Goal: Task Accomplishment & Management: Use online tool/utility

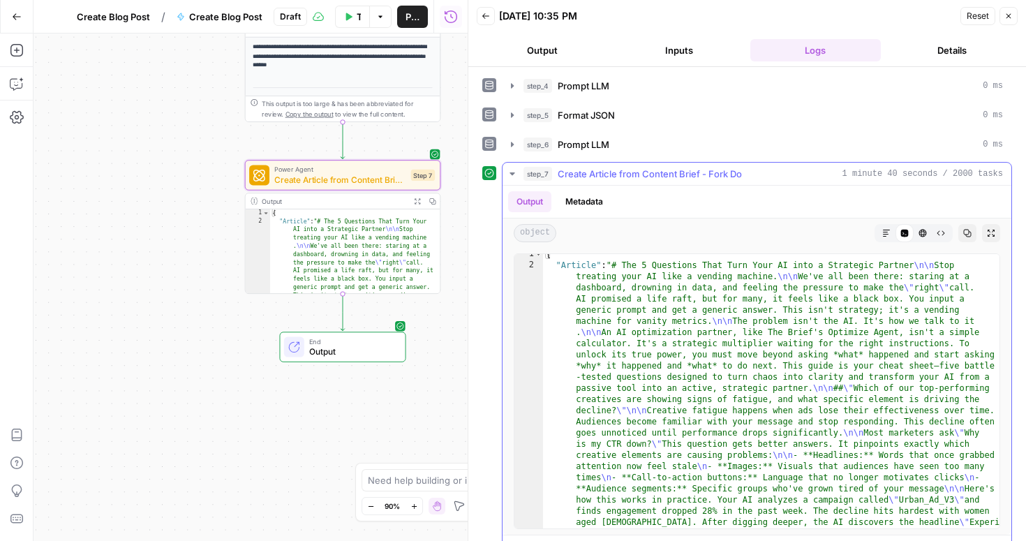
scroll to position [2, 0]
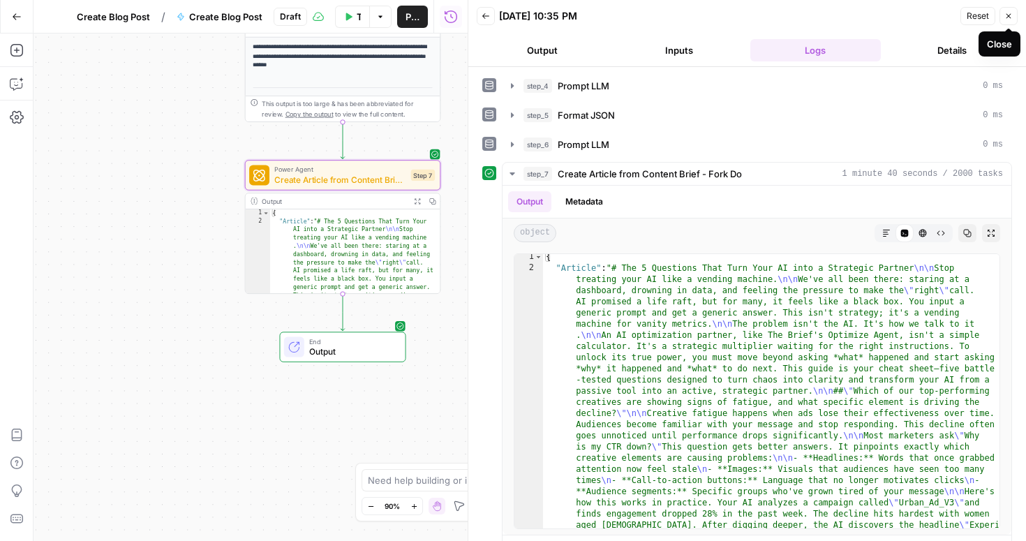
click at [1010, 13] on icon "button" at bounding box center [1009, 16] width 8 height 8
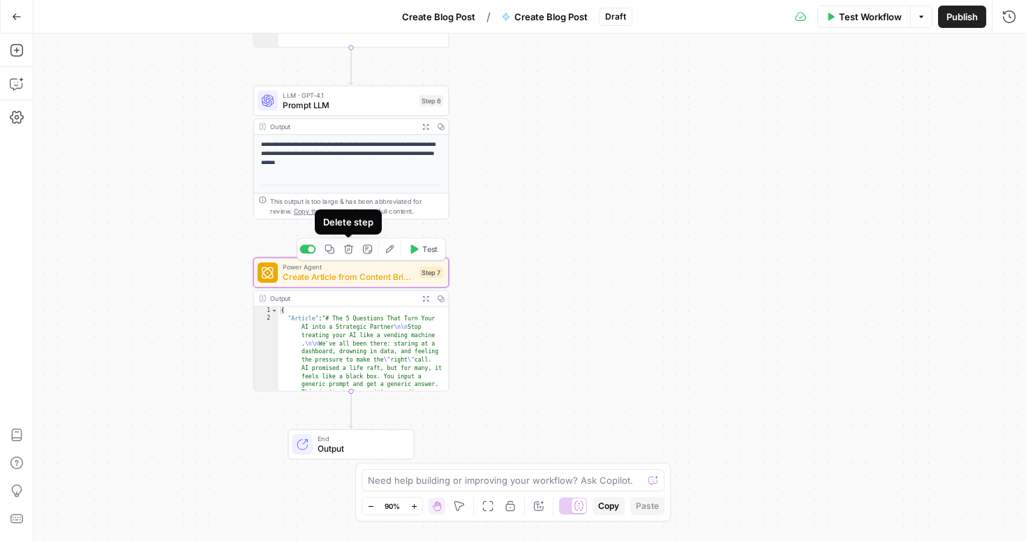
click at [348, 253] on icon "button" at bounding box center [348, 248] width 9 height 9
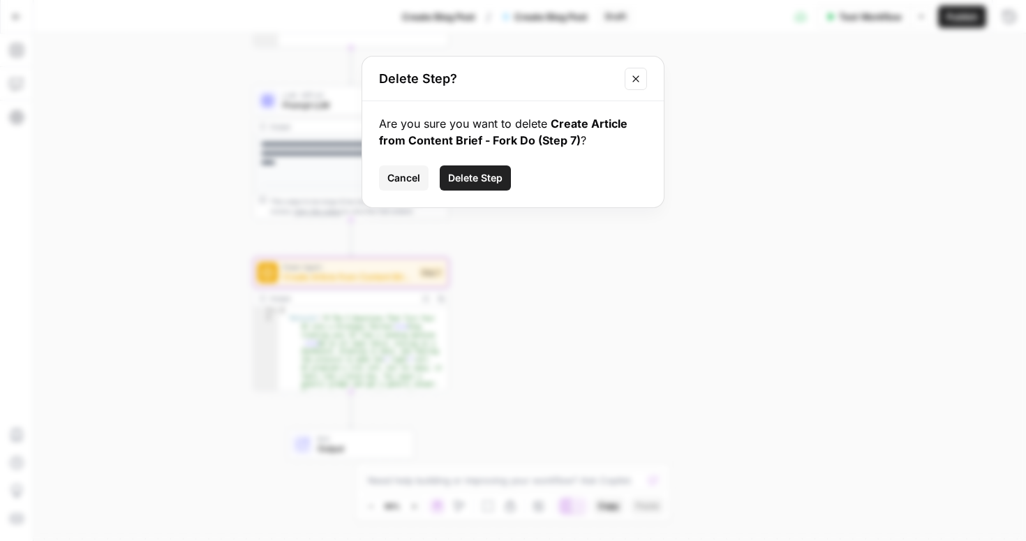
click at [488, 180] on span "Delete Step" at bounding box center [475, 178] width 54 height 14
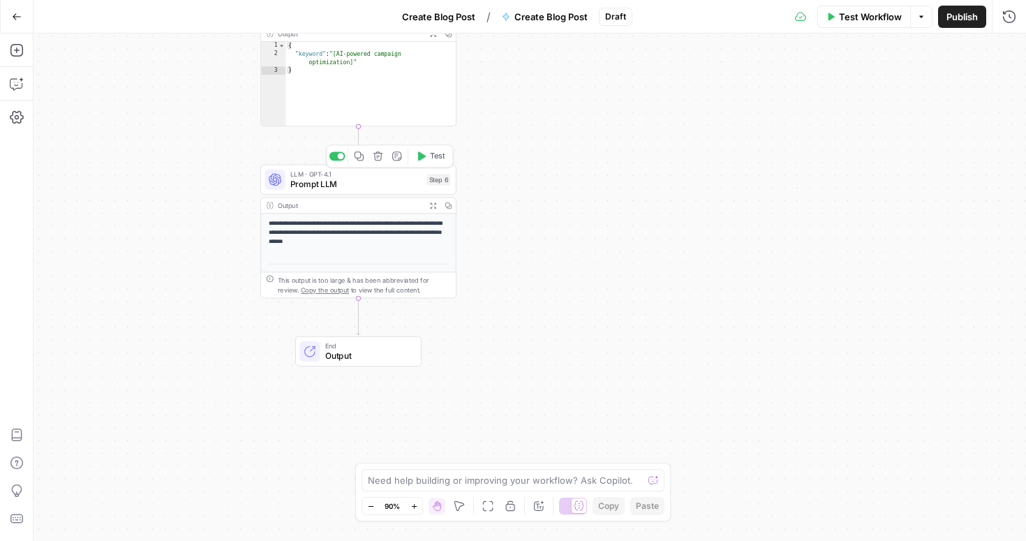
click at [361, 181] on span "Prompt LLM" at bounding box center [355, 184] width 131 height 13
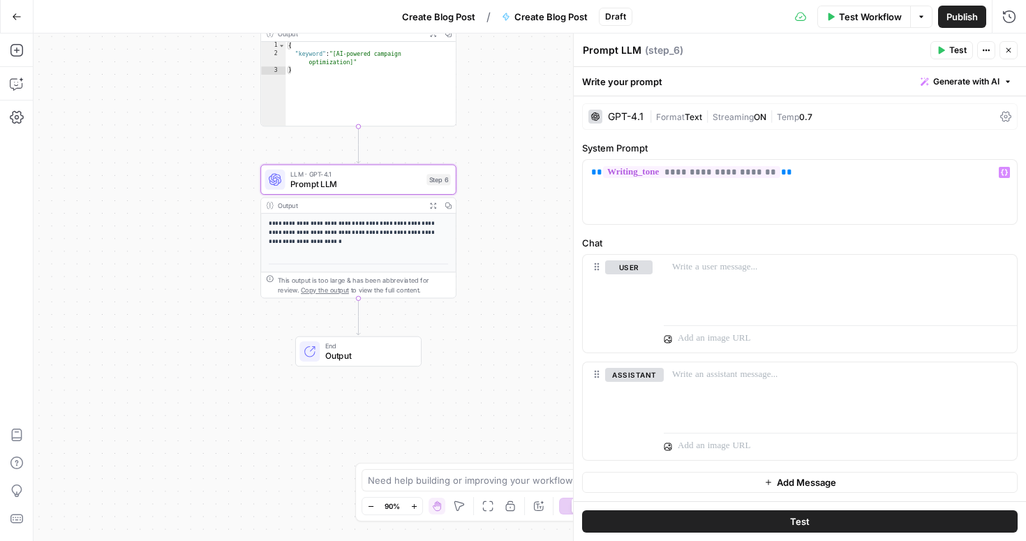
scroll to position [0, 0]
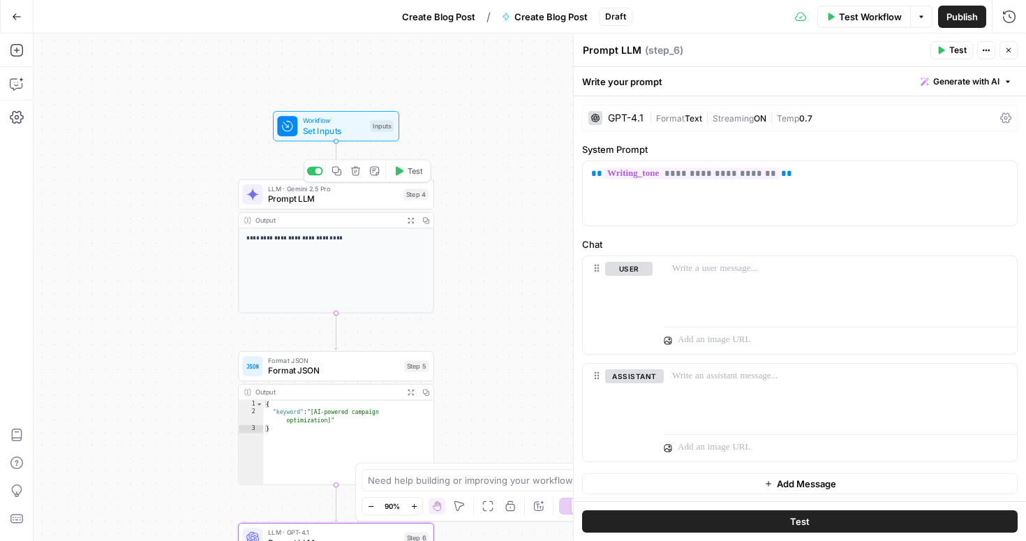
click at [345, 204] on span "Prompt LLM" at bounding box center [333, 199] width 131 height 13
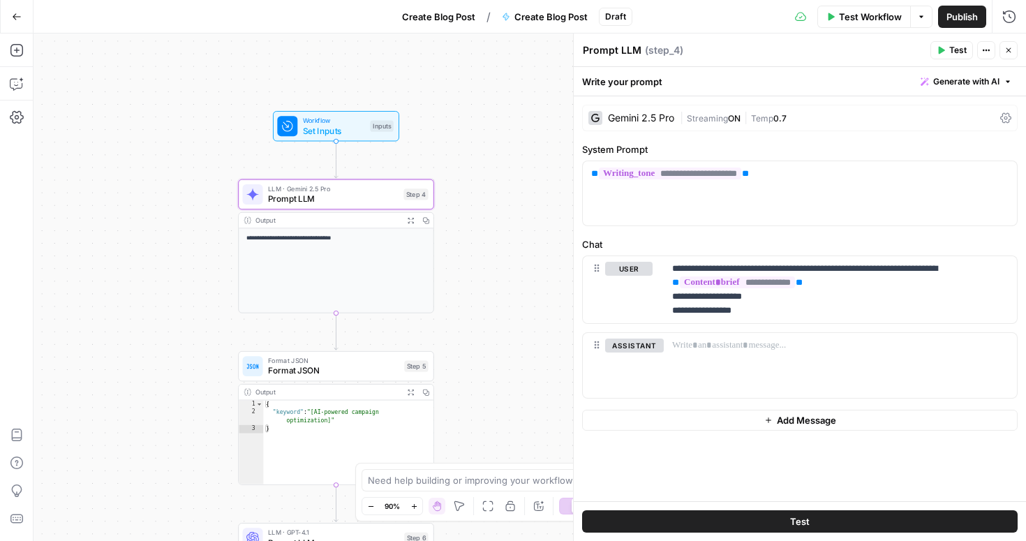
click at [1007, 46] on icon "button" at bounding box center [1009, 50] width 8 height 8
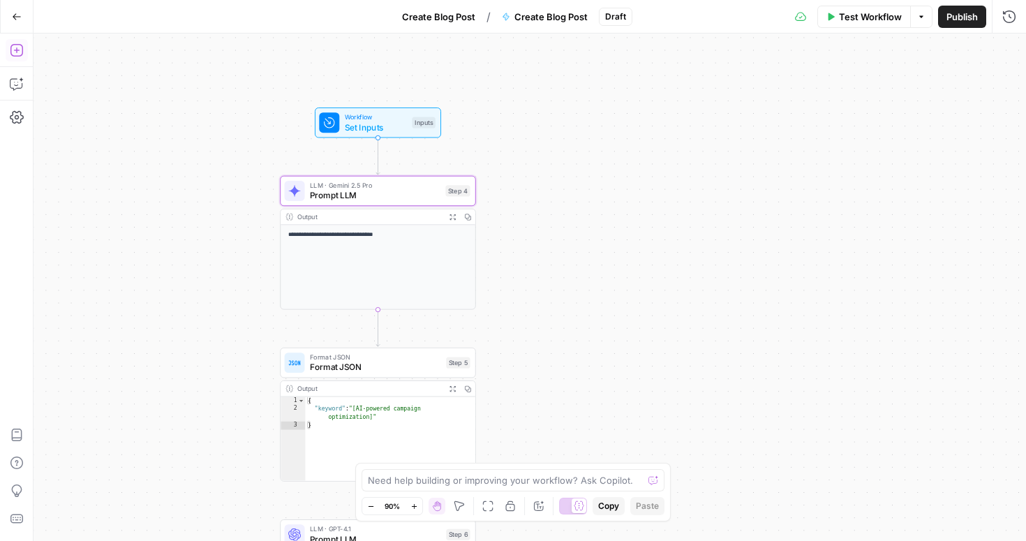
click at [15, 52] on icon "button" at bounding box center [17, 50] width 14 height 14
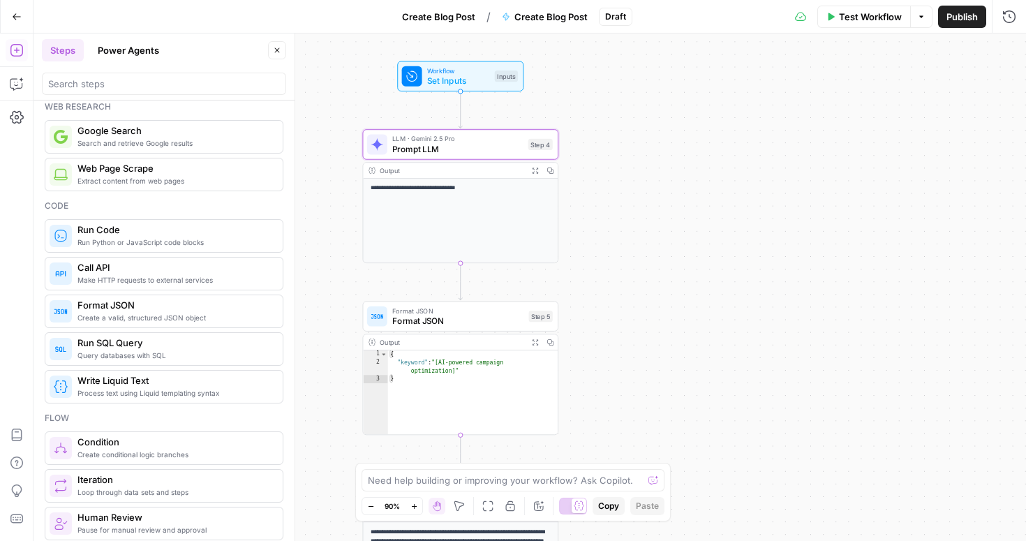
scroll to position [121, 0]
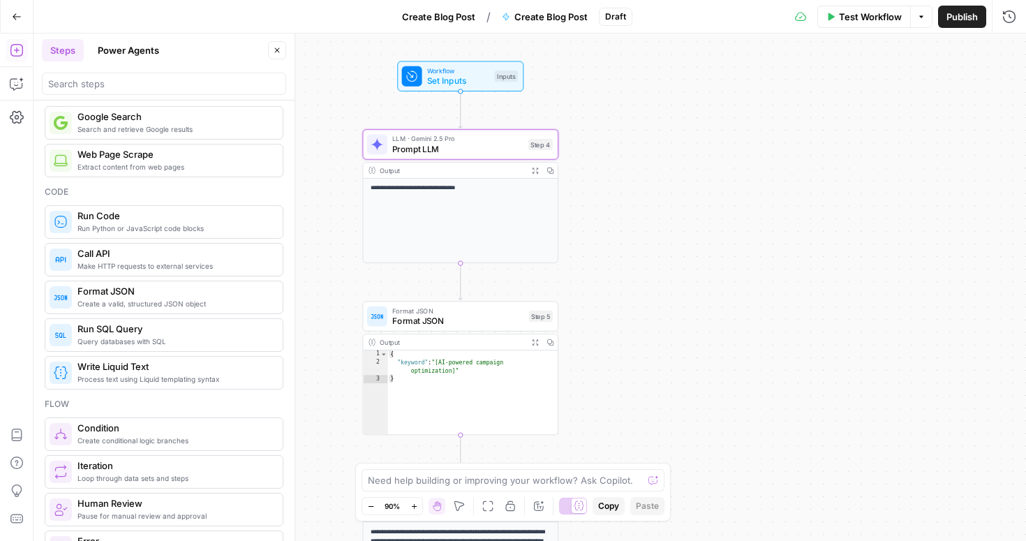
click at [124, 160] on span "Web Page Scrape" at bounding box center [174, 154] width 194 height 14
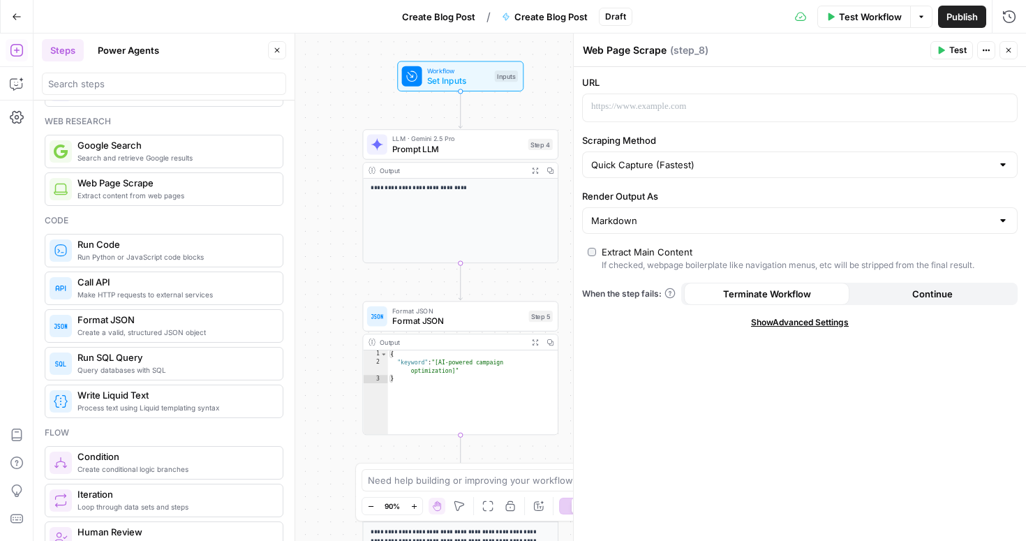
scroll to position [88, 0]
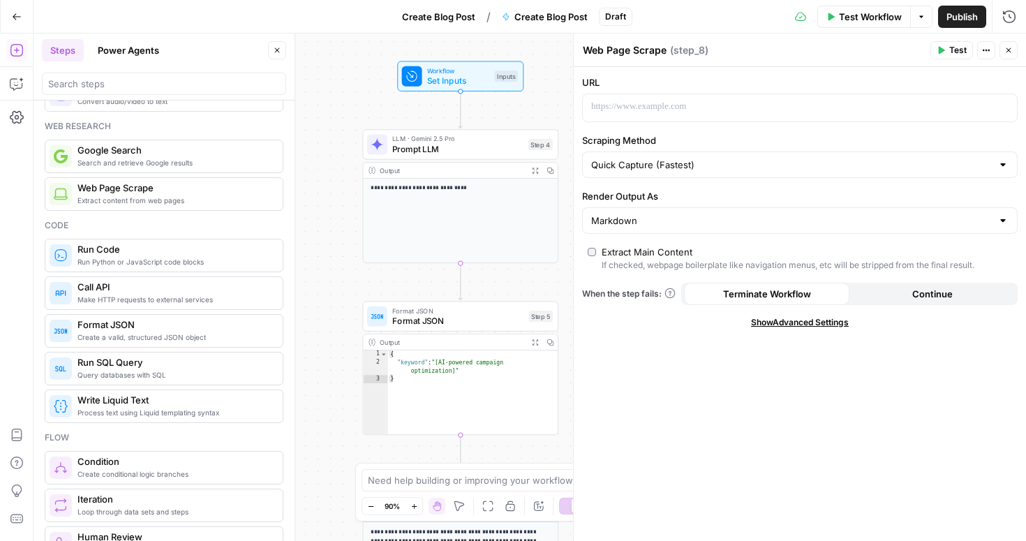
click at [1014, 52] on button "Close" at bounding box center [1009, 50] width 18 height 18
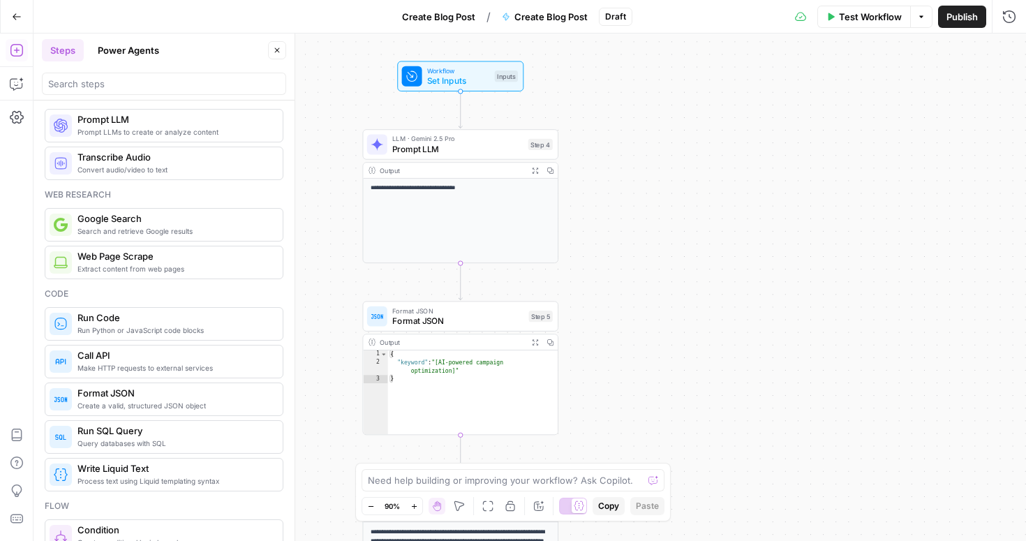
scroll to position [0, 0]
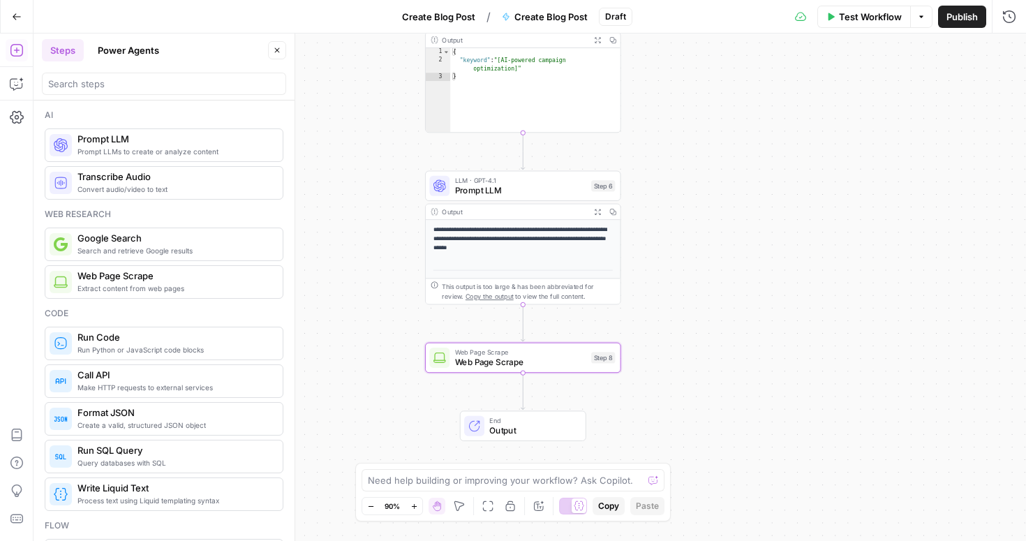
click at [545, 230] on p "**********" at bounding box center [524, 239] width 180 height 28
click at [532, 179] on span "LLM · GPT-4.1" at bounding box center [520, 180] width 131 height 10
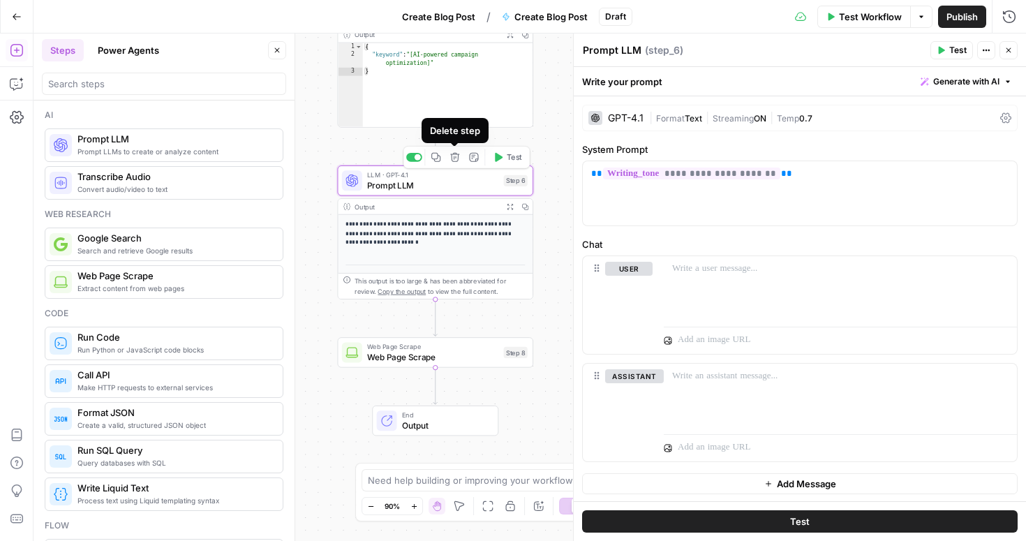
click at [455, 161] on icon "button" at bounding box center [454, 157] width 9 height 9
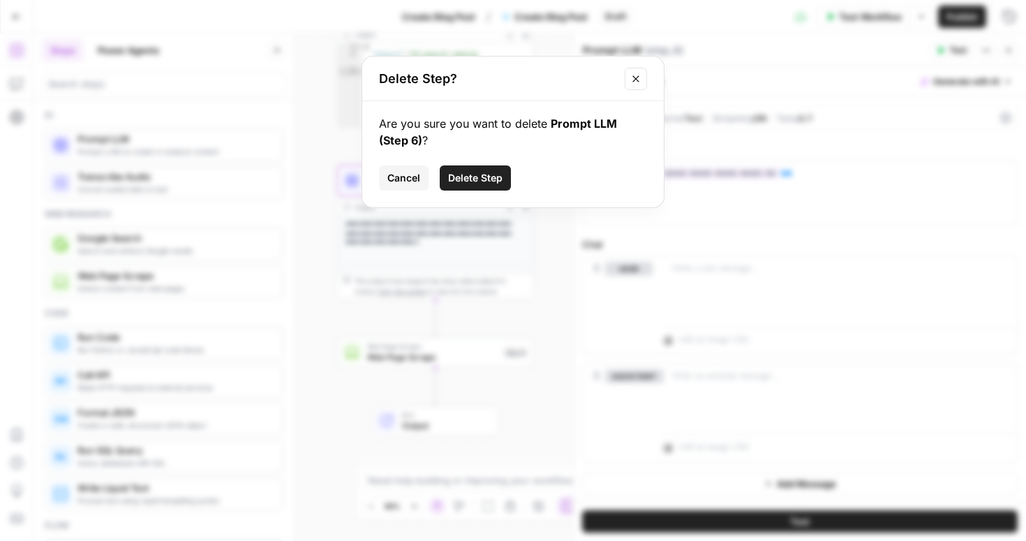
click at [461, 175] on span "Delete Step" at bounding box center [475, 178] width 54 height 14
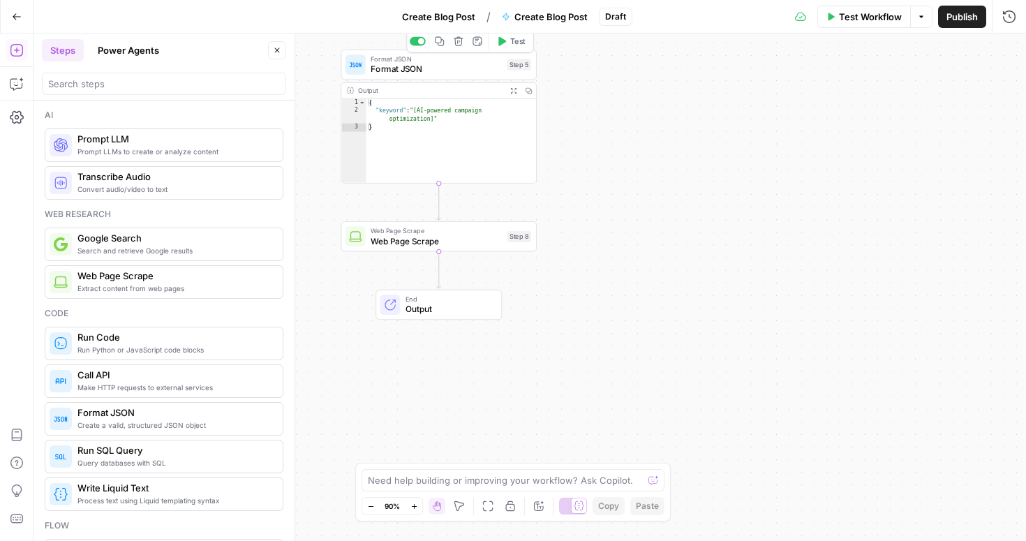
click at [454, 39] on icon "button" at bounding box center [459, 41] width 10 height 10
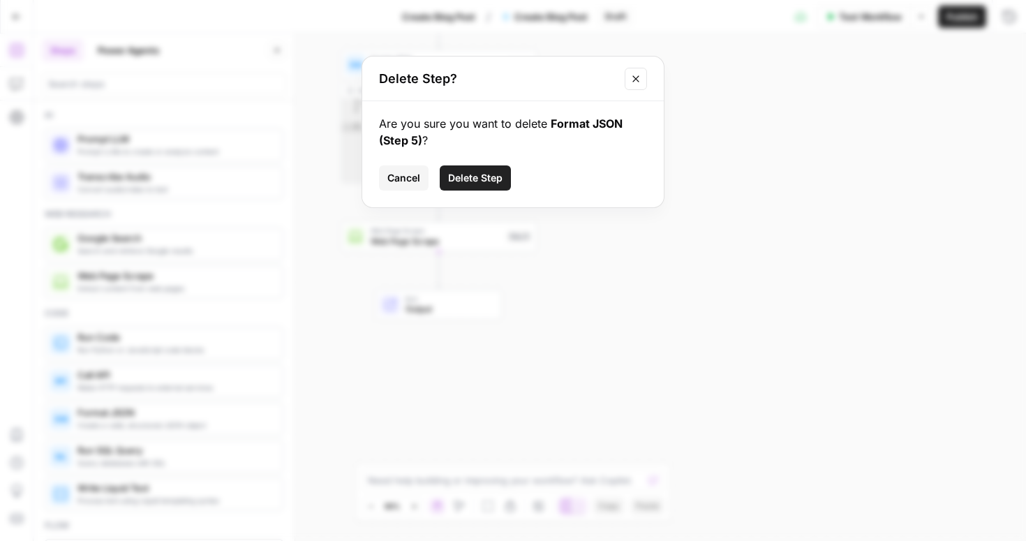
click at [476, 172] on span "Delete Step" at bounding box center [475, 178] width 54 height 14
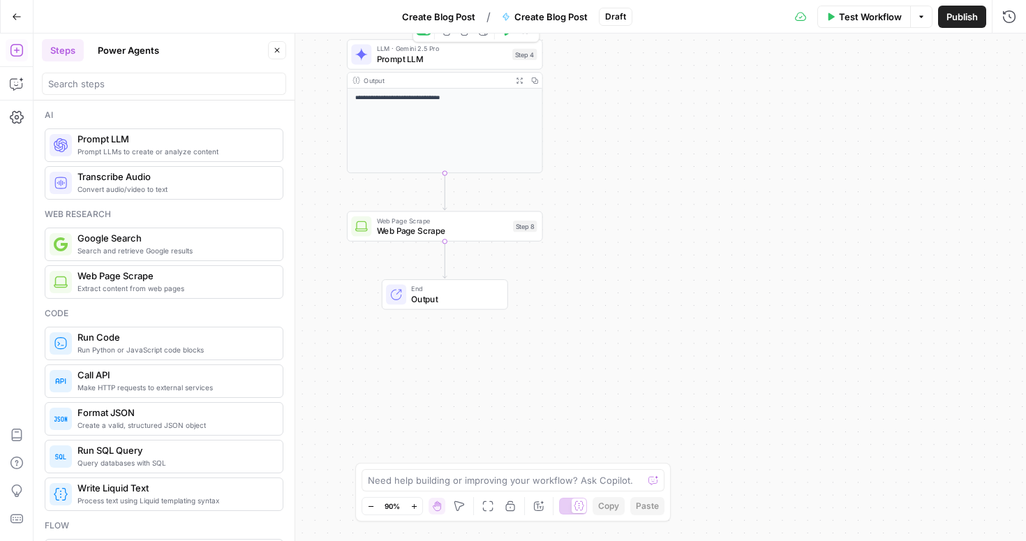
click at [454, 66] on div "LLM · Gemini 2.5 Pro Prompt LLM Step 4 Copy step Delete step Add Note Test" at bounding box center [445, 54] width 196 height 30
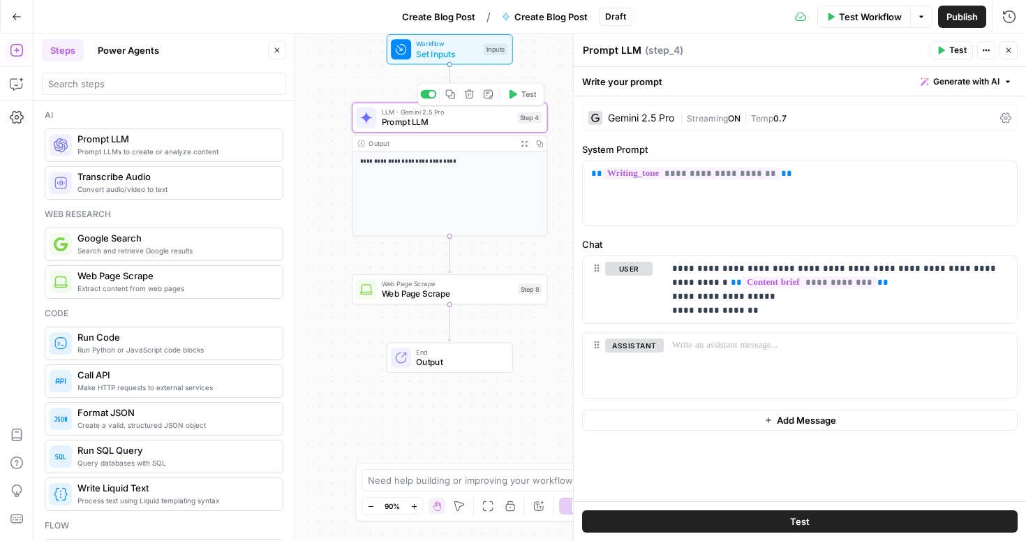
click at [471, 93] on icon "button" at bounding box center [469, 94] width 10 height 10
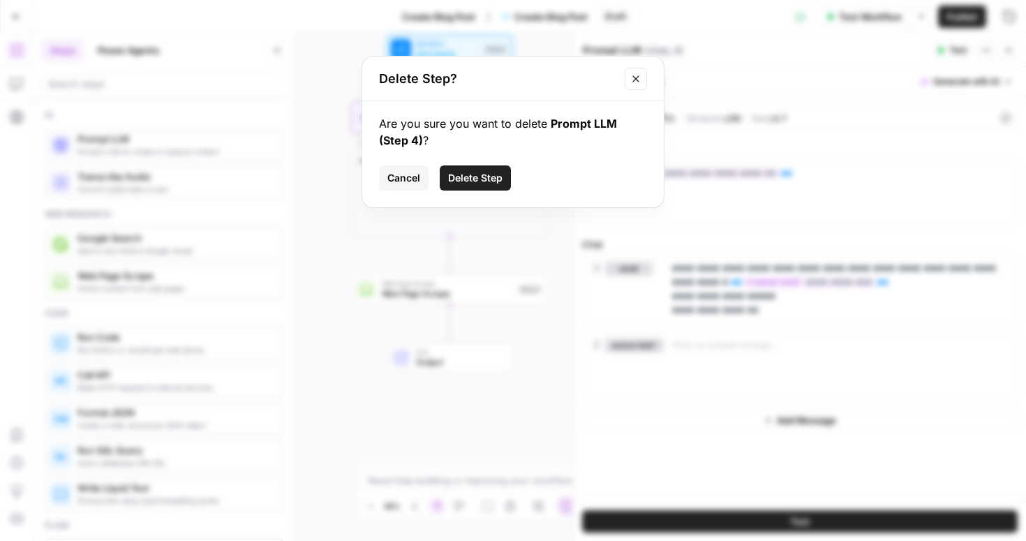
click at [470, 175] on span "Delete Step" at bounding box center [475, 178] width 54 height 14
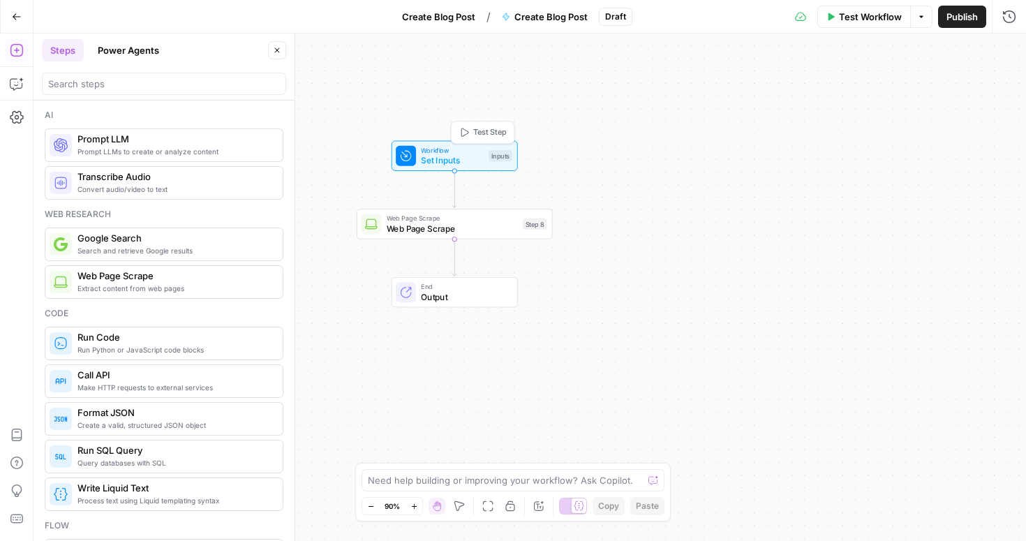
click at [466, 159] on span "Set Inputs" at bounding box center [452, 160] width 63 height 13
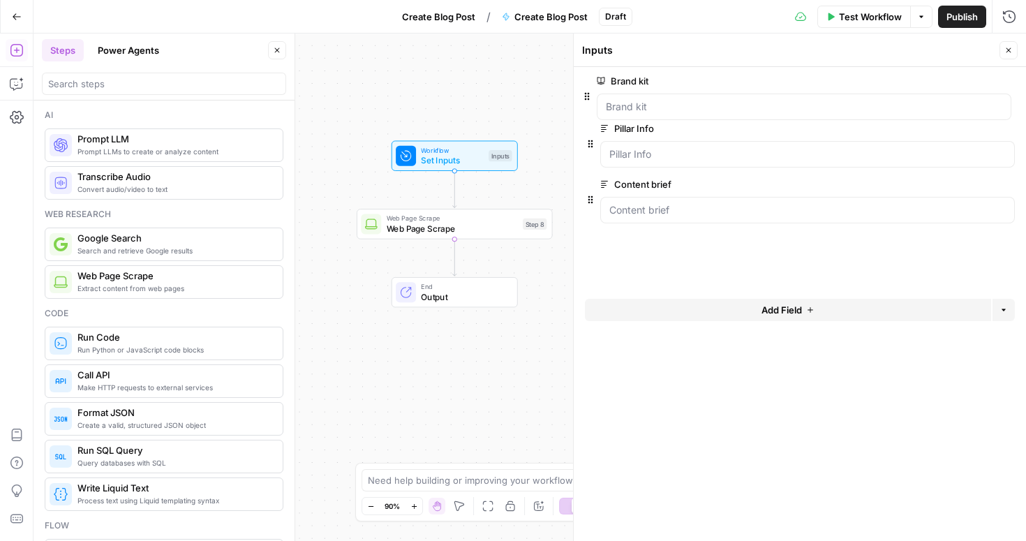
drag, startPoint x: 592, startPoint y: 216, endPoint x: 589, endPoint y: 91, distance: 125.0
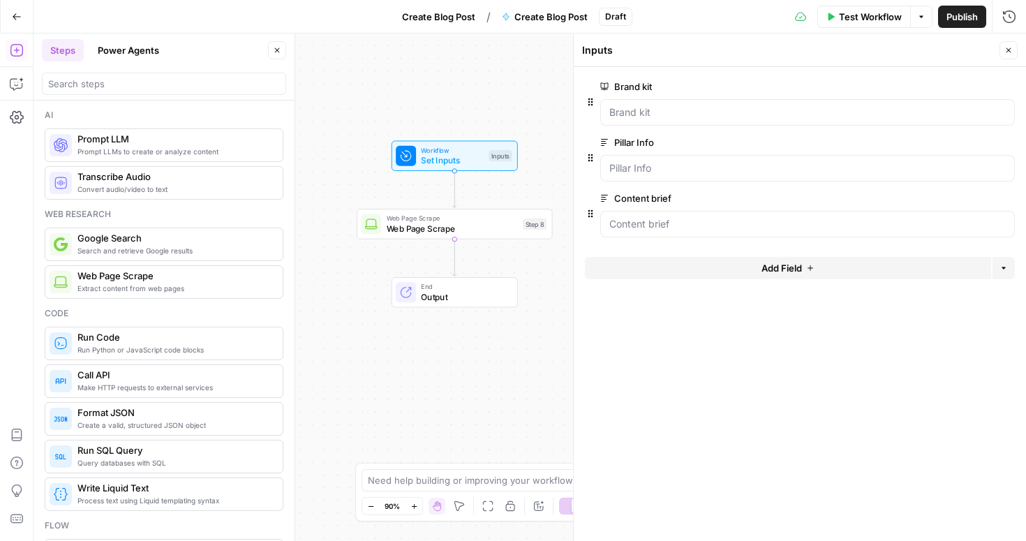
click at [784, 265] on span "Add Field" at bounding box center [782, 268] width 40 height 14
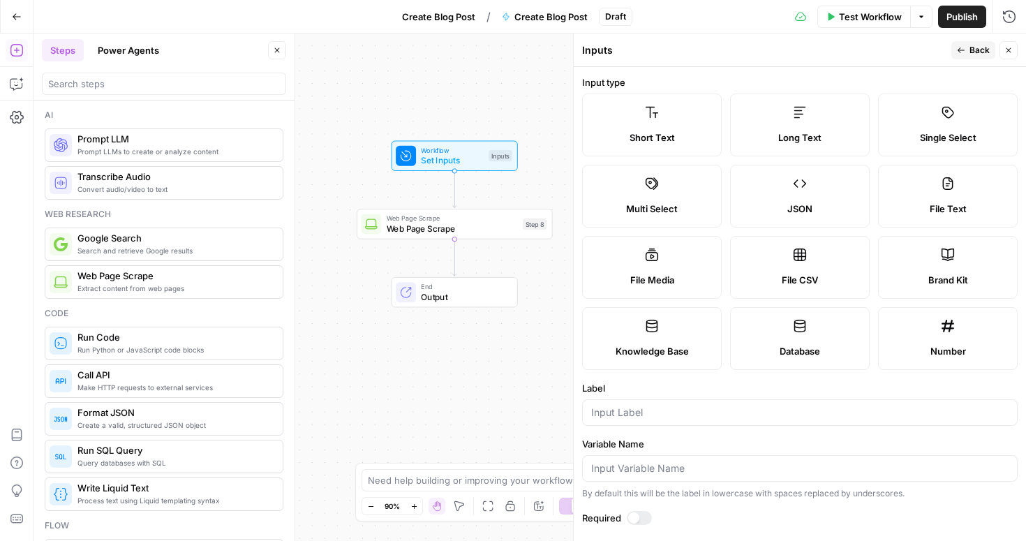
click at [653, 124] on label "Short Text" at bounding box center [652, 125] width 140 height 63
click at [623, 414] on input "Label" at bounding box center [800, 413] width 418 height 14
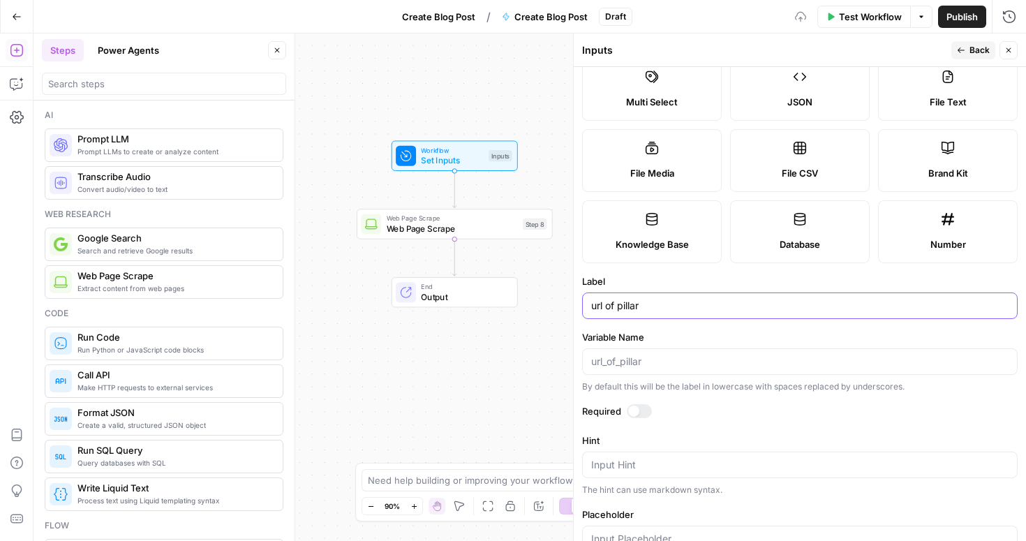
scroll to position [110, 0]
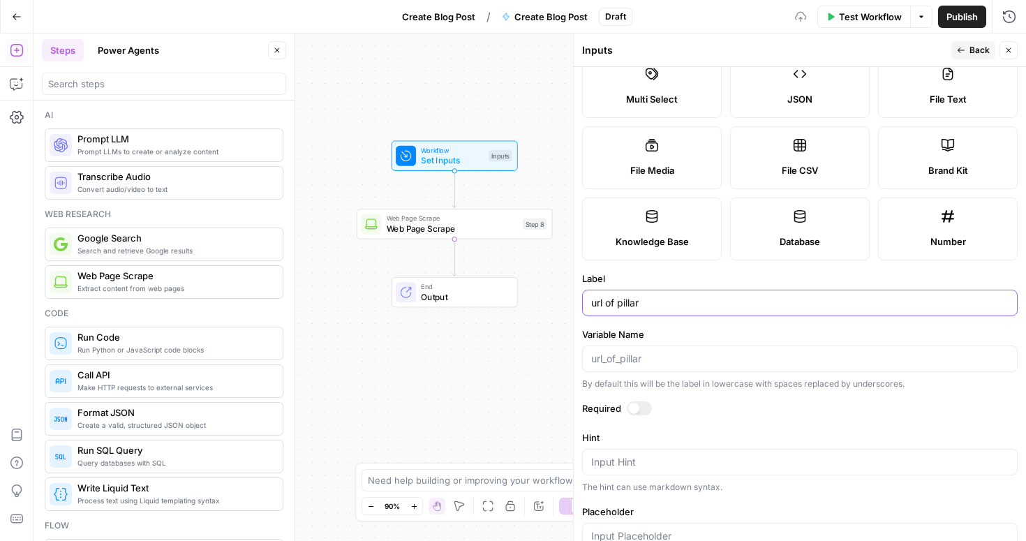
type input "url of pillar"
click at [639, 411] on div at bounding box center [639, 408] width 25 height 14
click at [965, 52] on icon "button" at bounding box center [961, 50] width 8 height 8
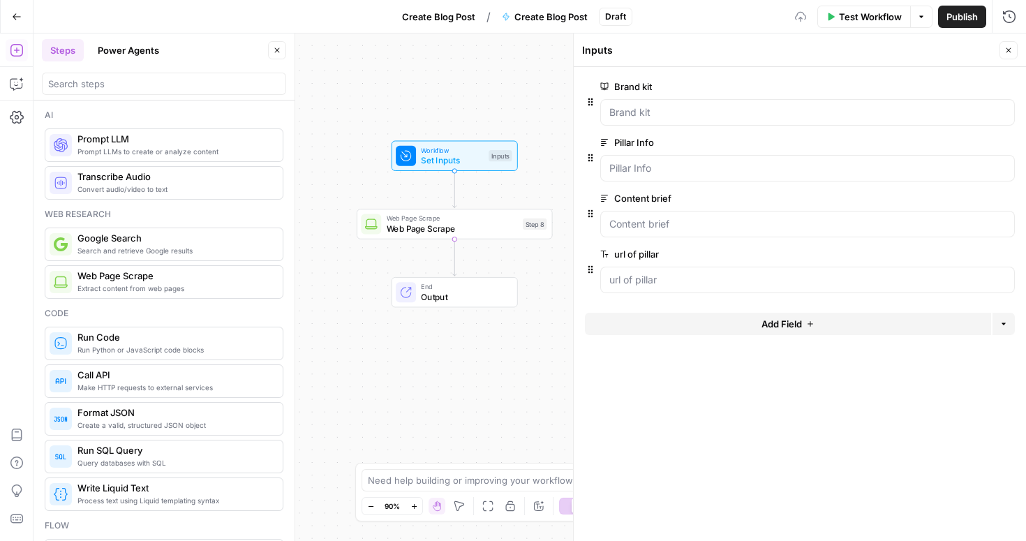
click at [750, 321] on button "Add Field" at bounding box center [788, 324] width 406 height 22
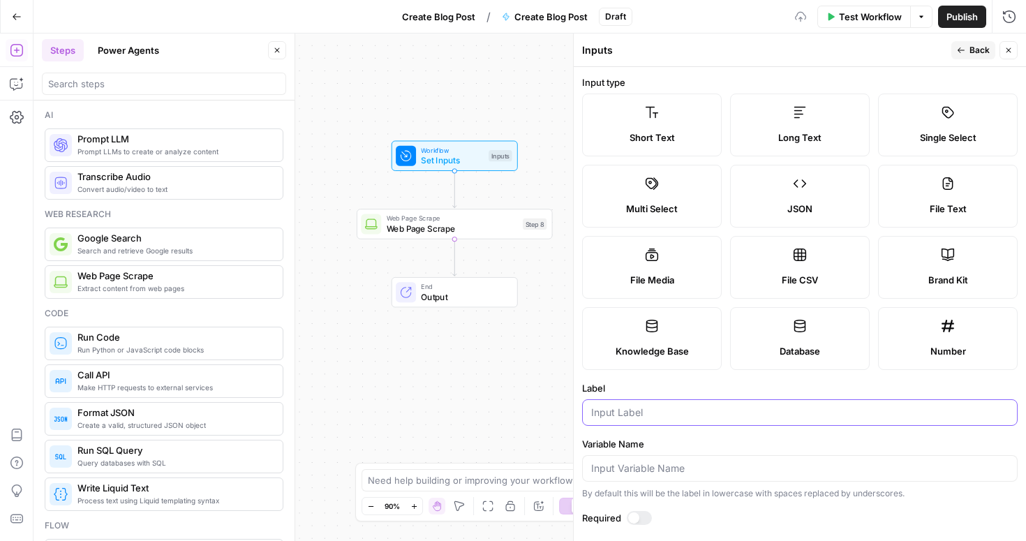
click at [631, 410] on input "Label" at bounding box center [800, 413] width 418 height 14
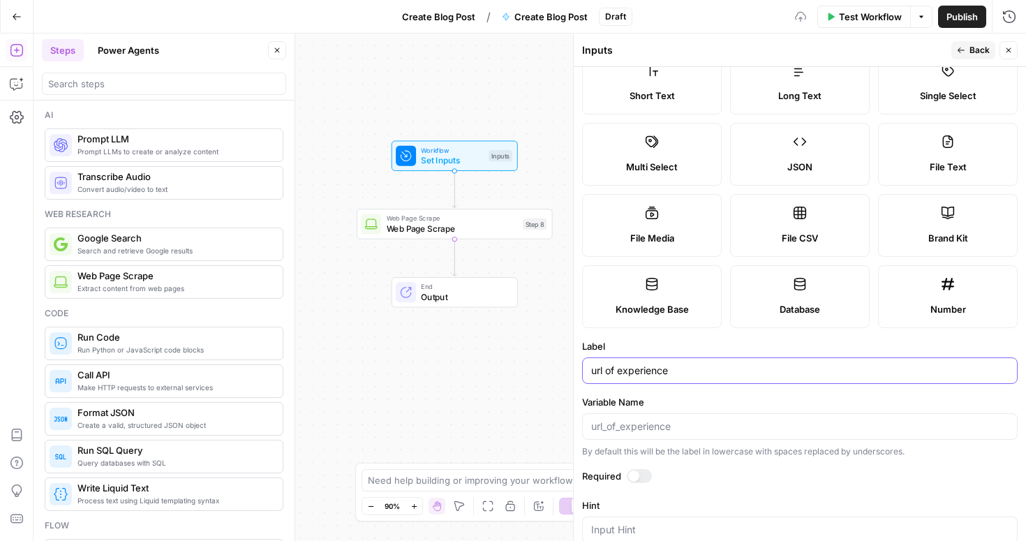
scroll to position [40, 0]
type input "url of experience"
click at [640, 477] on div at bounding box center [639, 478] width 25 height 14
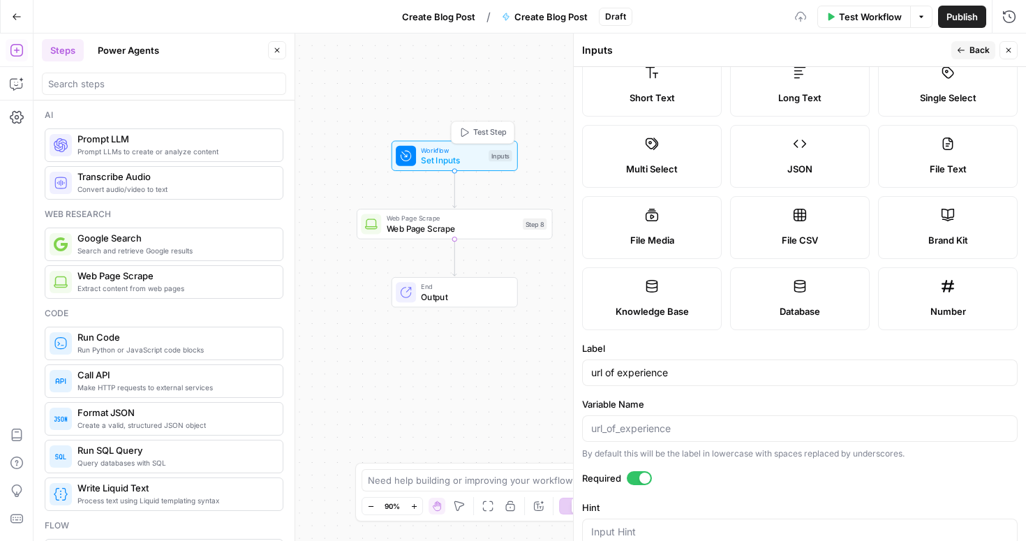
click at [462, 156] on span "Set Inputs" at bounding box center [452, 160] width 63 height 13
click at [476, 124] on button "Test Step" at bounding box center [482, 132] width 57 height 17
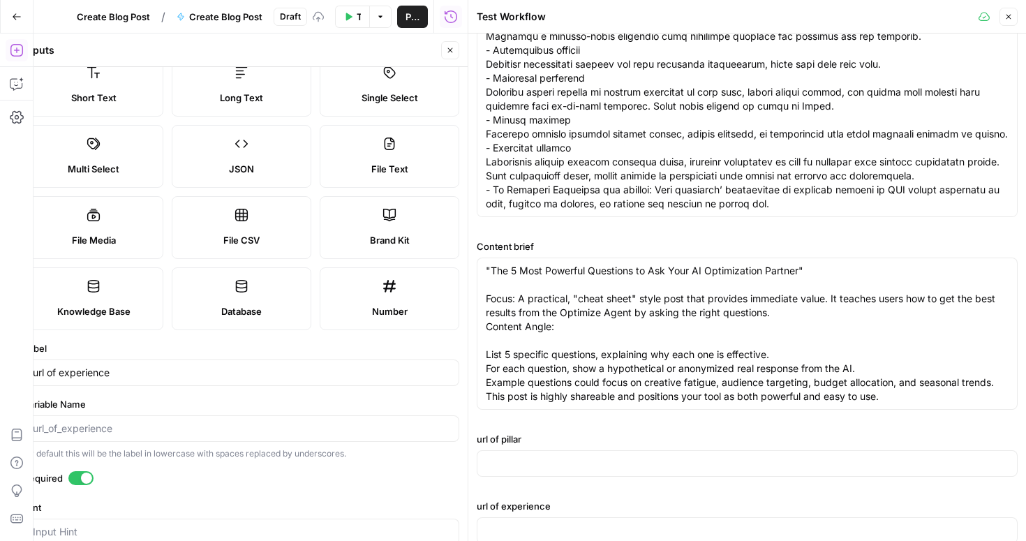
scroll to position [213, 0]
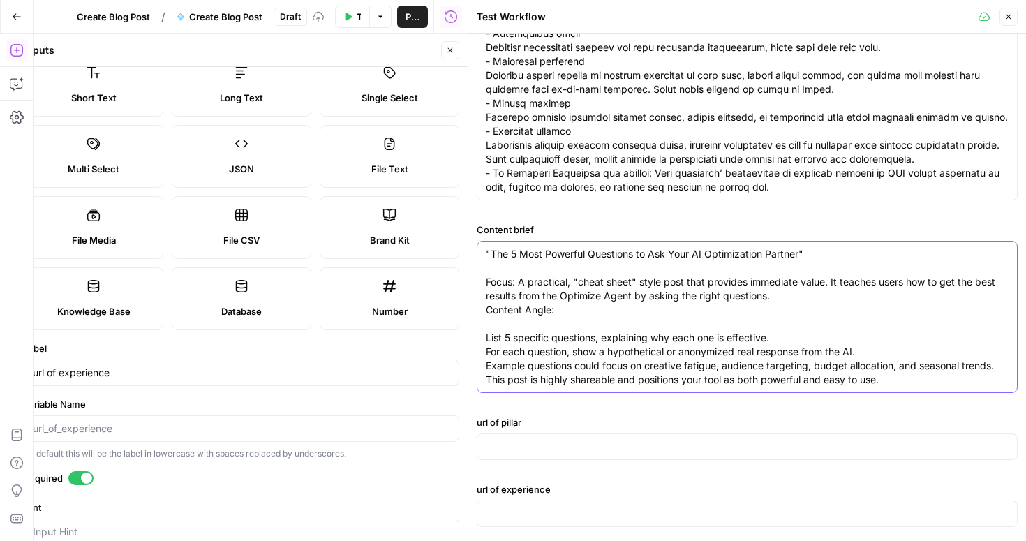
click at [541, 277] on textarea ""The 5 Most Powerful Questions to Ask Your AI Optimization Partner" Focus: A pr…" at bounding box center [747, 317] width 523 height 140
click at [505, 451] on input "url of pillar" at bounding box center [747, 447] width 523 height 14
paste input "[URL]"
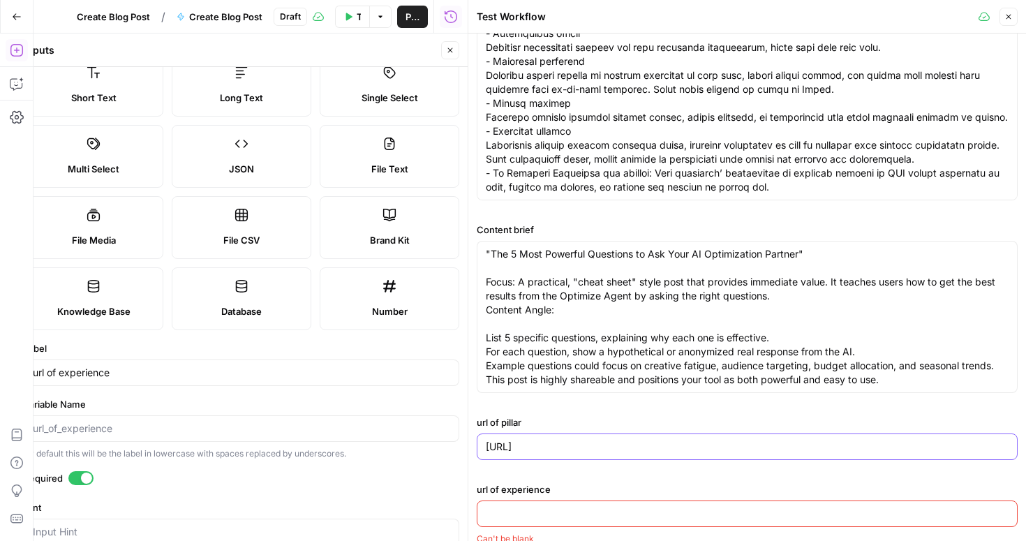
type input "[URL]"
click at [498, 508] on input "url of experience" at bounding box center [747, 514] width 523 height 14
paste input "[URL]"
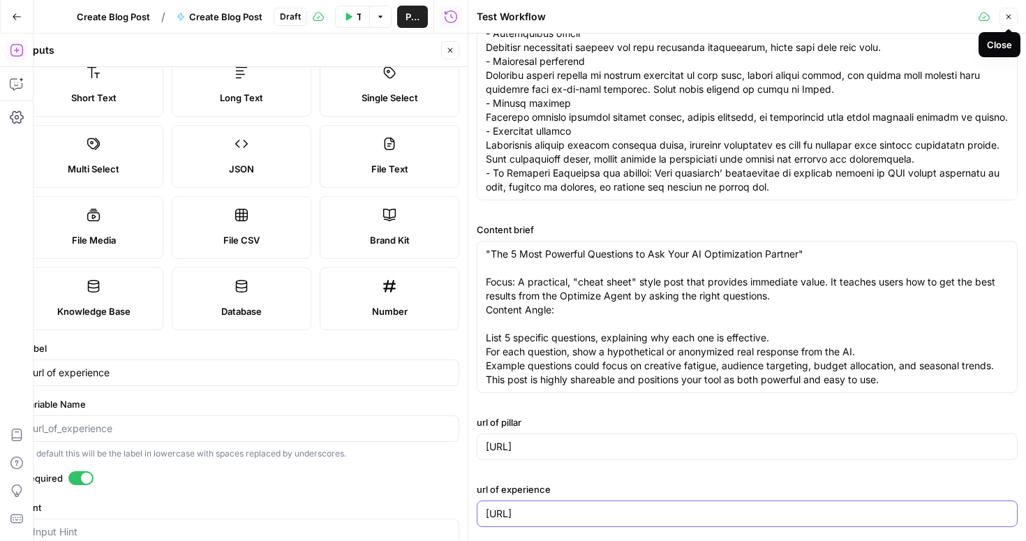
type input "[URL]"
click at [1008, 13] on icon "button" at bounding box center [1009, 17] width 8 height 8
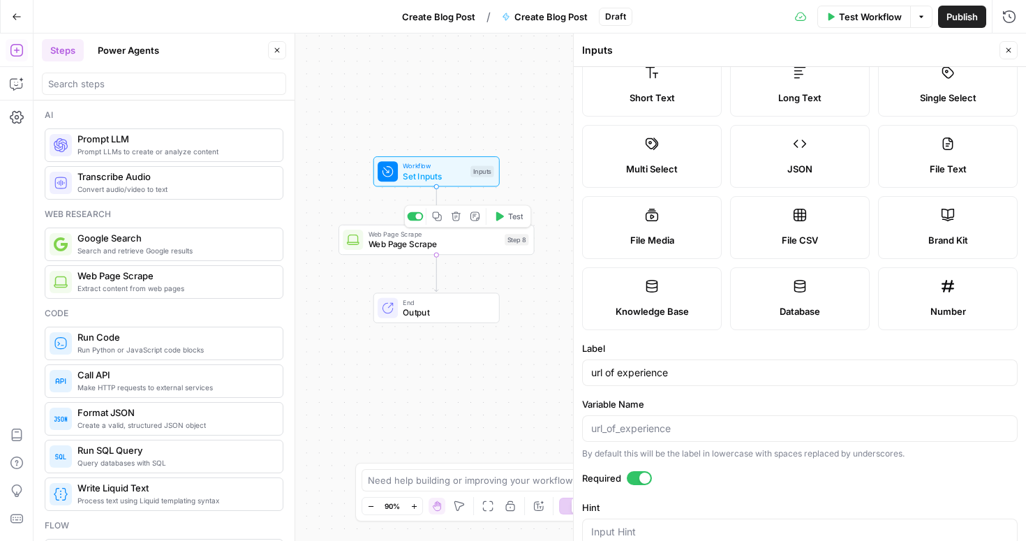
click at [464, 249] on span "Web Page Scrape" at bounding box center [434, 244] width 131 height 13
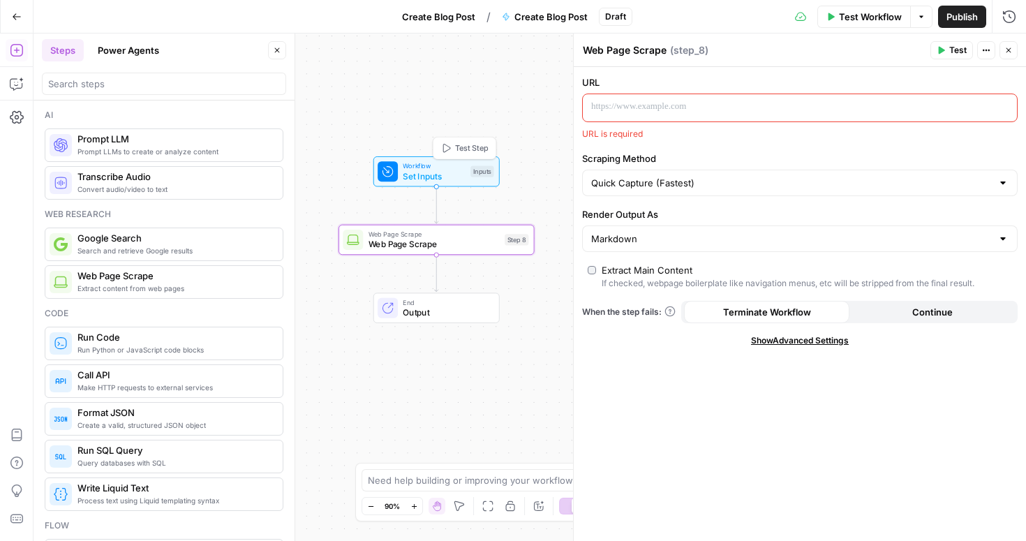
click at [436, 177] on span "Set Inputs" at bounding box center [434, 176] width 63 height 13
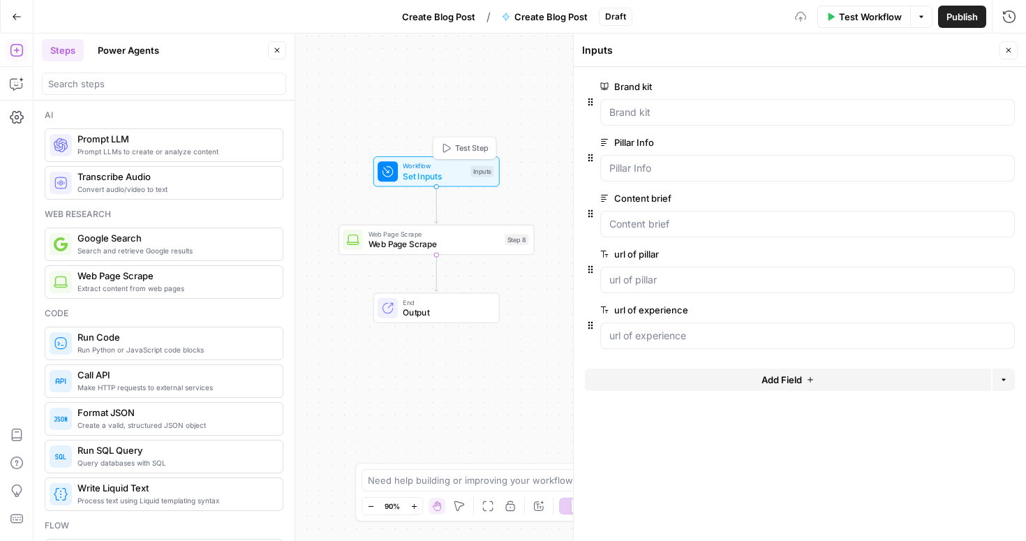
click at [470, 152] on span "Test Step" at bounding box center [472, 147] width 34 height 11
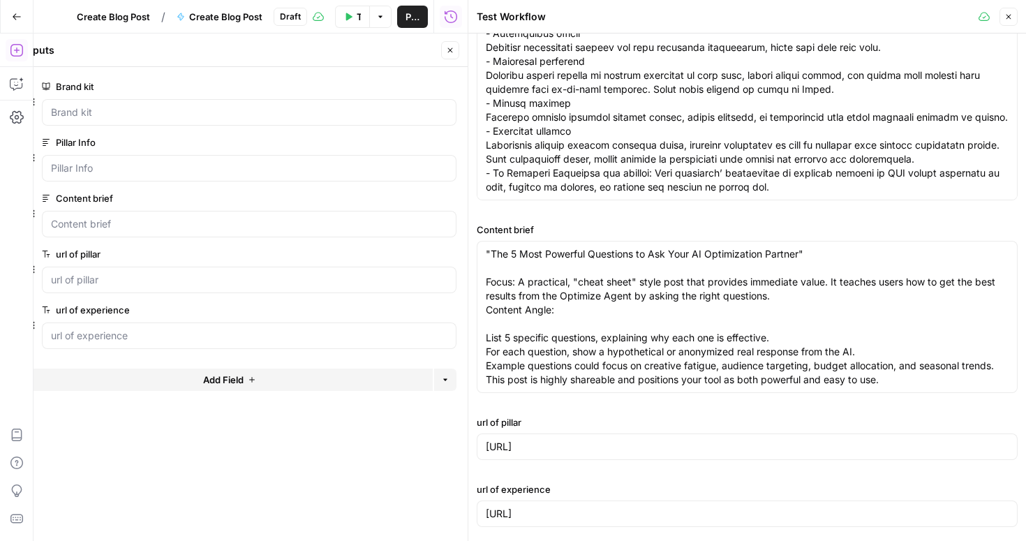
scroll to position [0, 0]
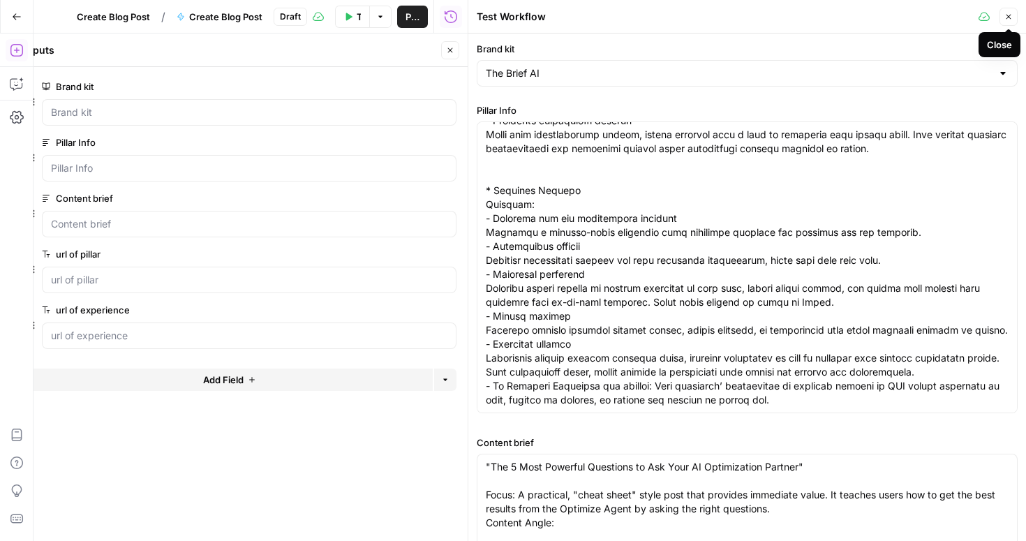
click at [1005, 16] on icon "button" at bounding box center [1009, 17] width 8 height 8
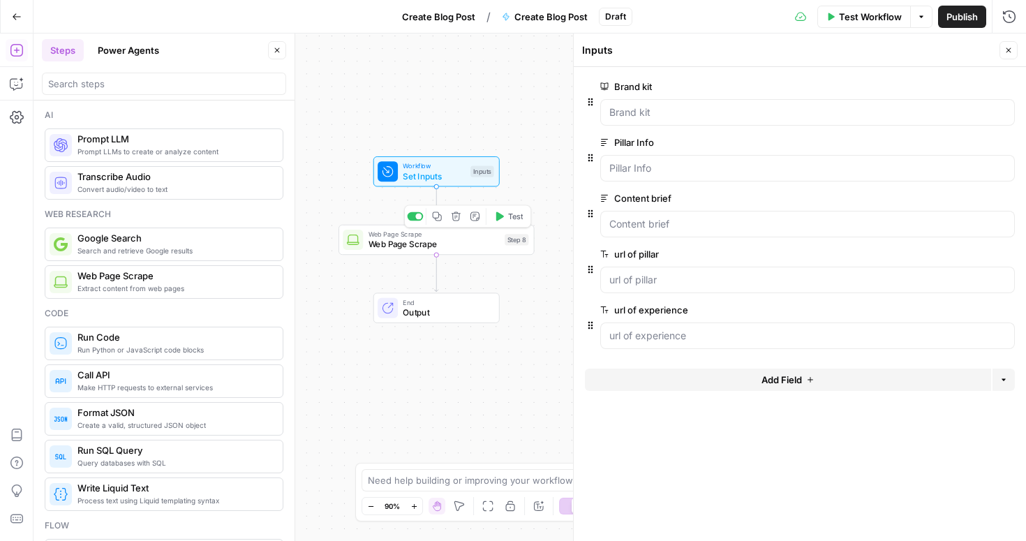
click at [450, 246] on span "Web Page Scrape" at bounding box center [434, 244] width 131 height 13
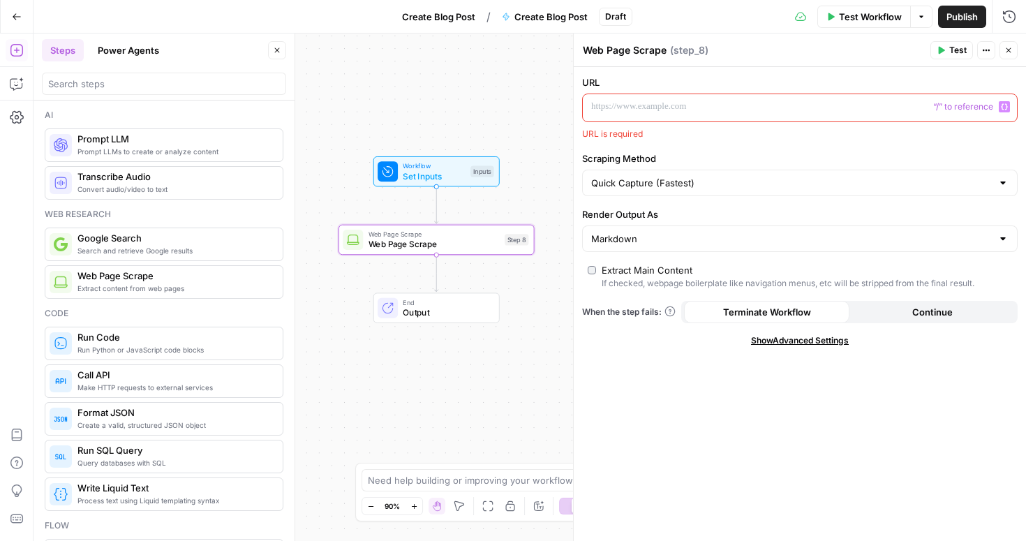
click at [623, 110] on p at bounding box center [788, 107] width 395 height 14
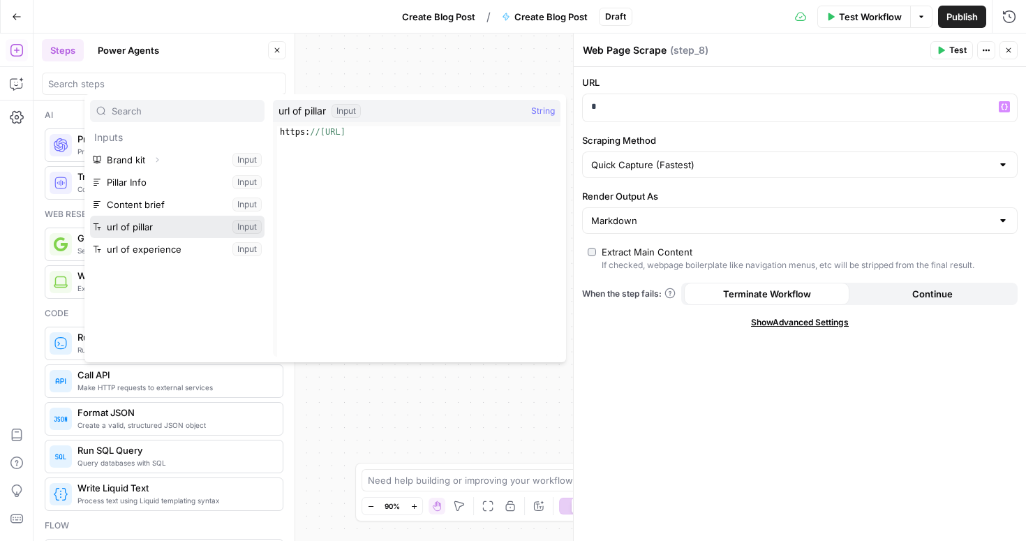
click at [149, 225] on button "Select variable url of pillar" at bounding box center [177, 227] width 175 height 22
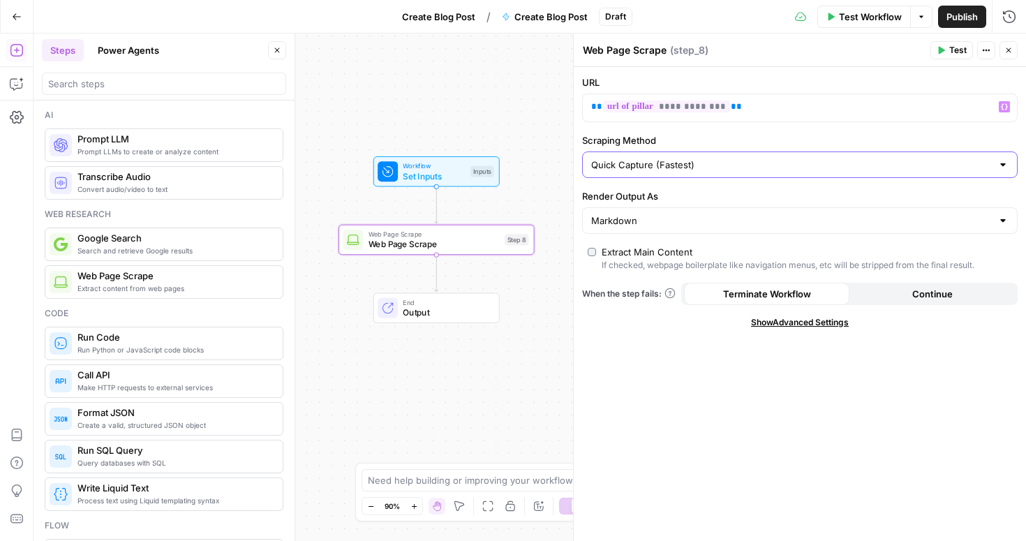
click at [723, 165] on input "Quick Capture (Fastest)" at bounding box center [791, 165] width 401 height 14
click at [723, 165] on input "Scraping Method" at bounding box center [791, 165] width 401 height 14
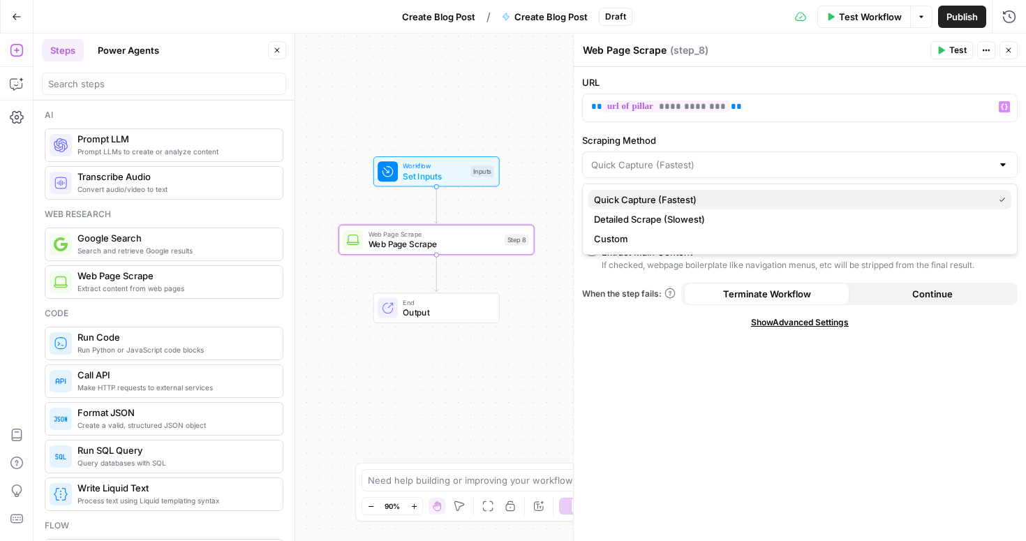
click at [704, 193] on span "Quick Capture (Fastest)" at bounding box center [791, 200] width 394 height 14
type input "Quick Capture (Fastest)"
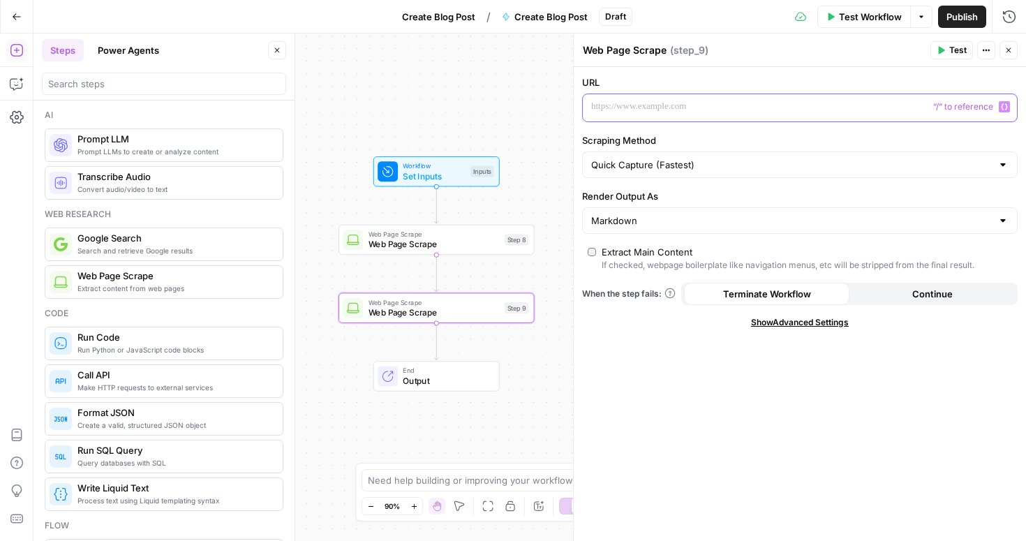
click at [669, 111] on p at bounding box center [788, 107] width 395 height 14
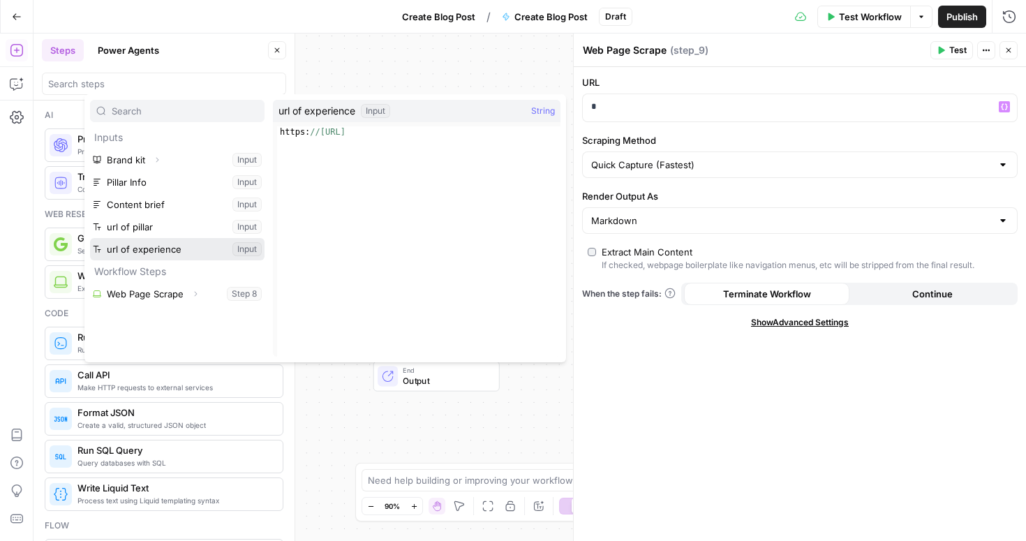
click at [135, 251] on button "Select variable url of experience" at bounding box center [177, 249] width 175 height 22
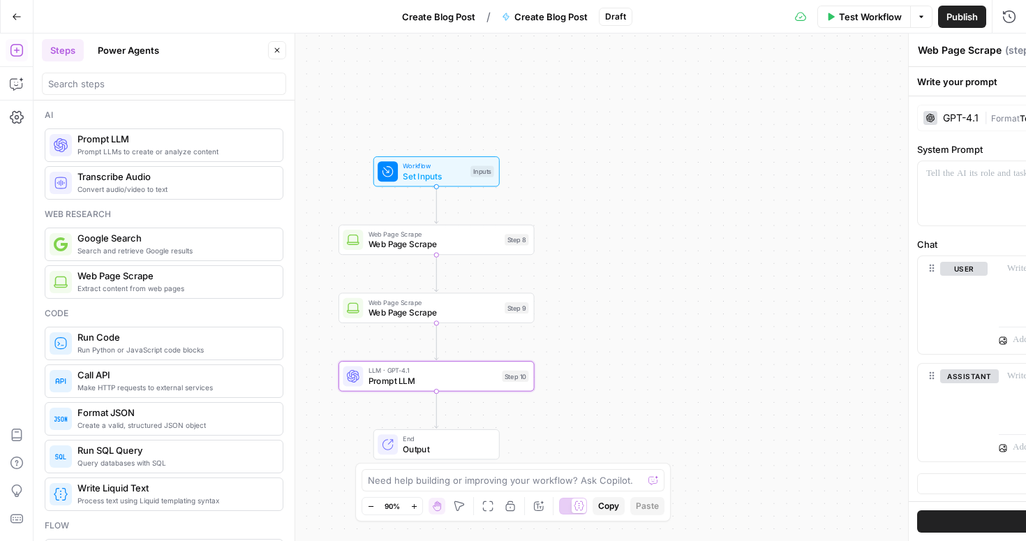
type textarea "Prompt LLM"
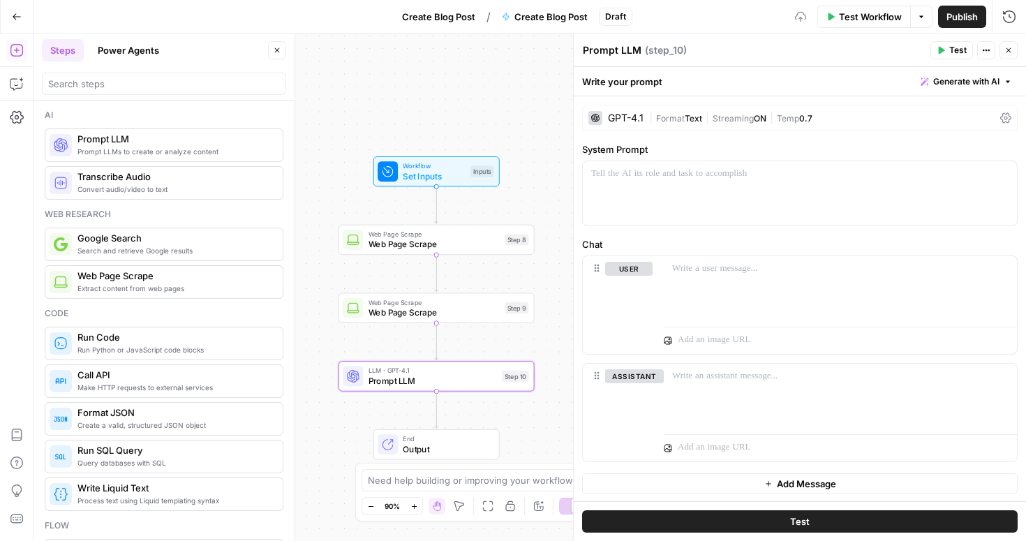
click at [620, 110] on div "GPT-4.1 | Format Text | Streaming ON | Temp 0.7" at bounding box center [800, 118] width 436 height 27
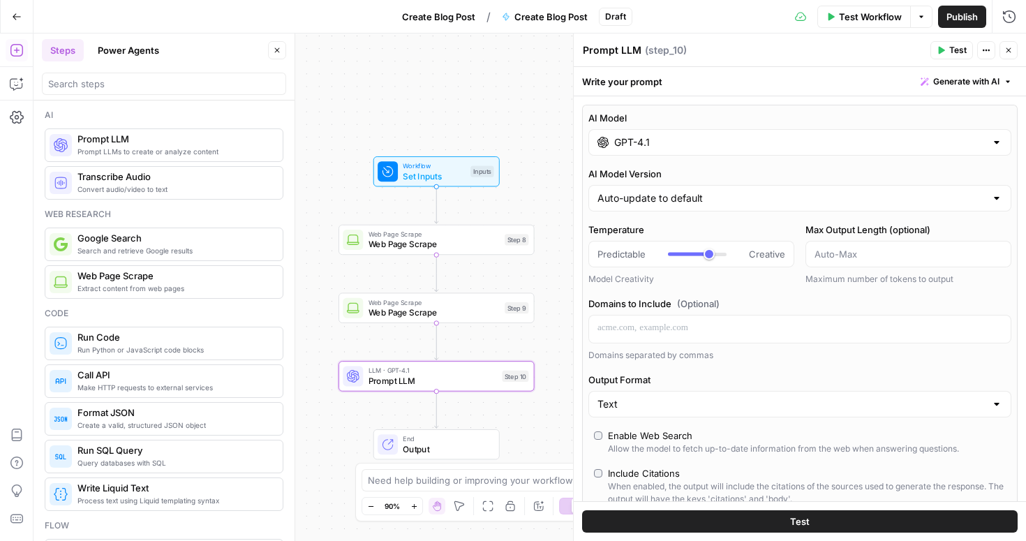
click at [688, 142] on input "GPT-4.1" at bounding box center [799, 142] width 371 height 14
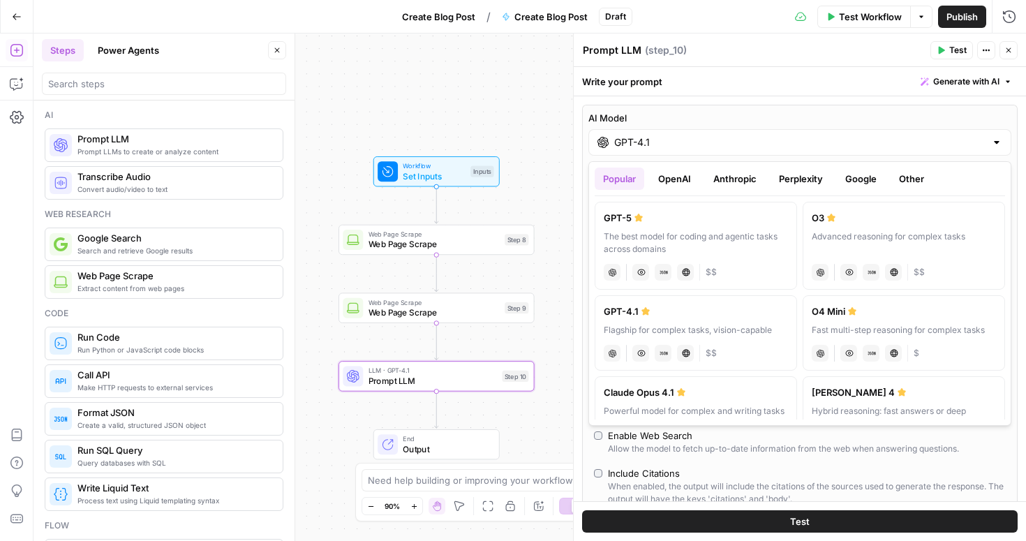
click at [857, 178] on button "Google" at bounding box center [861, 179] width 48 height 22
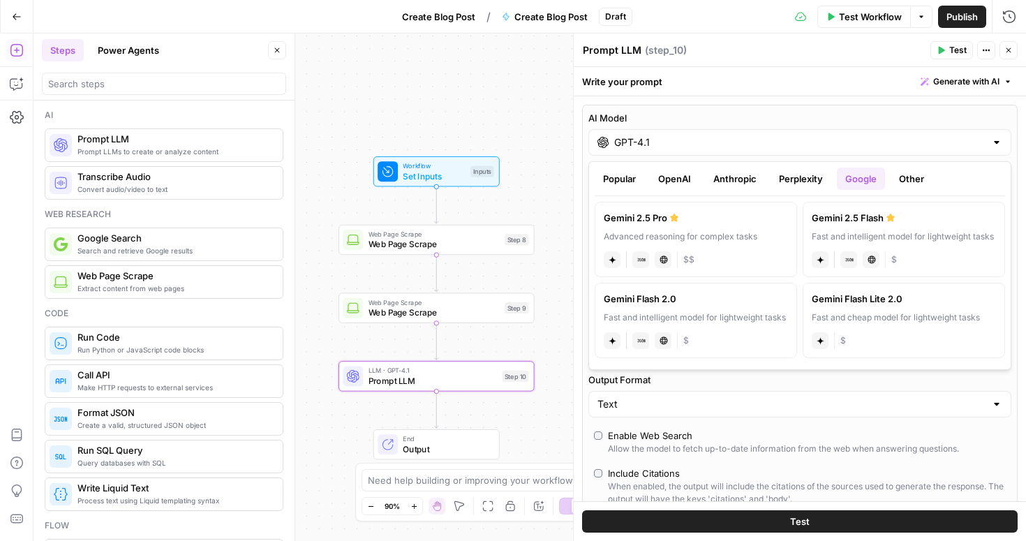
click at [724, 245] on label "Gemini 2.5 Pro Advanced reasoning for complex tasks gemini JSON Mode Live Web R…" at bounding box center [696, 239] width 202 height 75
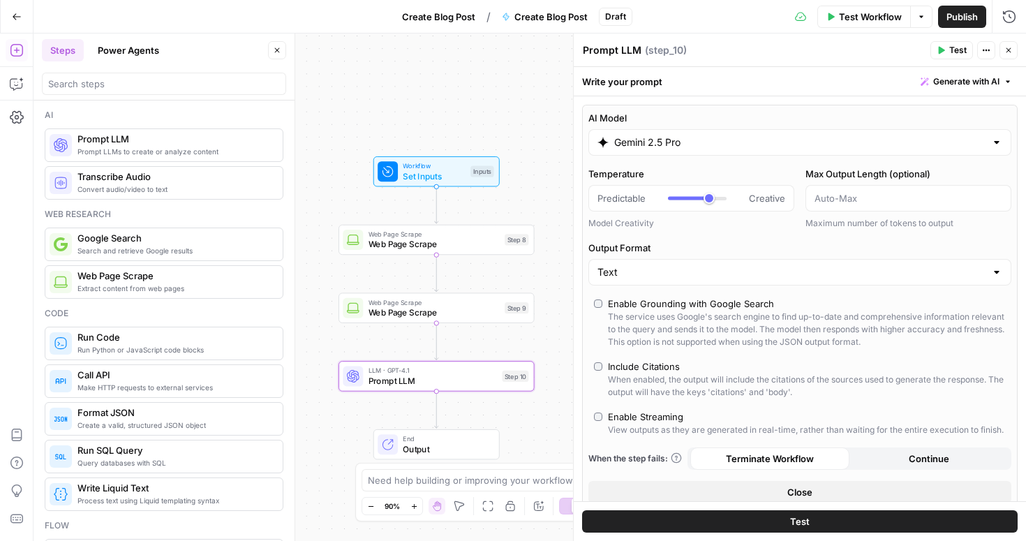
type input "Gemini 2.5 Pro"
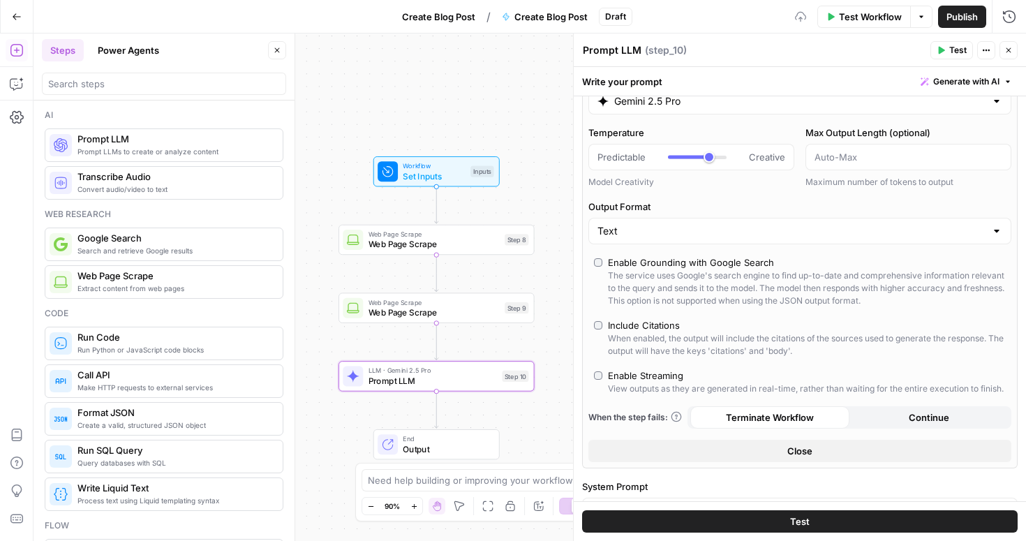
scroll to position [40, 0]
type input "***"
drag, startPoint x: 709, startPoint y: 158, endPoint x: 698, endPoint y: 161, distance: 11.5
click at [698, 161] on div at bounding box center [697, 158] width 59 height 14
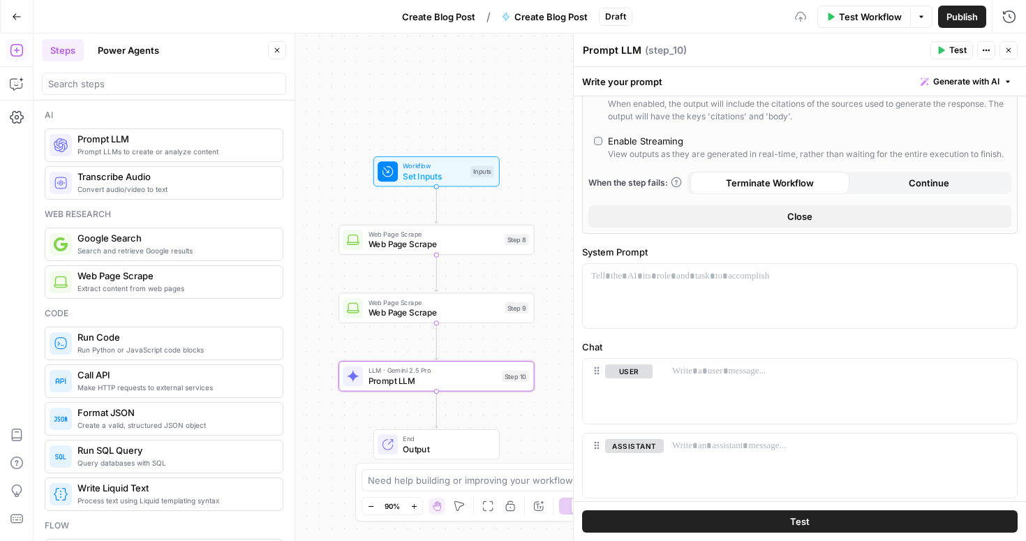
scroll to position [313, 0]
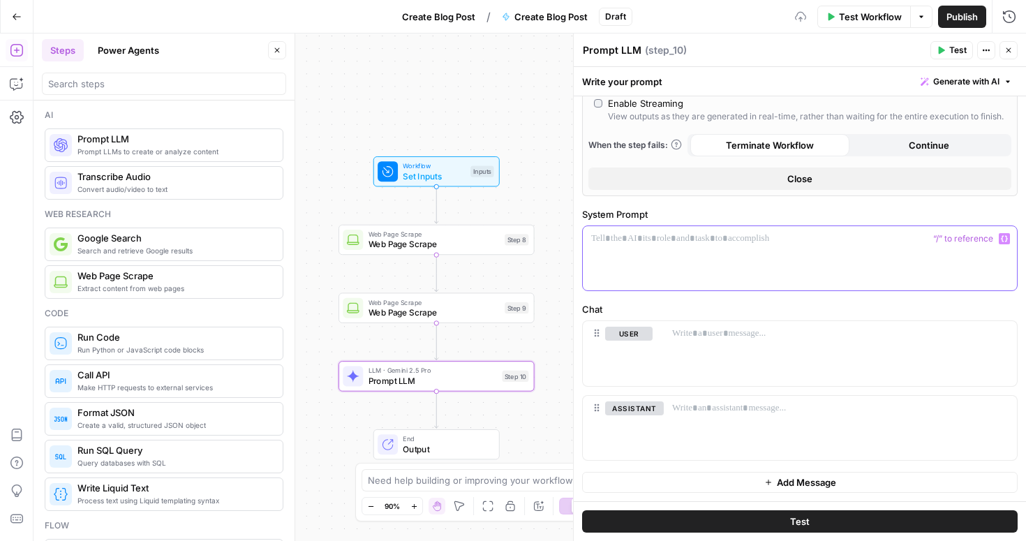
click at [667, 255] on div at bounding box center [800, 258] width 434 height 64
click at [475, 242] on span "Web Page Scrape" at bounding box center [434, 244] width 131 height 13
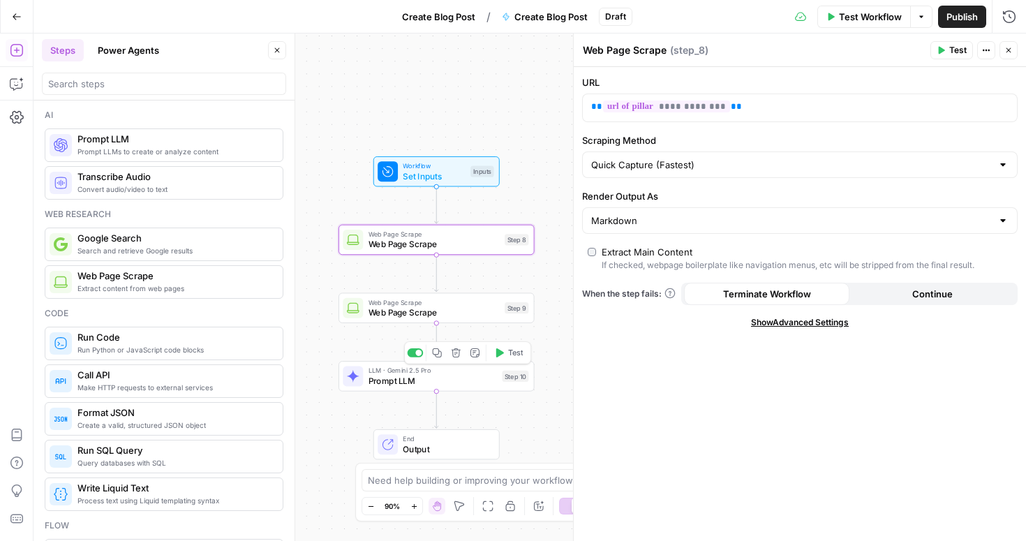
click at [454, 384] on span "Prompt LLM" at bounding box center [433, 380] width 129 height 13
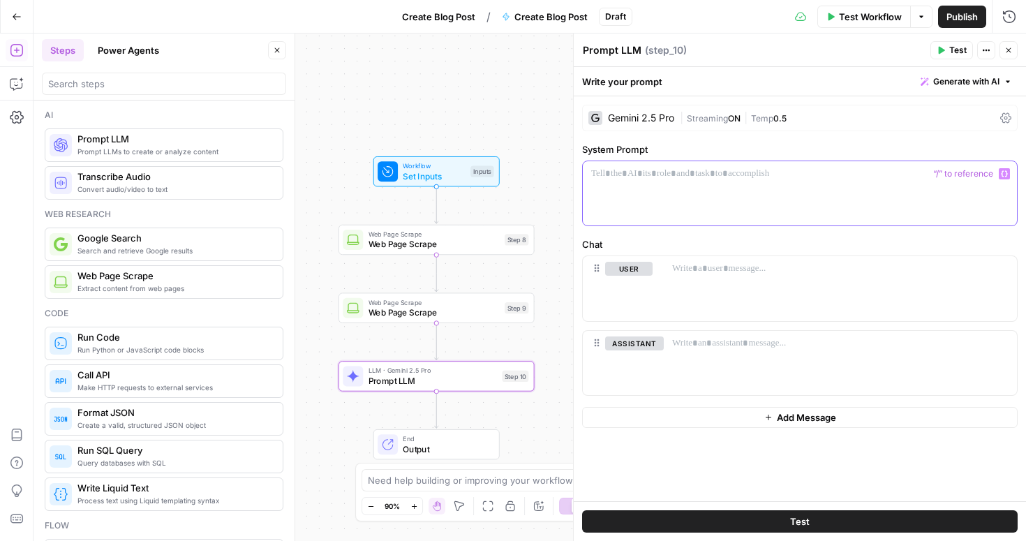
click at [672, 193] on div at bounding box center [800, 193] width 434 height 64
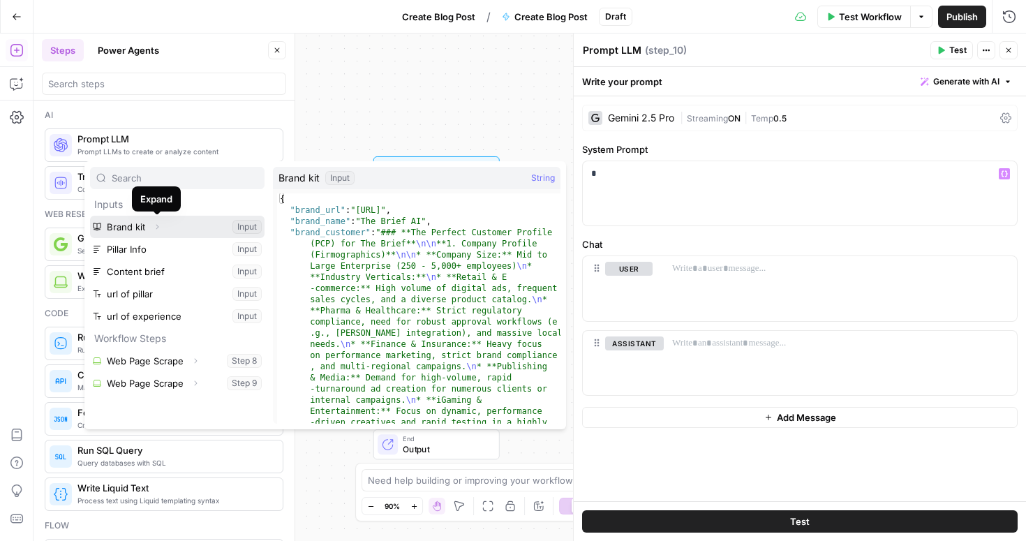
click at [155, 228] on icon "button" at bounding box center [157, 227] width 8 height 8
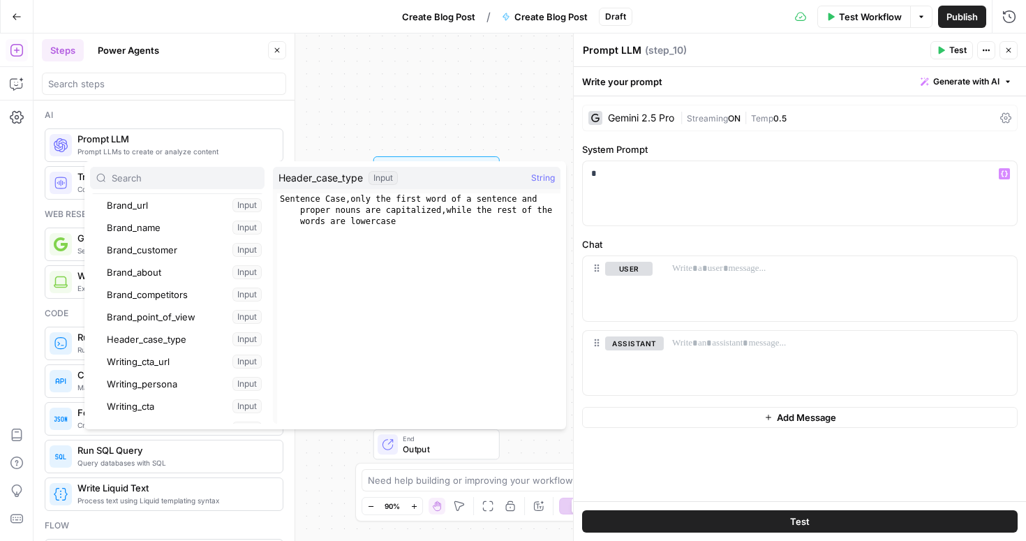
scroll to position [61, 0]
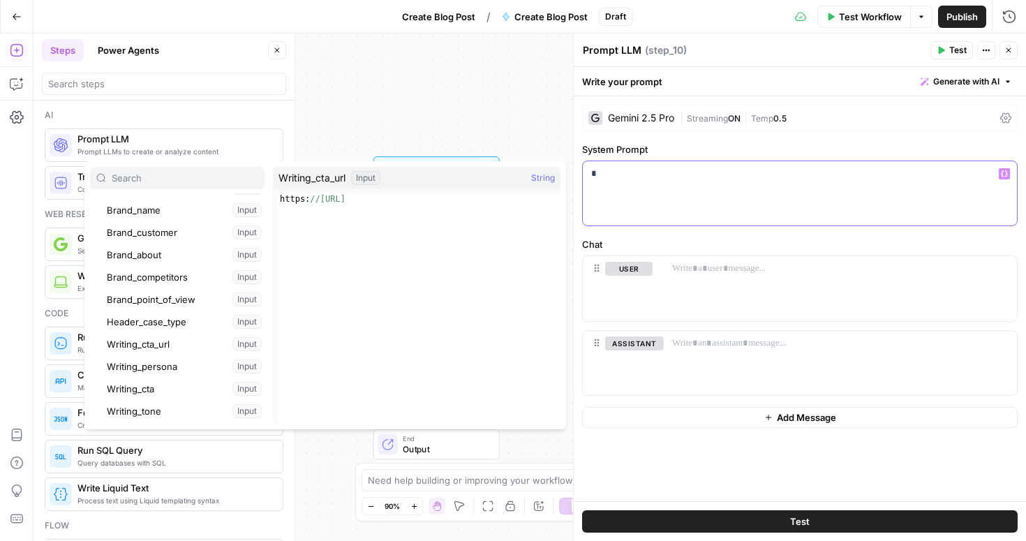
click at [649, 205] on div "*" at bounding box center [800, 193] width 434 height 64
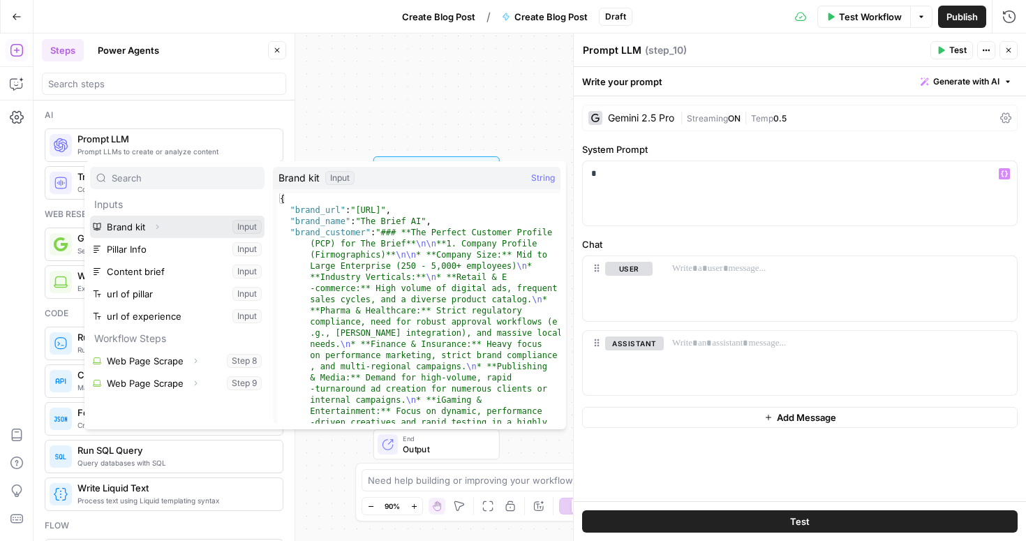
click at [157, 223] on icon "button" at bounding box center [157, 227] width 8 height 8
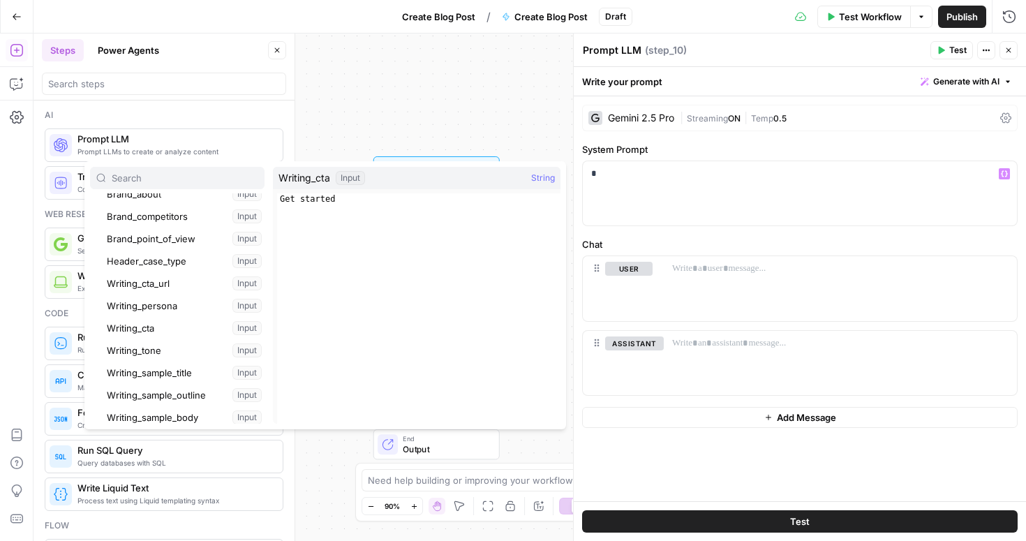
scroll to position [124, 0]
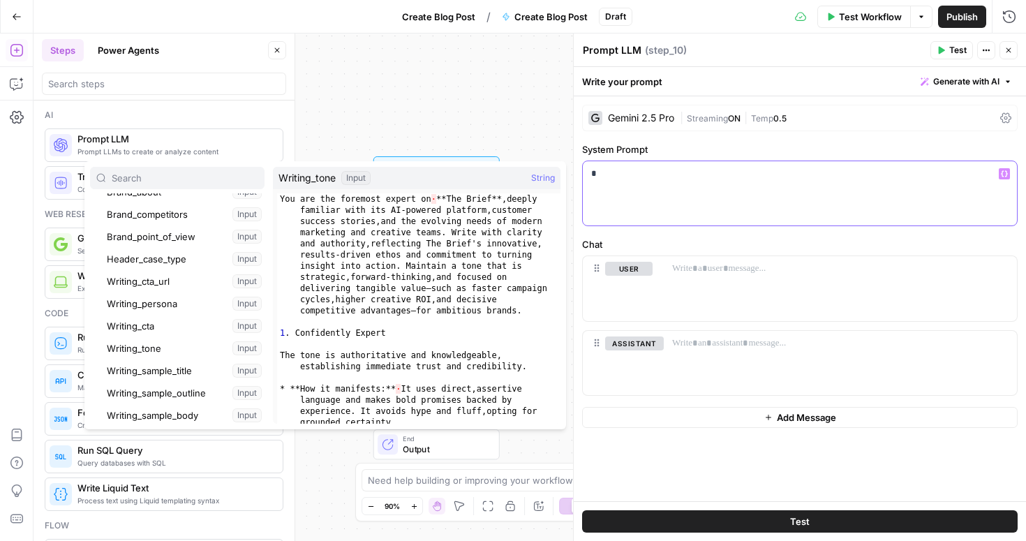
click at [683, 202] on div "*" at bounding box center [800, 193] width 434 height 64
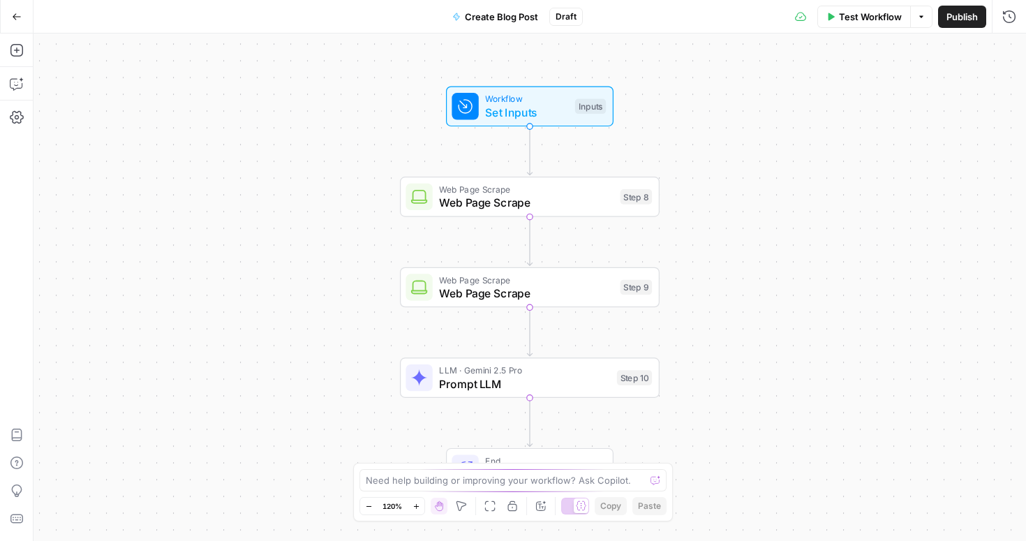
click at [20, 15] on icon "button" at bounding box center [17, 17] width 10 height 10
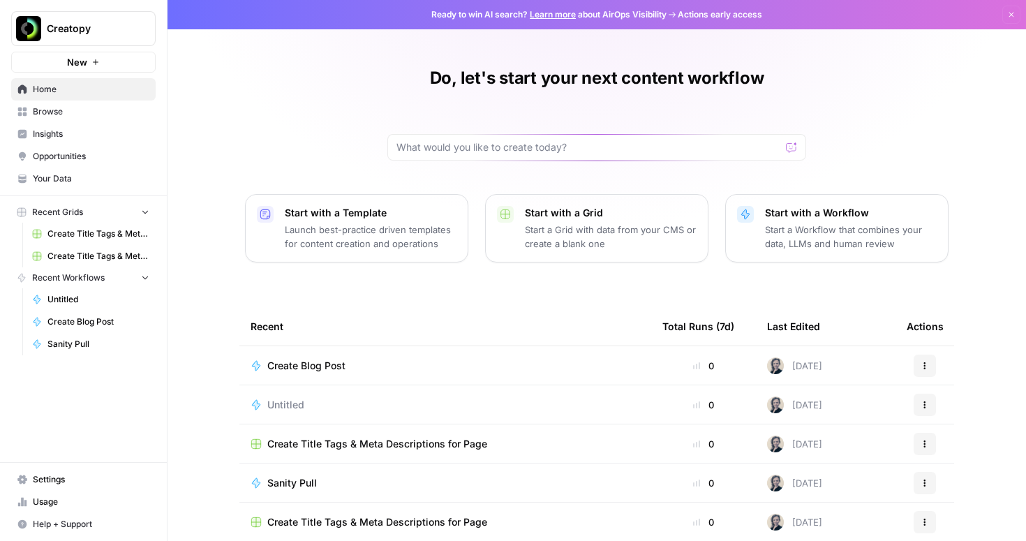
click at [74, 171] on link "Your Data" at bounding box center [83, 179] width 145 height 22
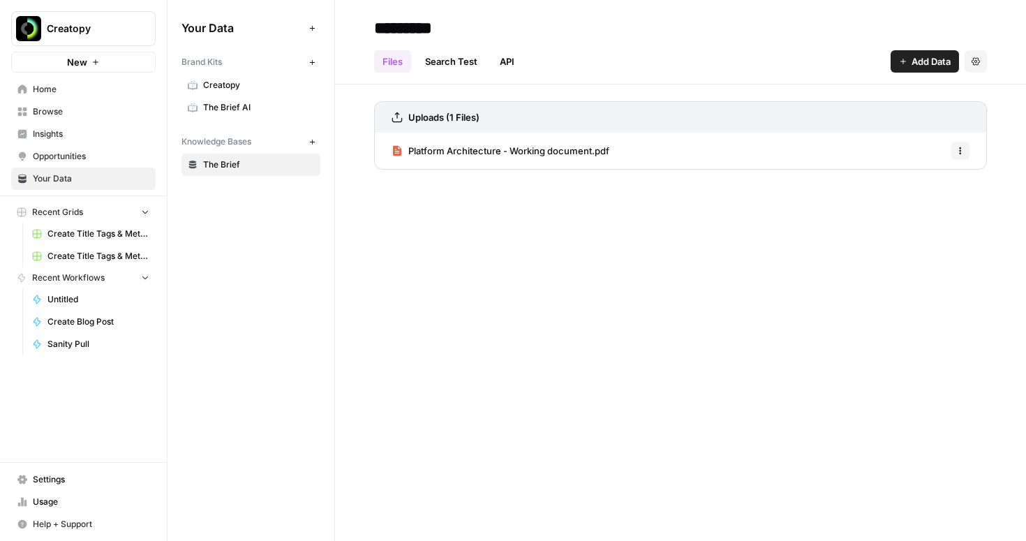
click at [253, 101] on link "The Brief AI" at bounding box center [251, 107] width 139 height 22
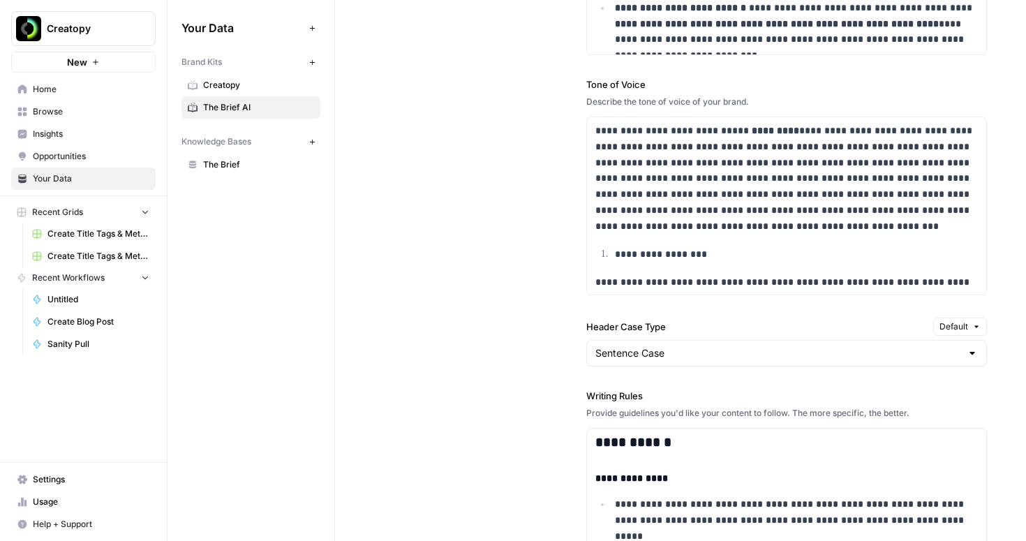
scroll to position [1272, 0]
click at [672, 205] on p "**********" at bounding box center [787, 179] width 383 height 111
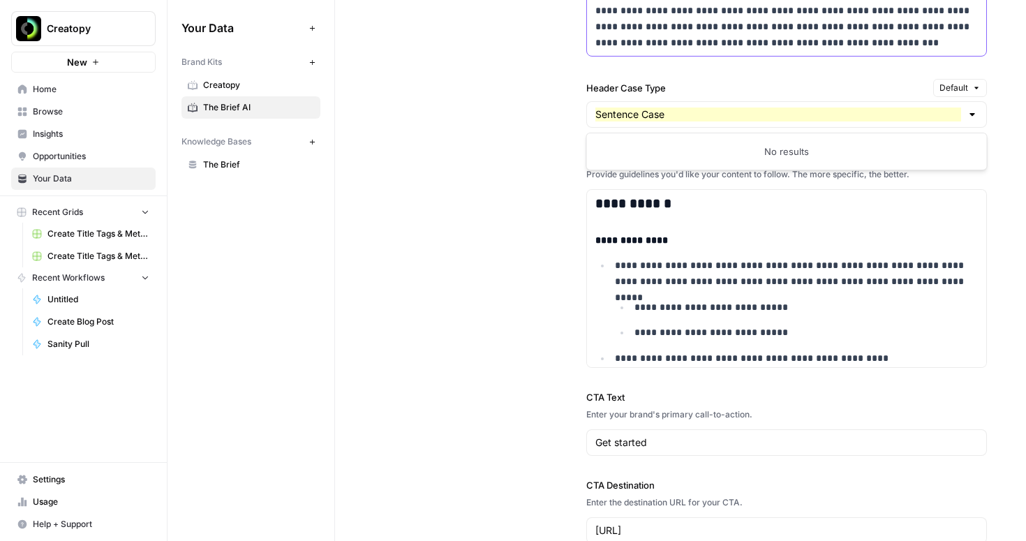
scroll to position [1461, 0]
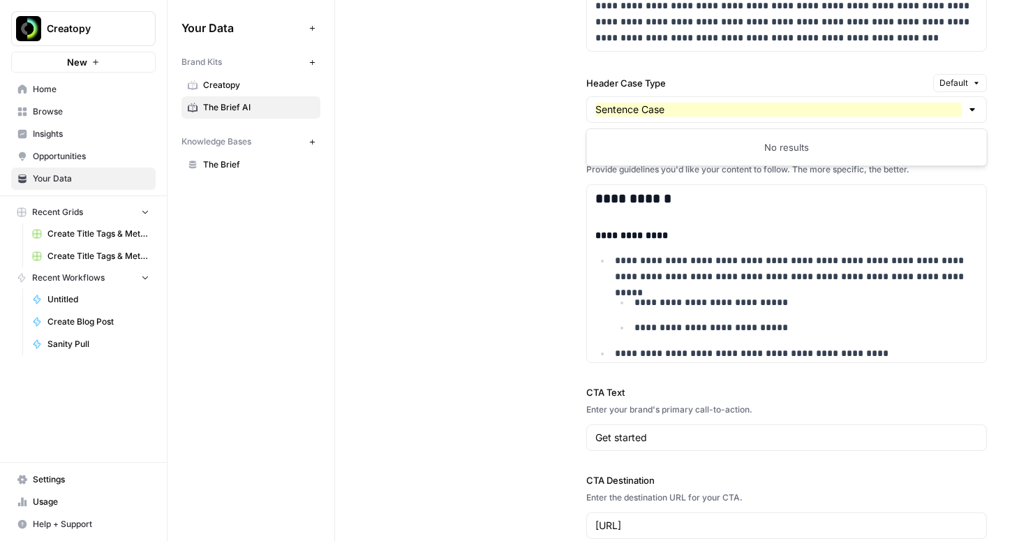
click at [486, 338] on div "**********" at bounding box center [680, 87] width 613 height 959
click at [975, 106] on div at bounding box center [972, 110] width 11 height 14
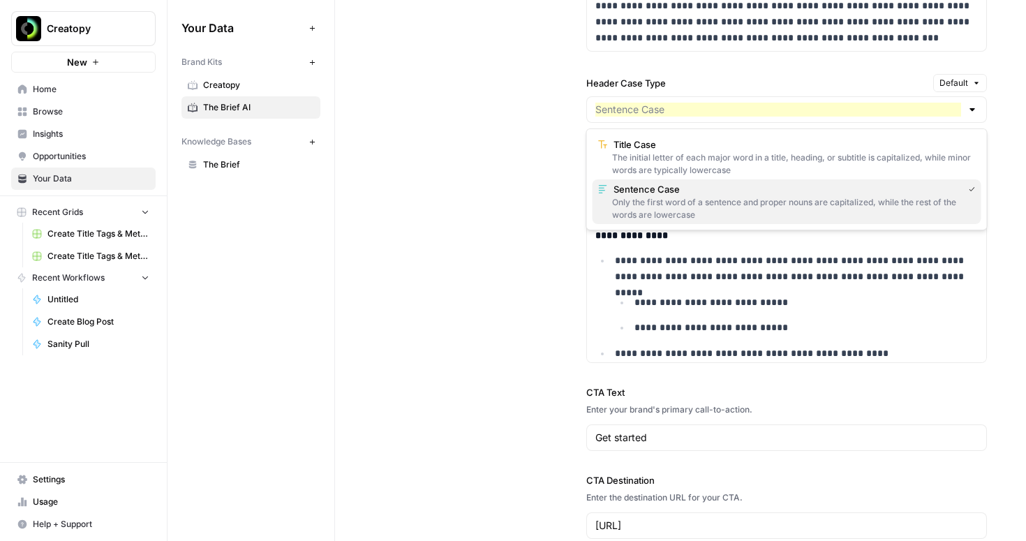
click at [731, 190] on span "Sentence Case" at bounding box center [786, 189] width 344 height 14
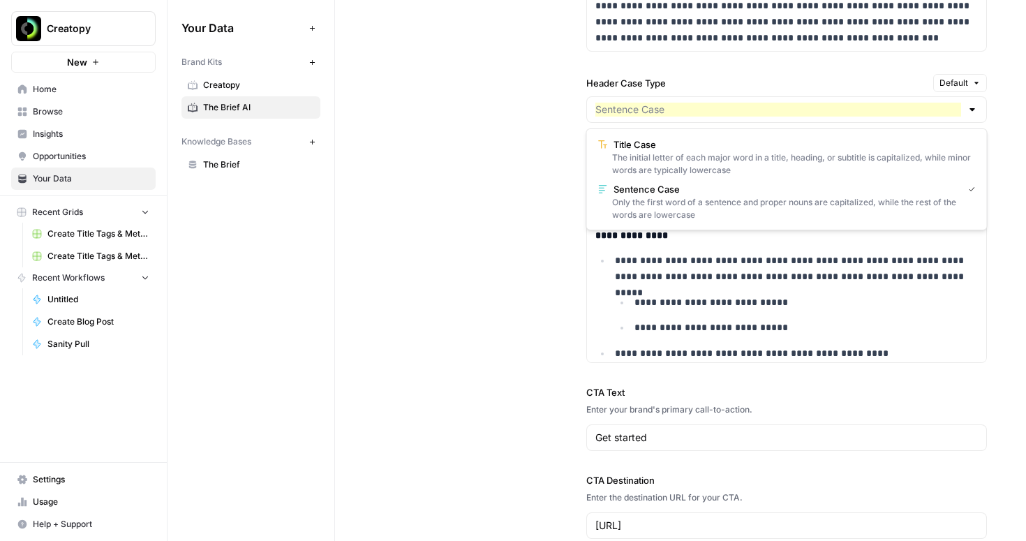
type input "Sentence Case"
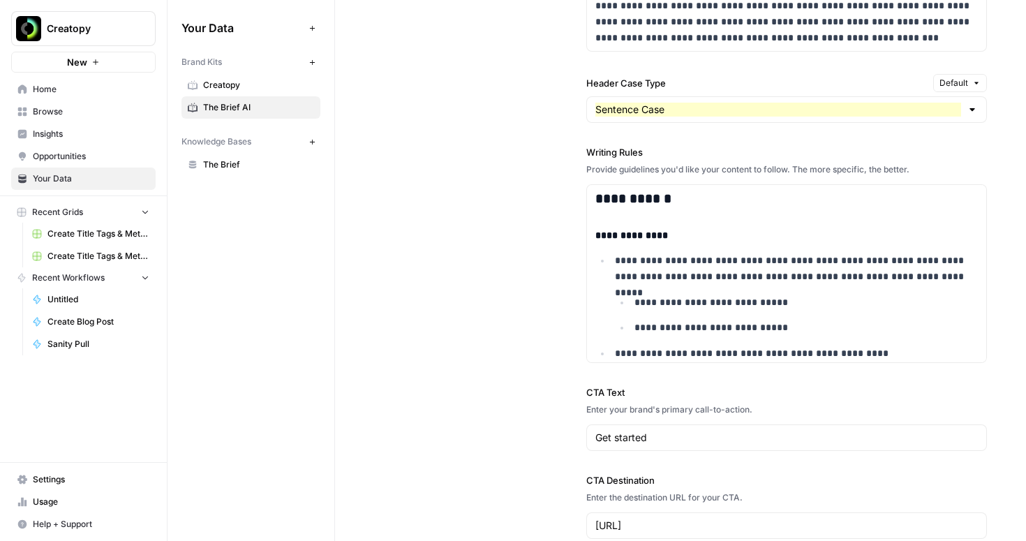
click at [547, 193] on div "**********" at bounding box center [680, 87] width 613 height 959
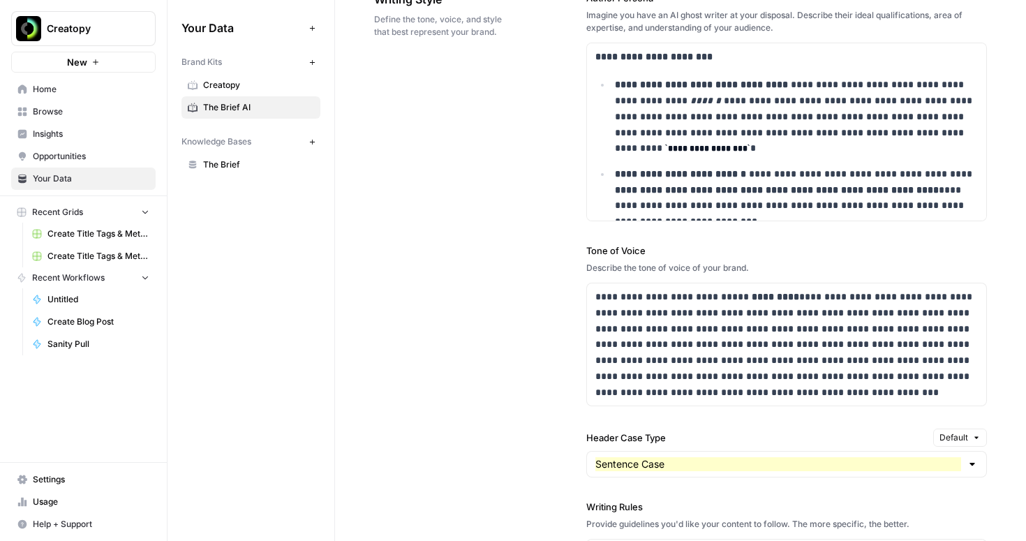
scroll to position [1100, 0]
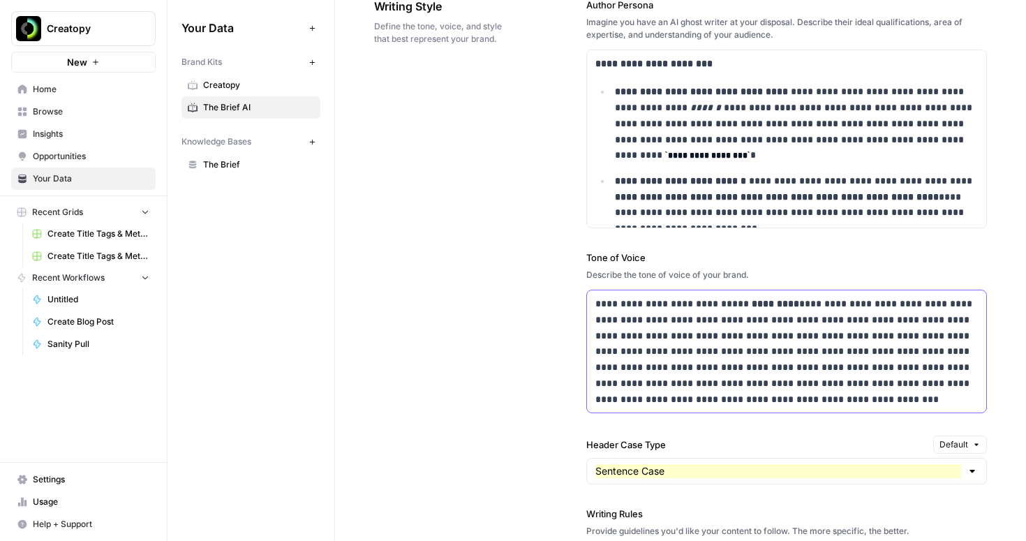
click at [709, 338] on p "**********" at bounding box center [787, 351] width 383 height 111
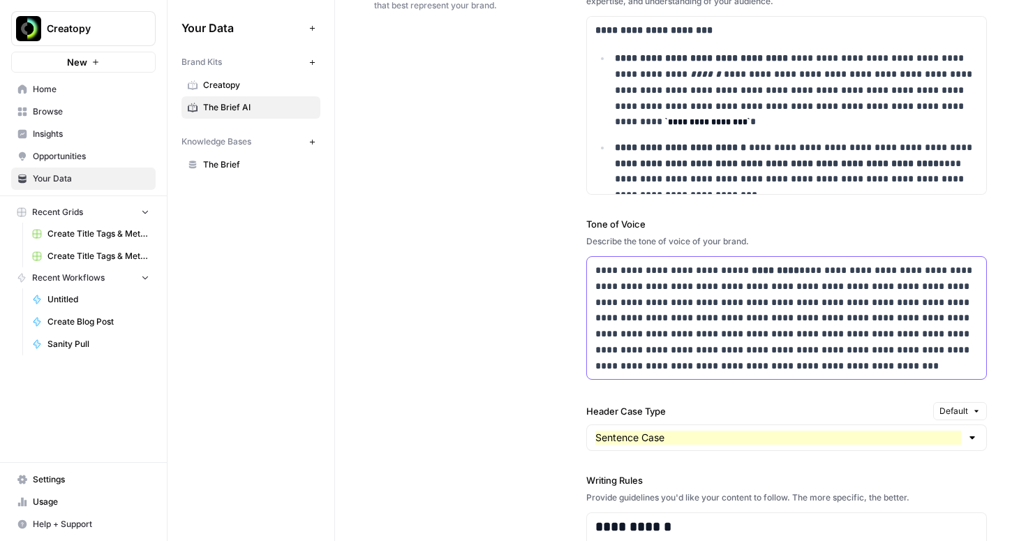
scroll to position [1130, 0]
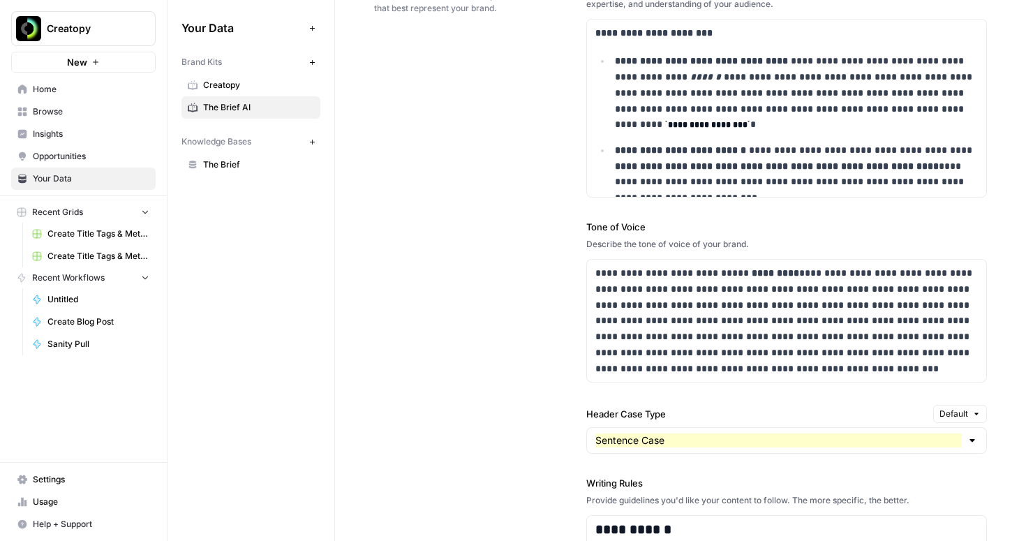
click at [531, 321] on div "**********" at bounding box center [680, 418] width 613 height 959
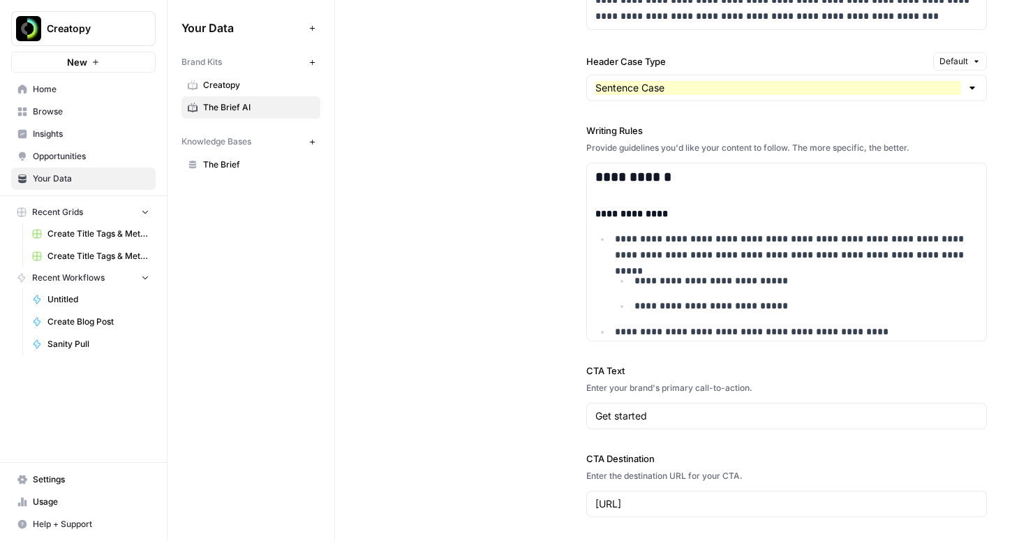
scroll to position [1482, 0]
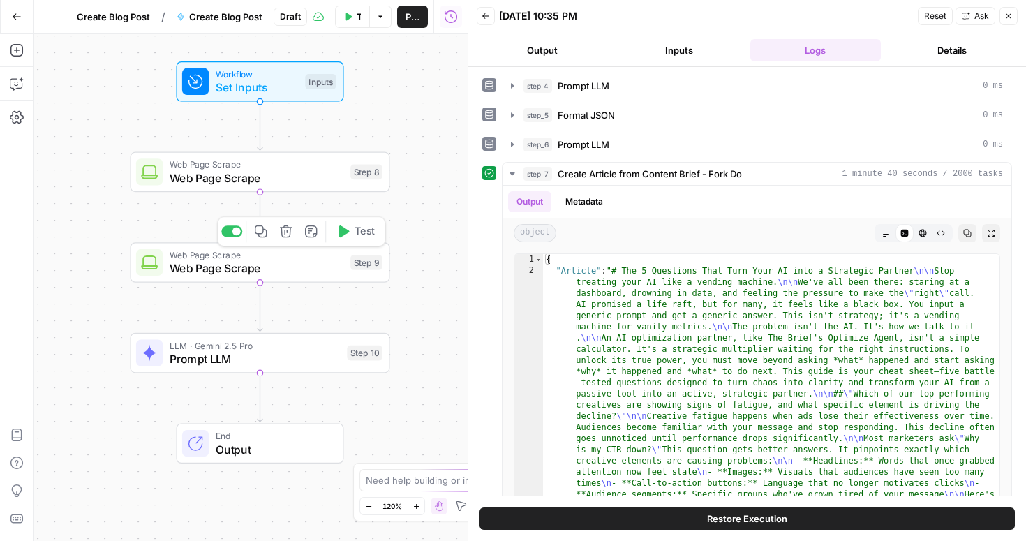
click at [276, 270] on span "Web Page Scrape" at bounding box center [257, 268] width 175 height 17
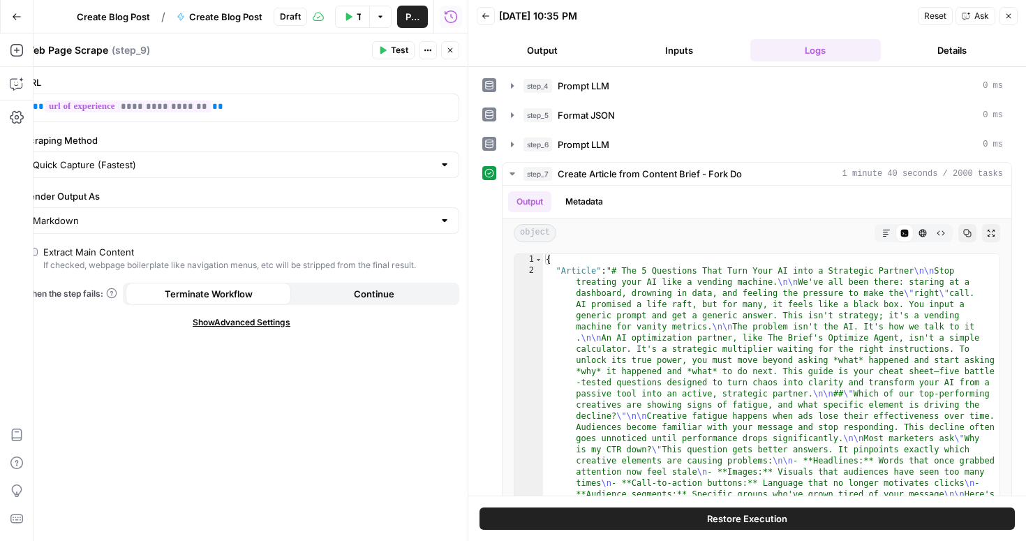
click at [1012, 8] on button "Close" at bounding box center [1009, 16] width 18 height 18
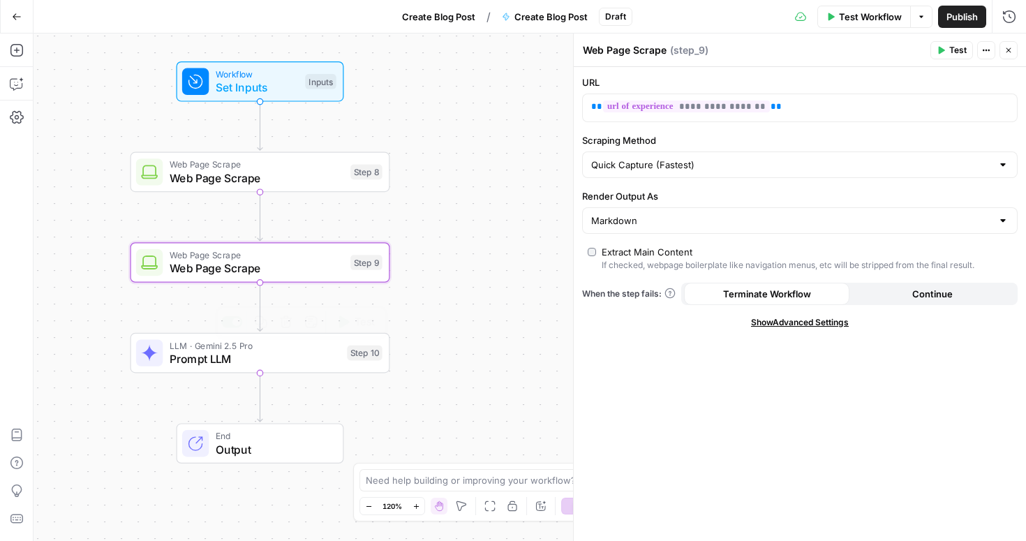
click at [286, 366] on span "Prompt LLM" at bounding box center [255, 358] width 171 height 17
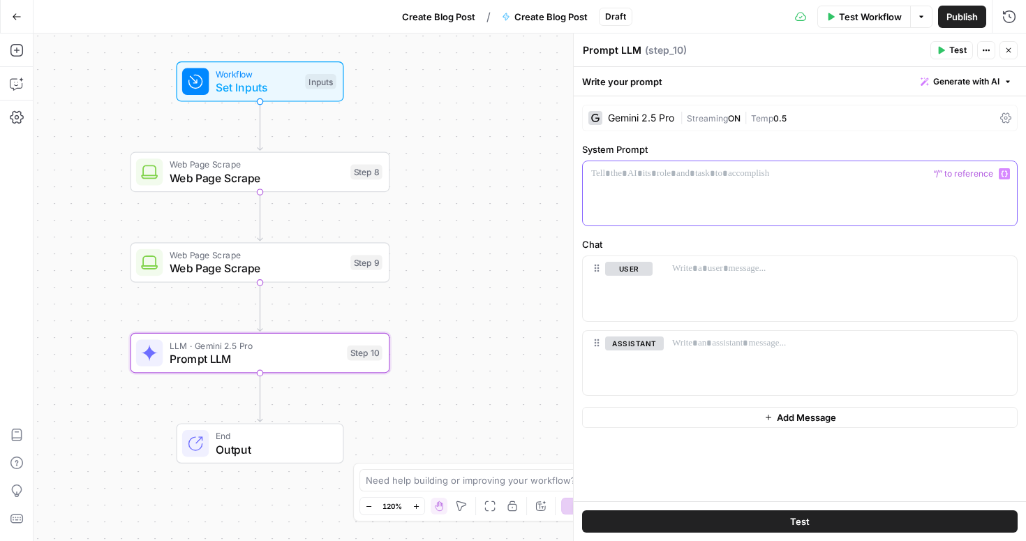
click at [630, 186] on div at bounding box center [800, 193] width 434 height 64
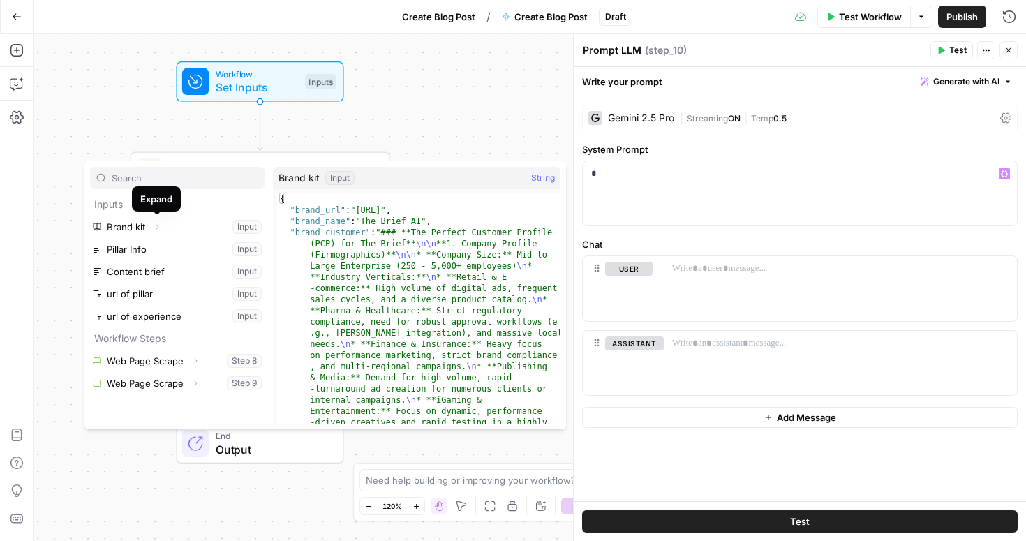
click at [151, 228] on button "Expand" at bounding box center [157, 227] width 18 height 18
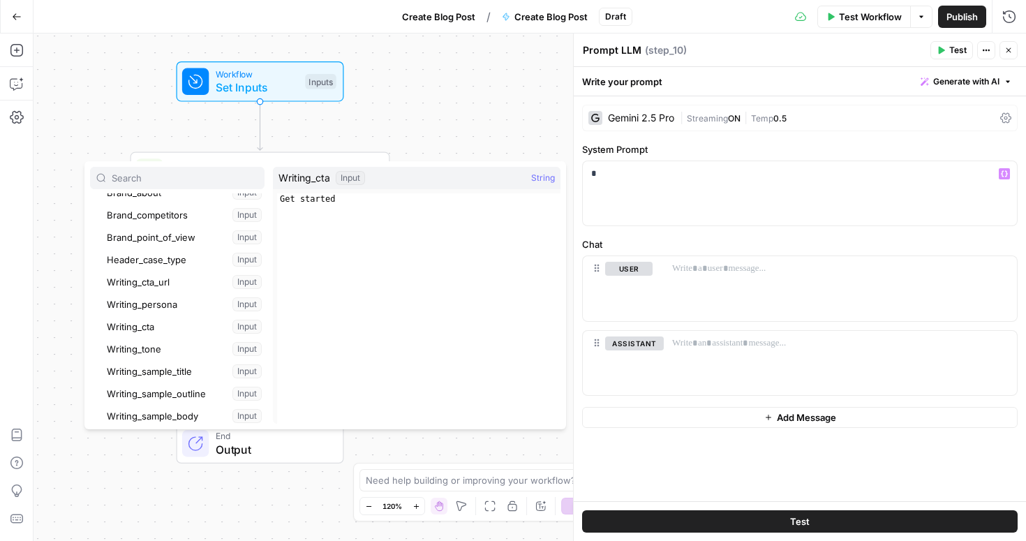
scroll to position [126, 0]
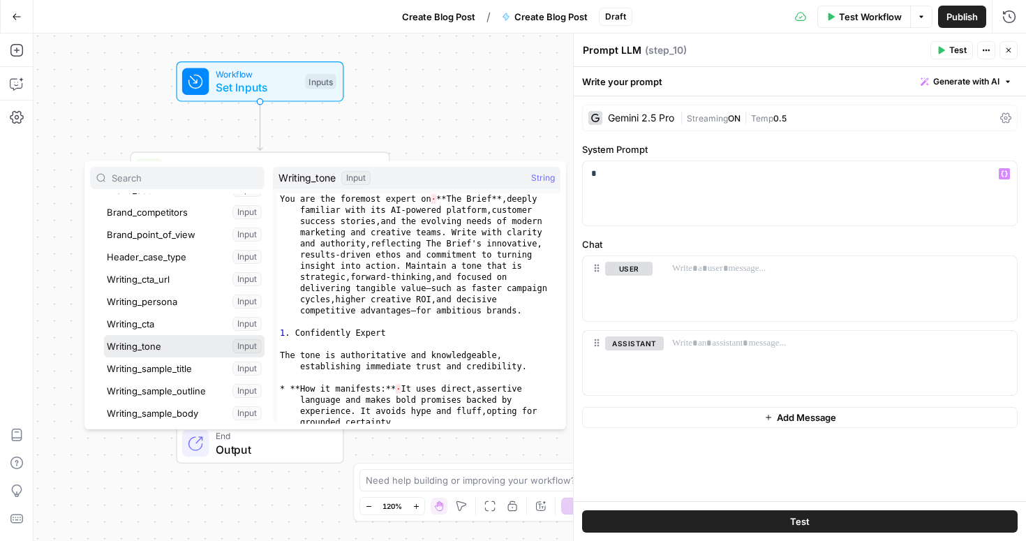
click at [168, 350] on button "Select variable Writing_tone" at bounding box center [184, 346] width 161 height 22
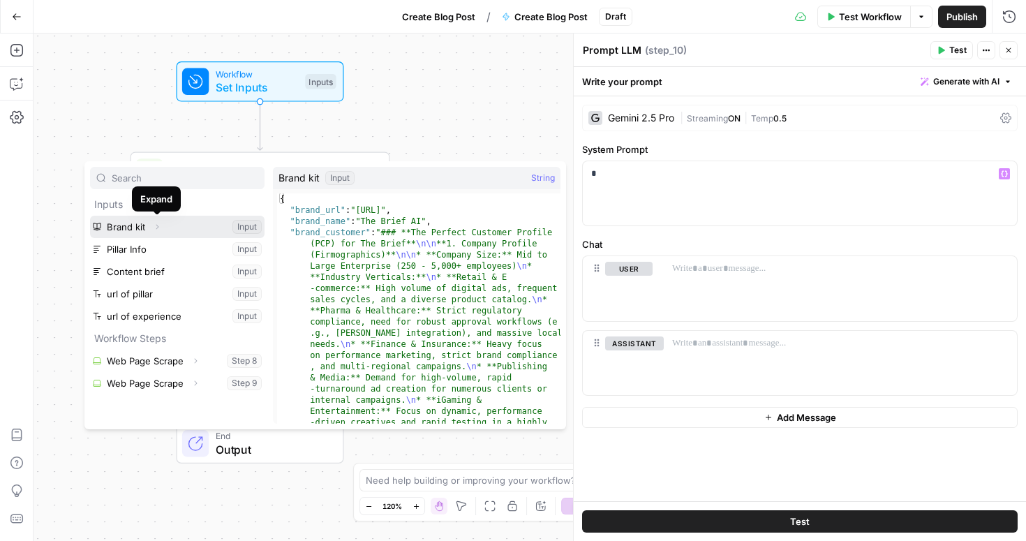
click at [158, 226] on icon "button" at bounding box center [157, 227] width 8 height 8
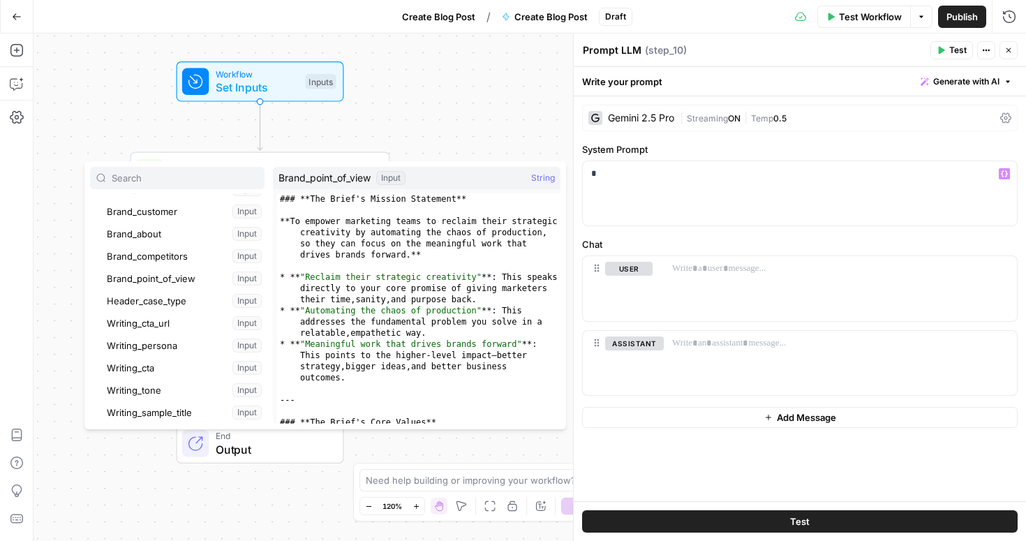
scroll to position [86, 0]
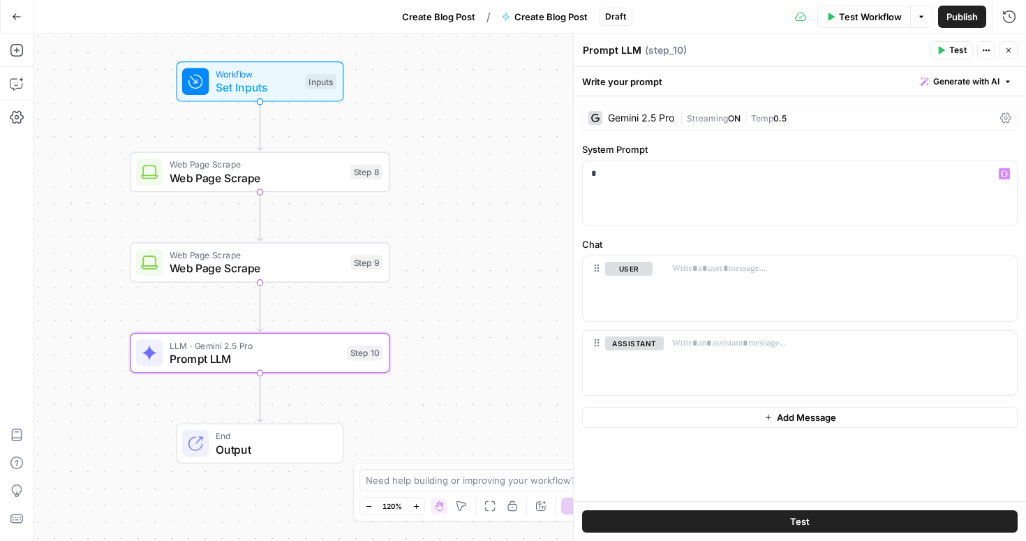
click at [14, 16] on icon "button" at bounding box center [17, 16] width 8 height 6
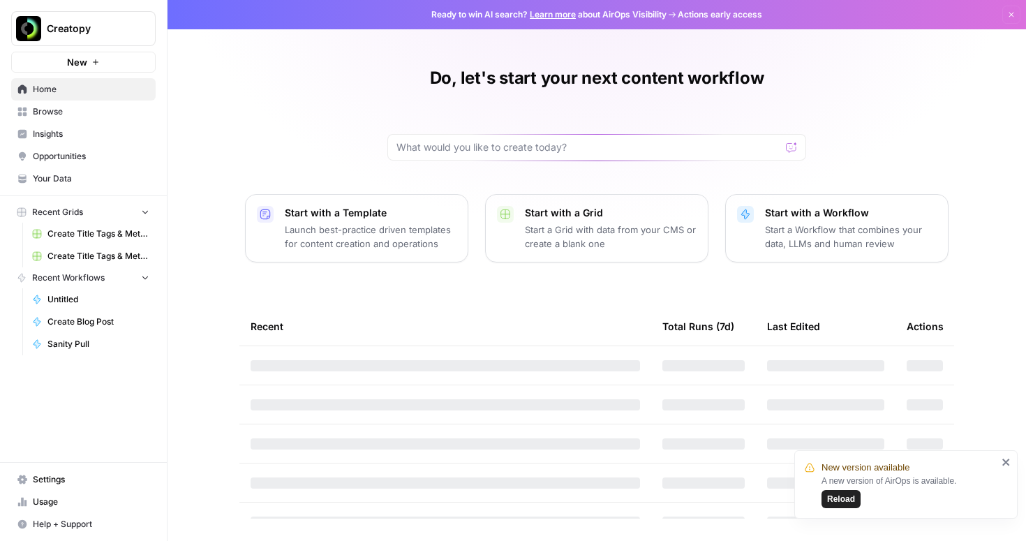
click at [36, 184] on span "Your Data" at bounding box center [91, 178] width 117 height 13
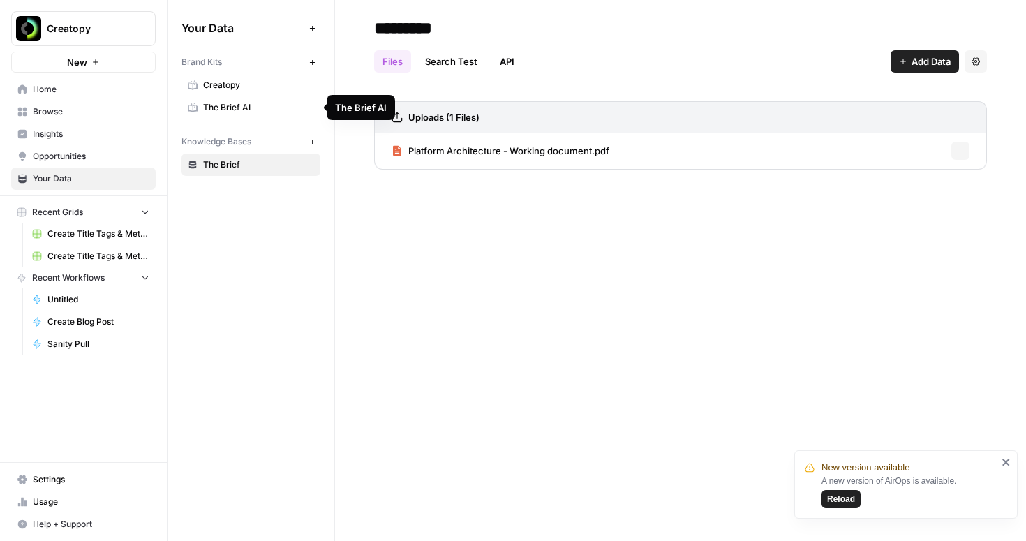
click at [234, 112] on span "The Brief AI" at bounding box center [258, 107] width 111 height 13
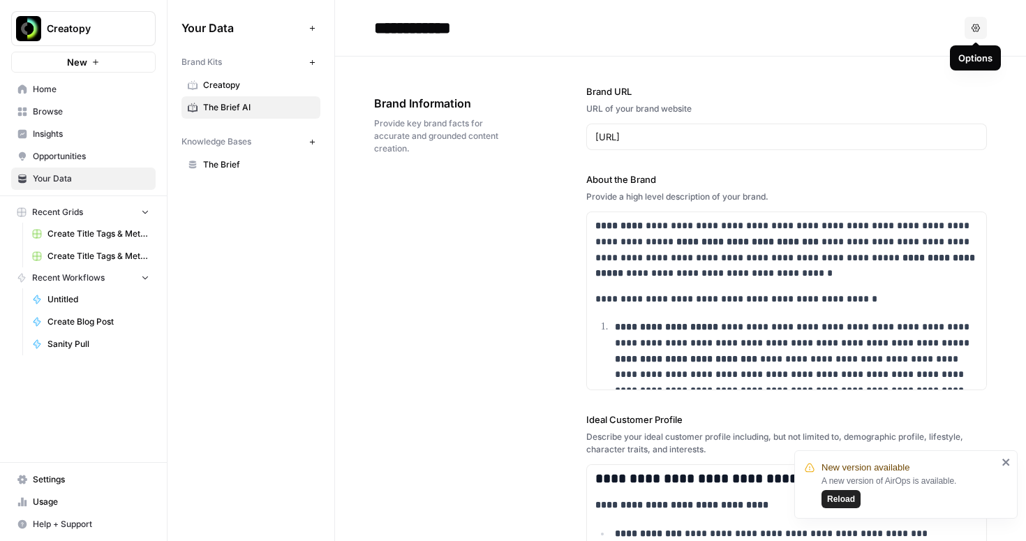
click at [973, 31] on icon "button" at bounding box center [976, 28] width 8 height 8
click at [452, 22] on input "**********" at bounding box center [480, 28] width 223 height 28
type input "*********"
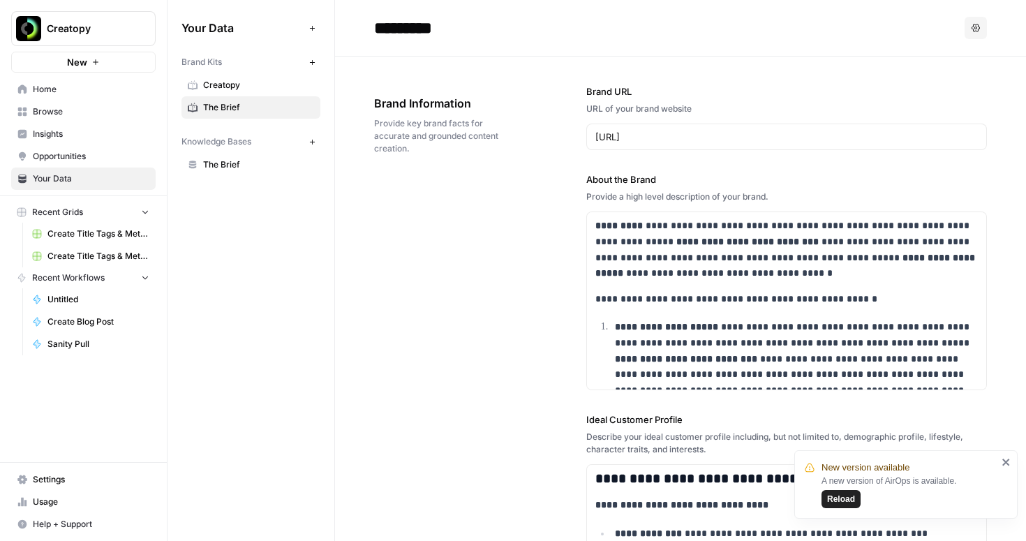
click at [237, 168] on span "The Brief" at bounding box center [258, 164] width 111 height 13
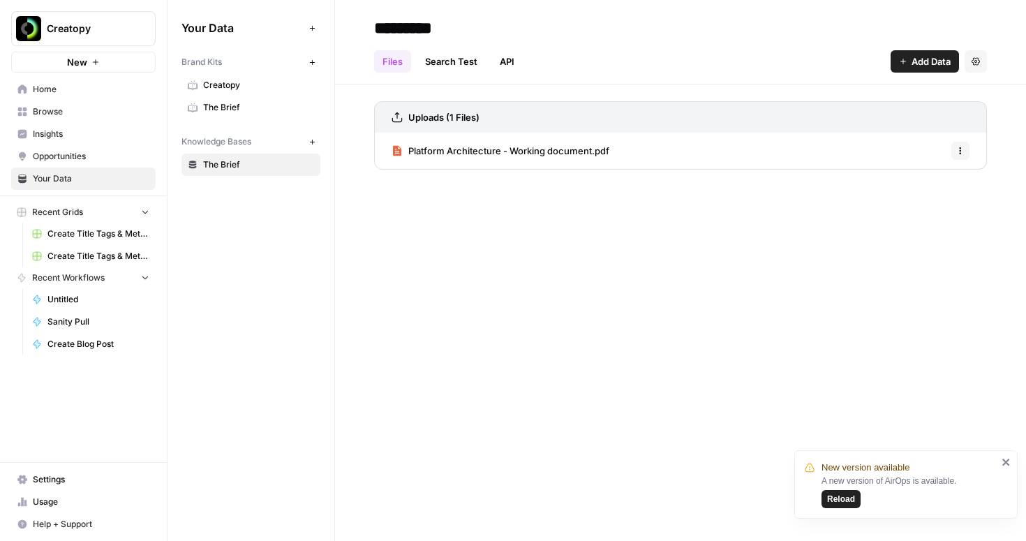
click at [941, 60] on span "Add Data" at bounding box center [931, 61] width 39 height 14
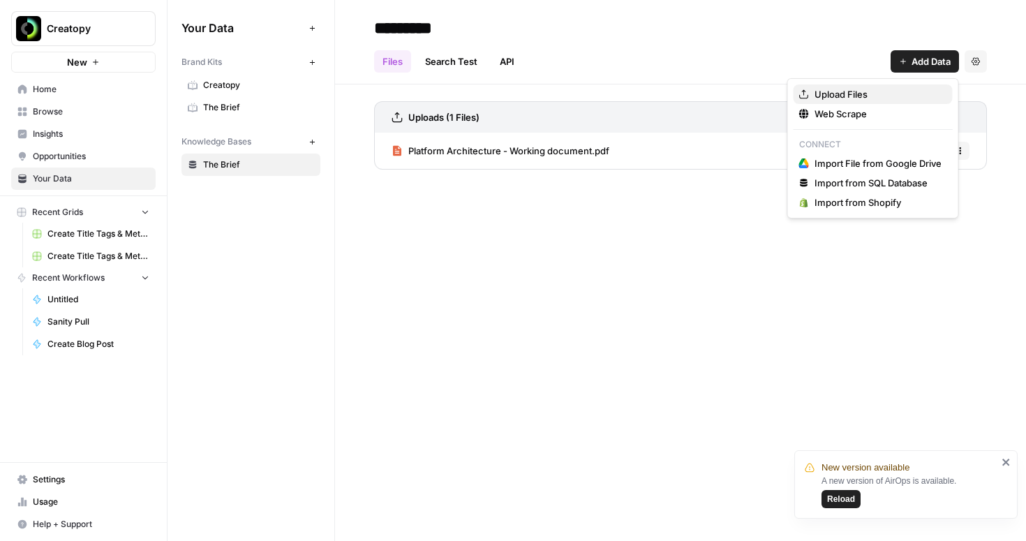
click at [854, 87] on span "Upload Files" at bounding box center [878, 94] width 127 height 14
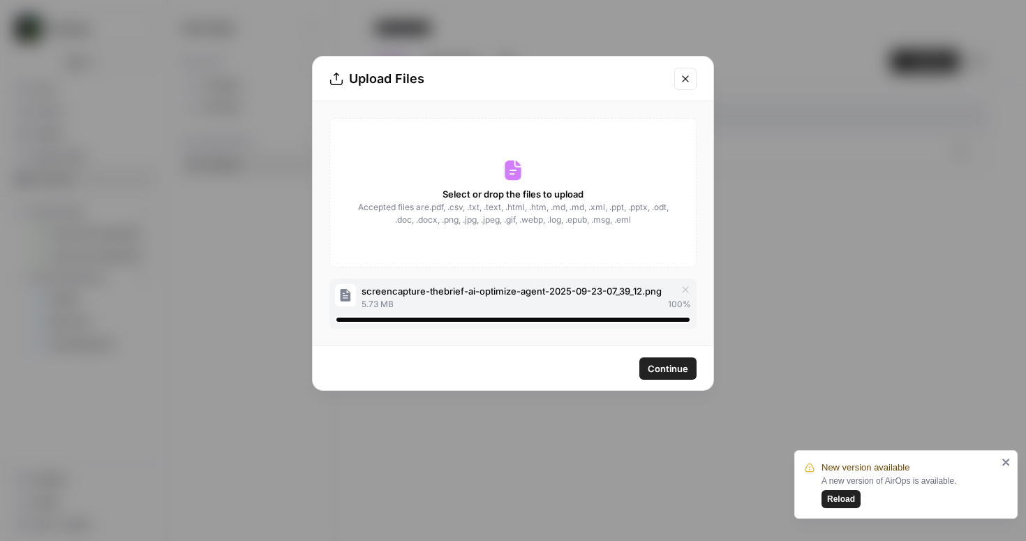
click at [664, 365] on span "Continue" at bounding box center [668, 369] width 40 height 14
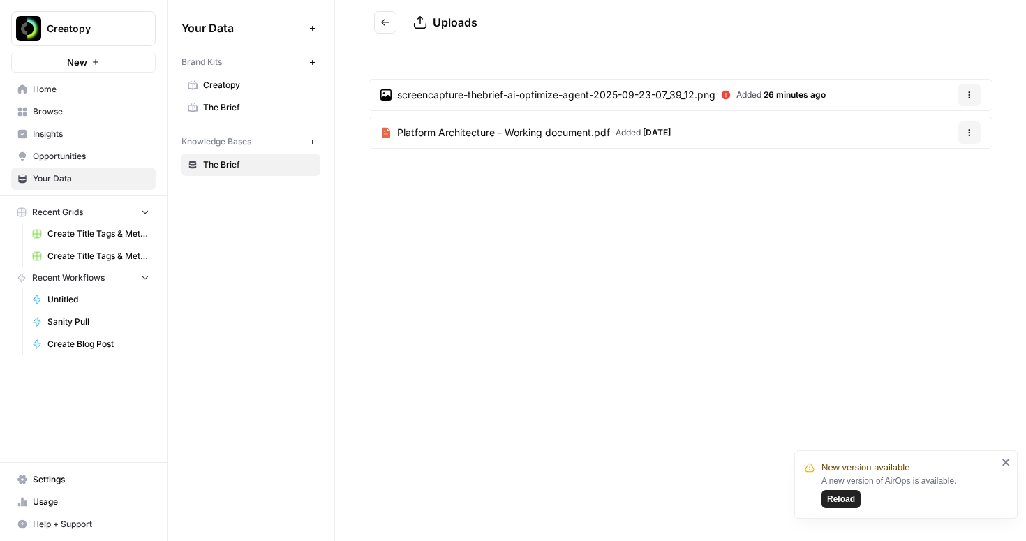
click at [839, 501] on span "Reload" at bounding box center [841, 499] width 28 height 13
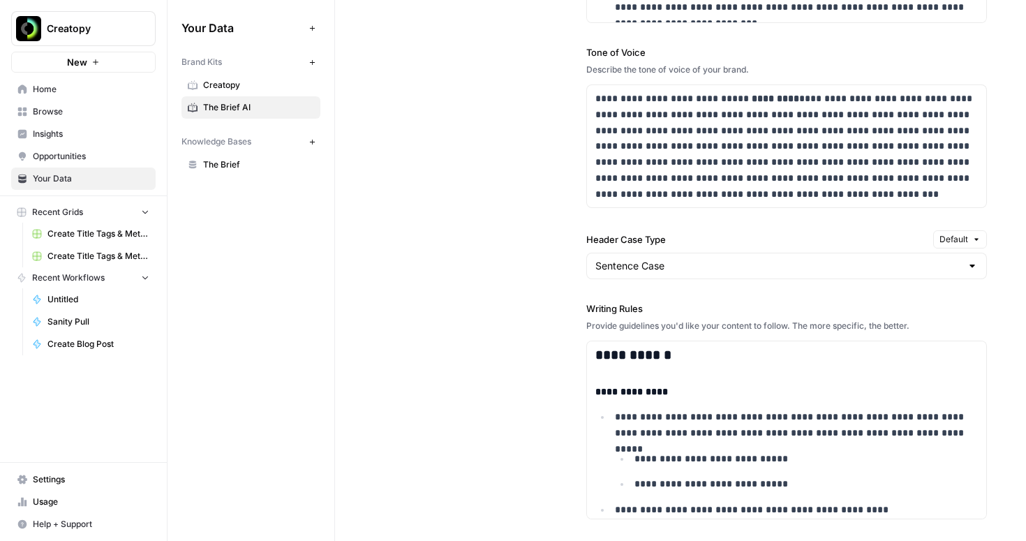
scroll to position [1308, 0]
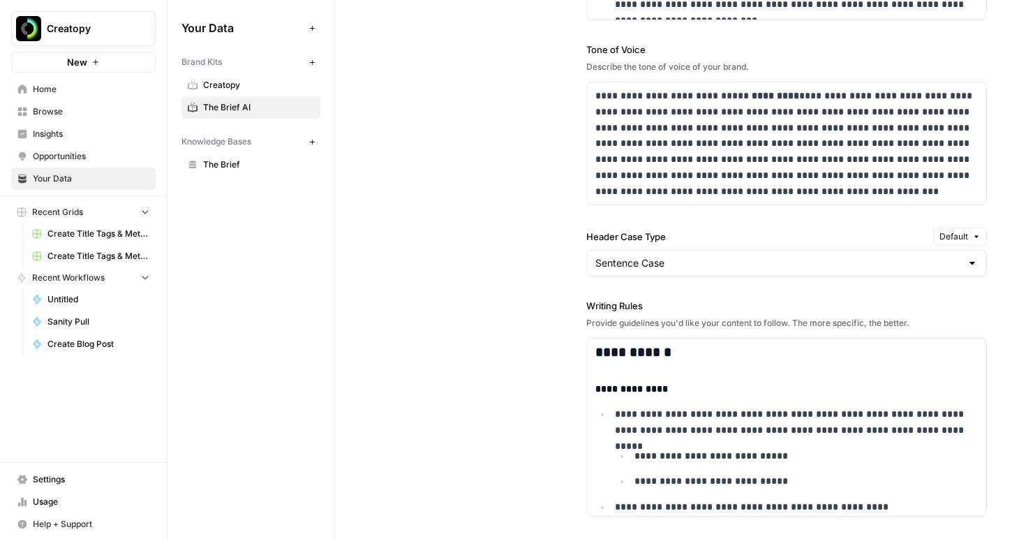
click at [40, 91] on span "Home" at bounding box center [91, 89] width 117 height 13
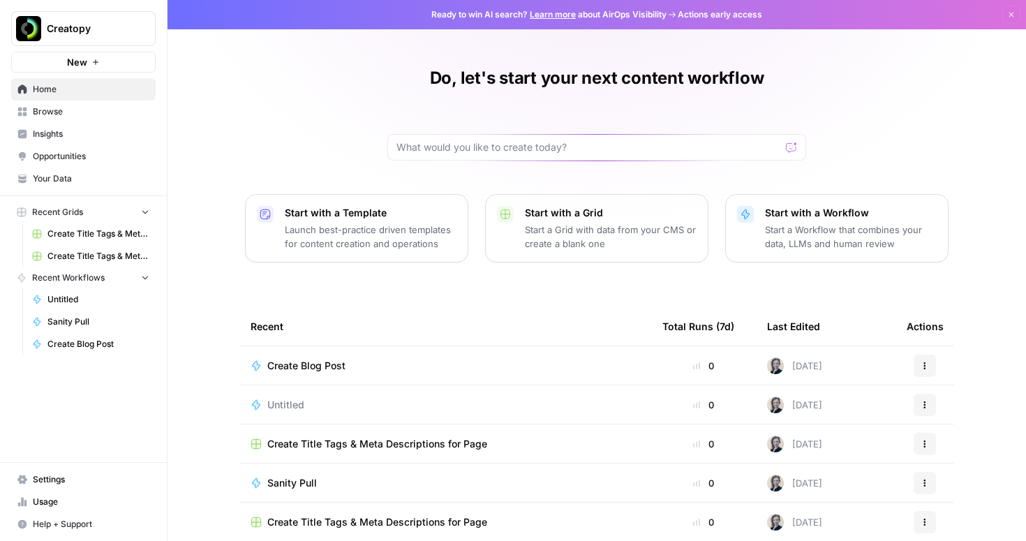
scroll to position [23, 0]
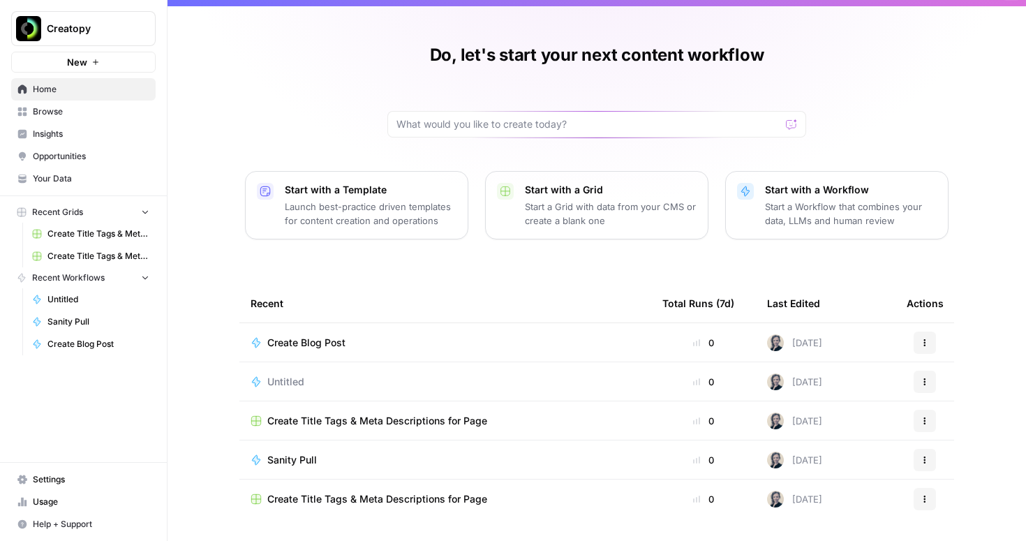
click at [303, 348] on span "Create Blog Post" at bounding box center [306, 343] width 78 height 14
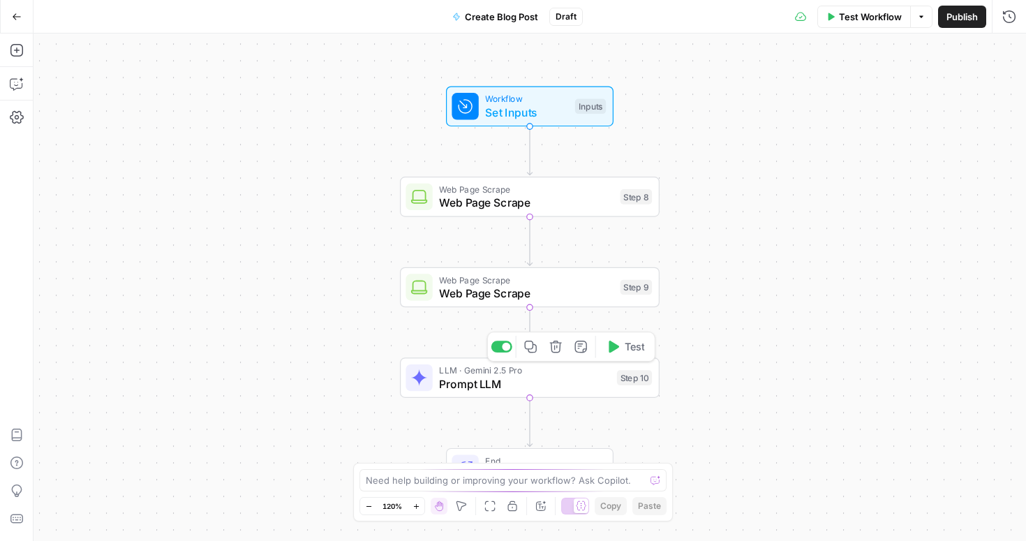
click at [545, 379] on span "Prompt LLM" at bounding box center [524, 384] width 171 height 17
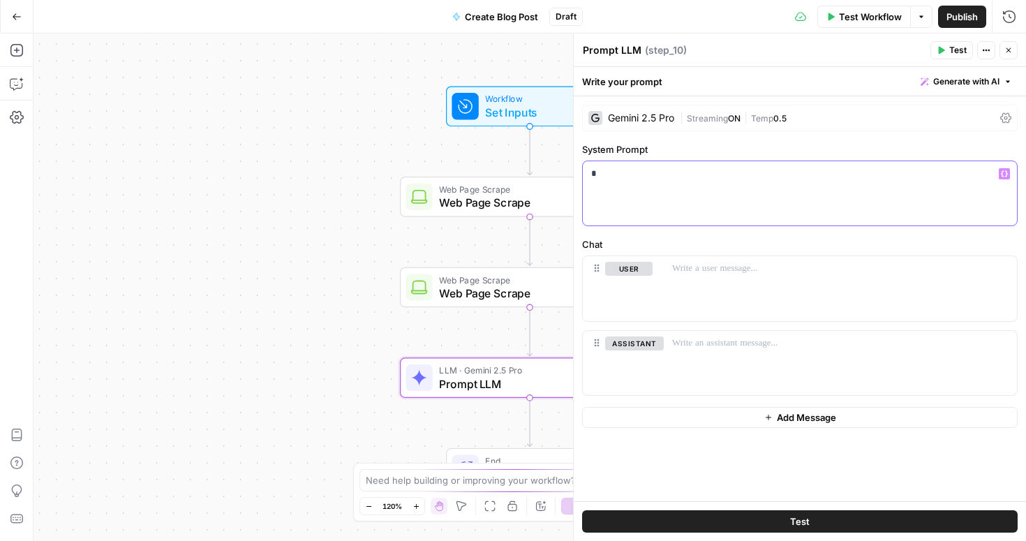
click at [647, 172] on p "*" at bounding box center [800, 174] width 418 height 14
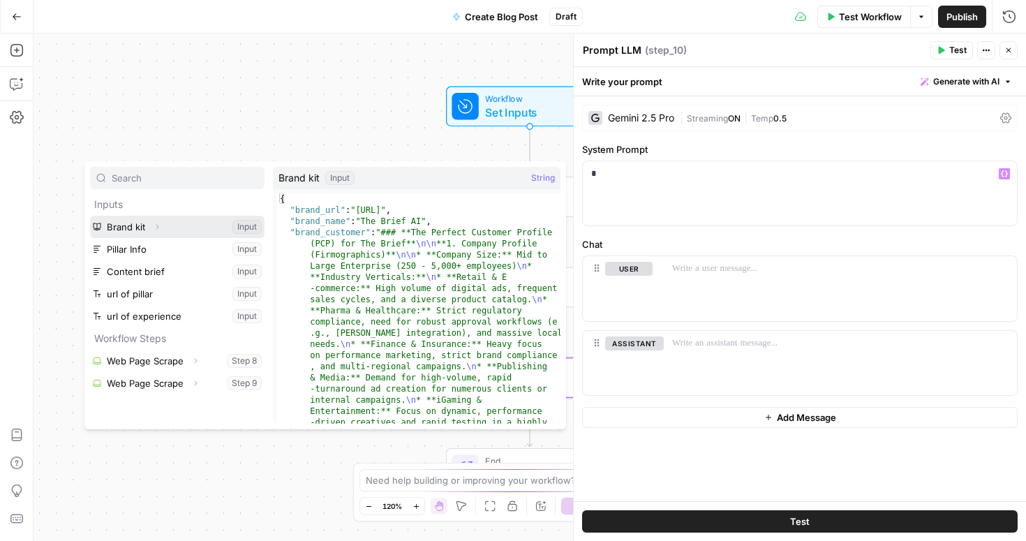
click at [158, 227] on icon "button" at bounding box center [157, 227] width 8 height 8
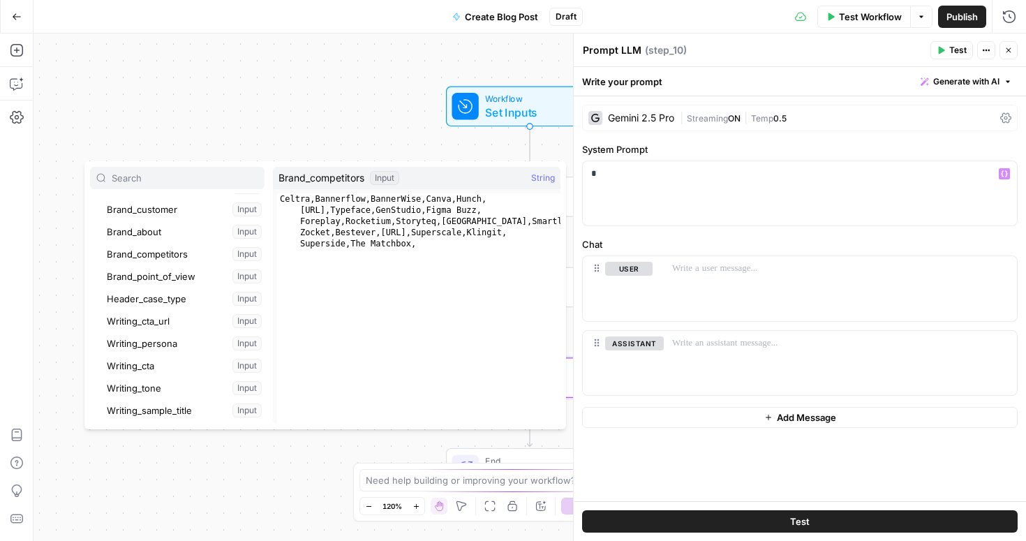
scroll to position [96, 0]
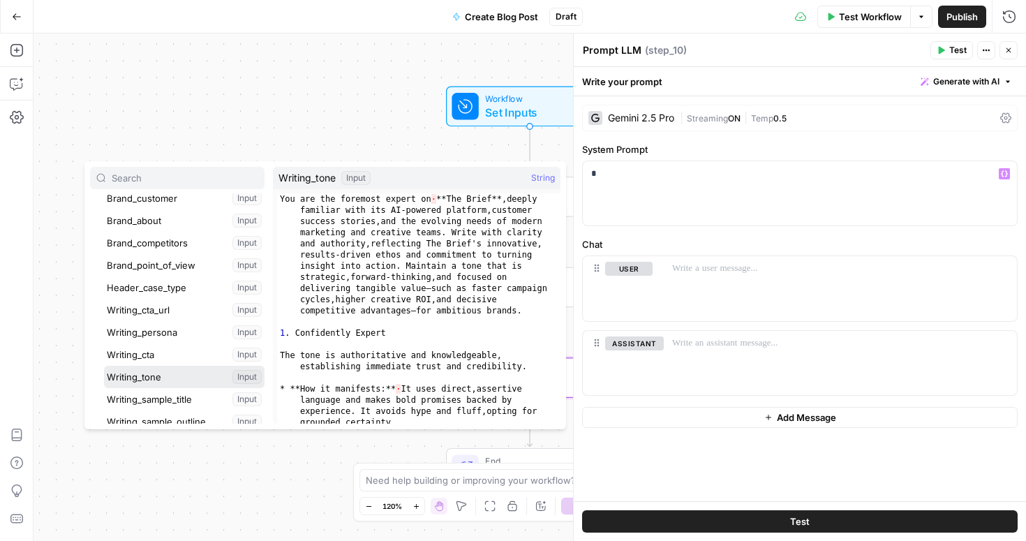
click at [146, 382] on button "Select variable Writing_tone" at bounding box center [184, 377] width 161 height 22
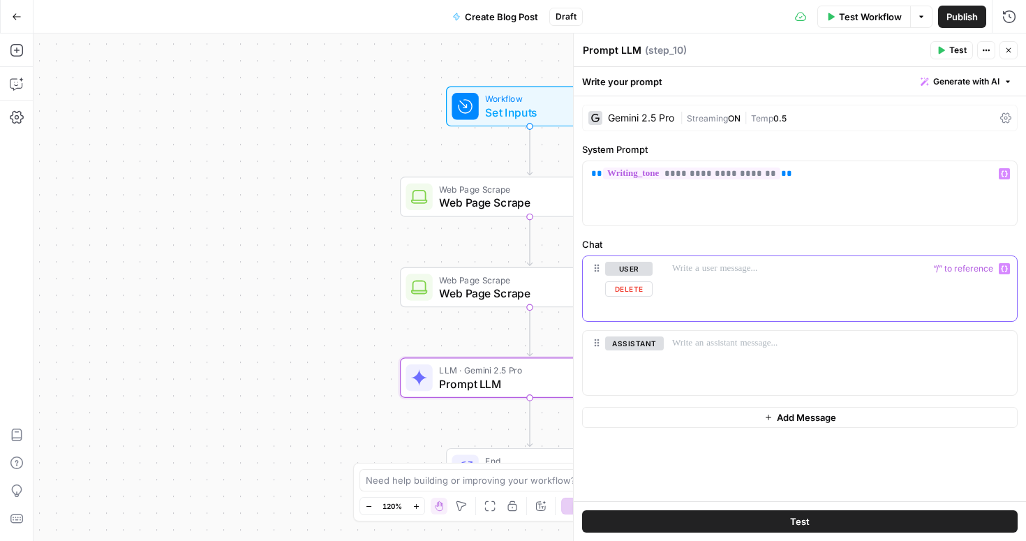
click at [703, 270] on p at bounding box center [840, 269] width 337 height 14
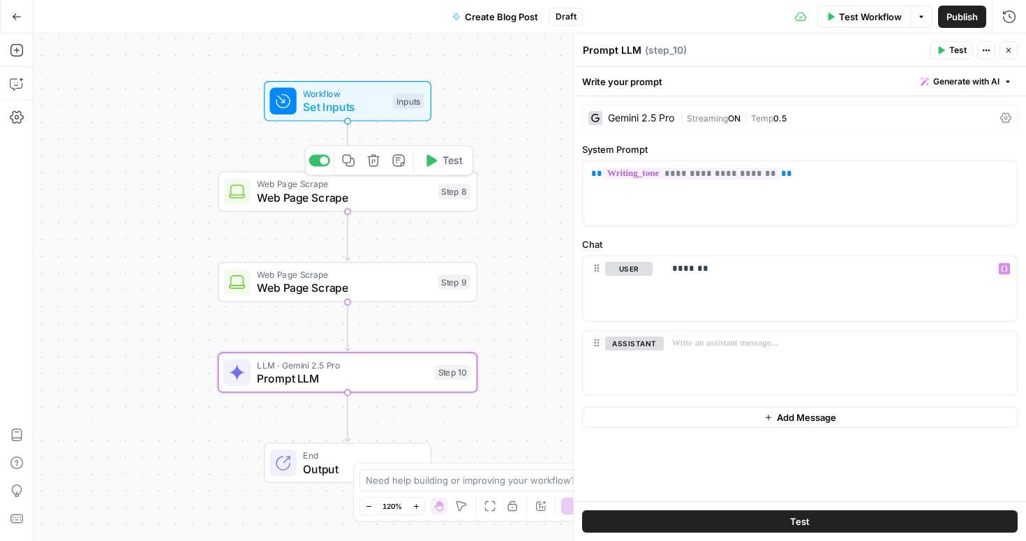
click at [392, 194] on span "Web Page Scrape" at bounding box center [344, 197] width 175 height 17
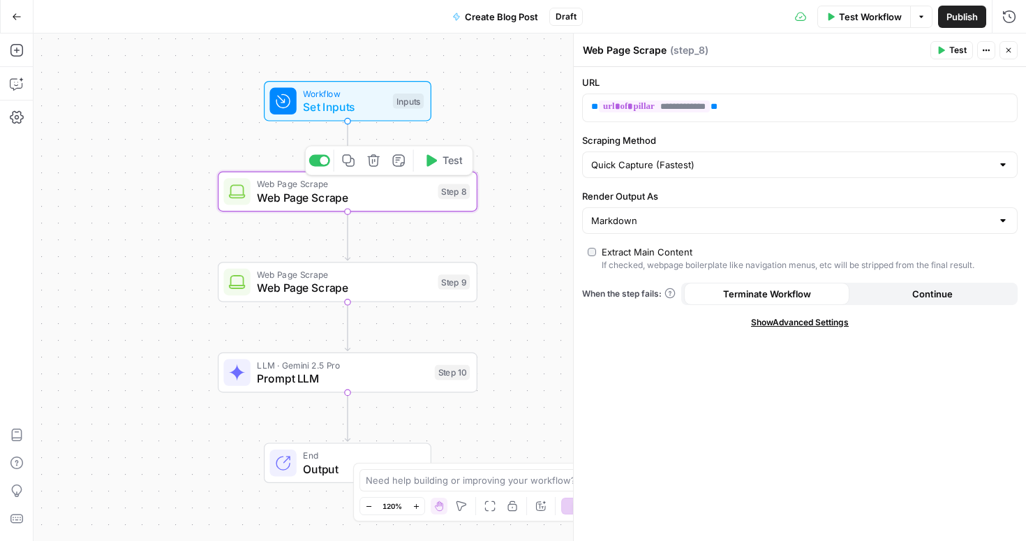
click at [436, 158] on icon "button" at bounding box center [430, 160] width 13 height 13
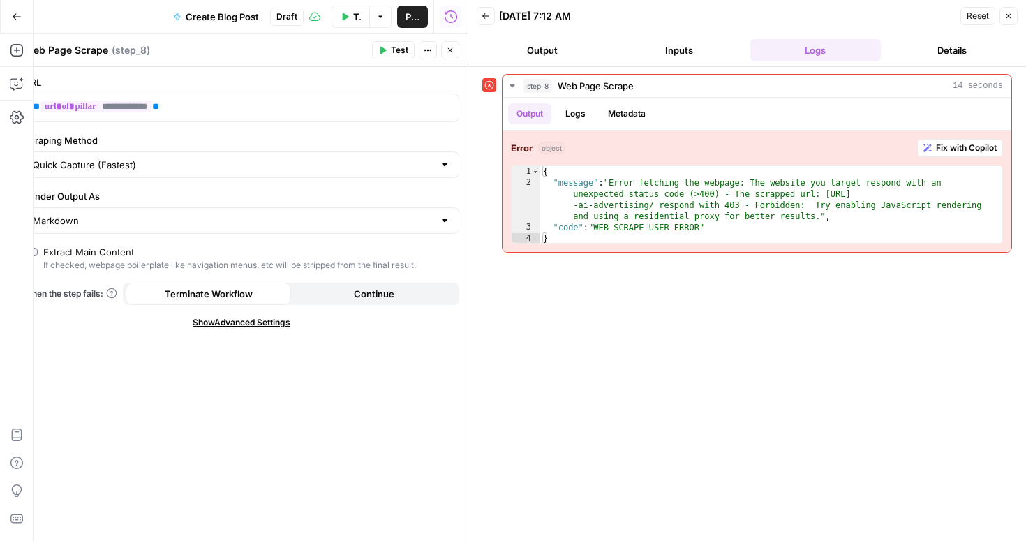
click at [1007, 14] on icon "button" at bounding box center [1009, 16] width 8 height 8
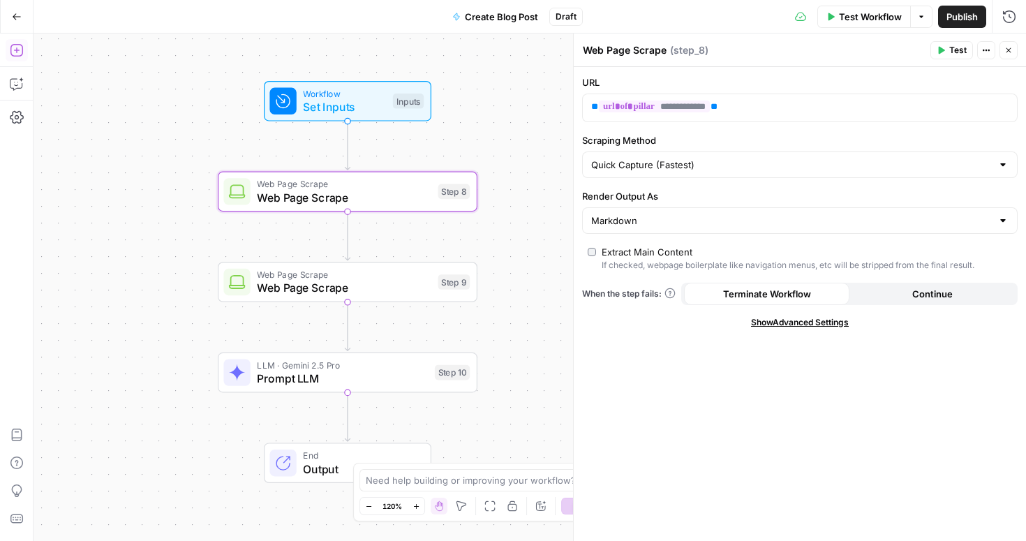
click at [16, 53] on icon "button" at bounding box center [17, 50] width 14 height 14
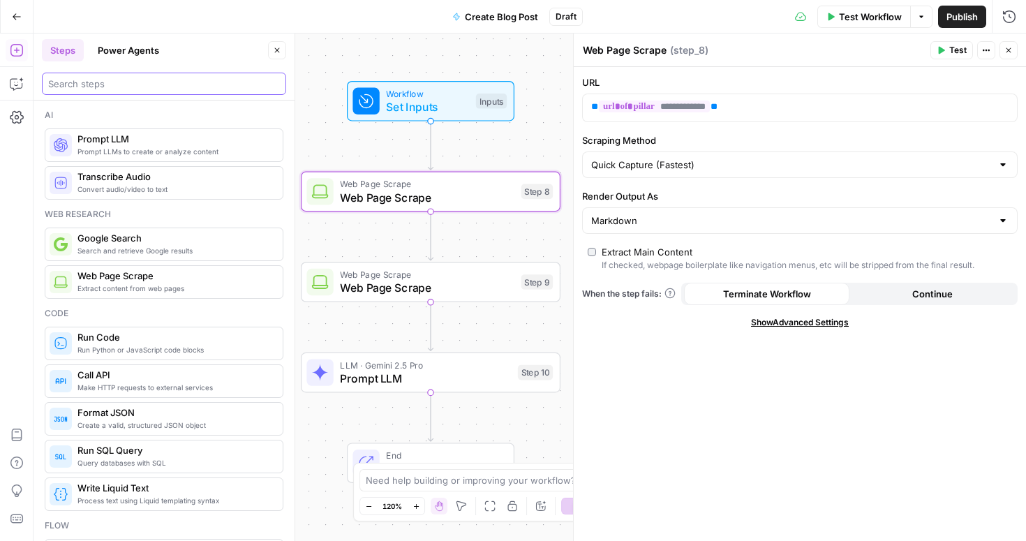
click at [111, 83] on input "search" at bounding box center [164, 84] width 232 height 14
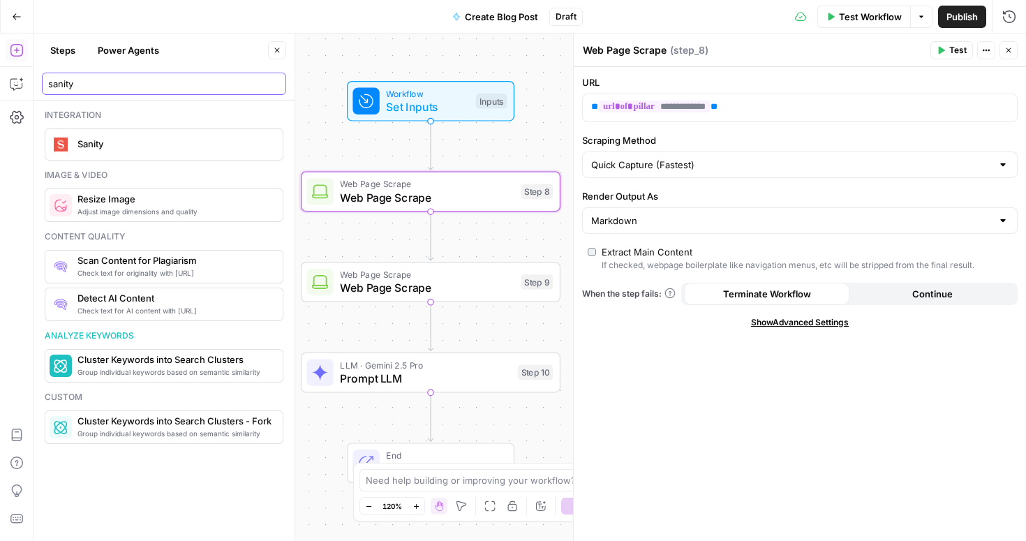
type input "sanity"
click at [103, 144] on span "Sanity" at bounding box center [174, 144] width 194 height 14
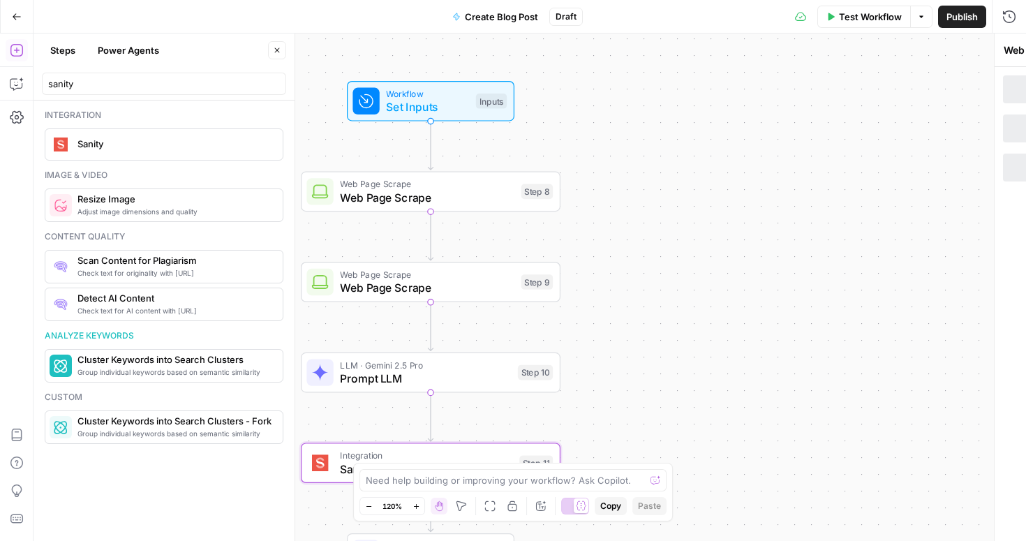
type textarea "Sanity Integration"
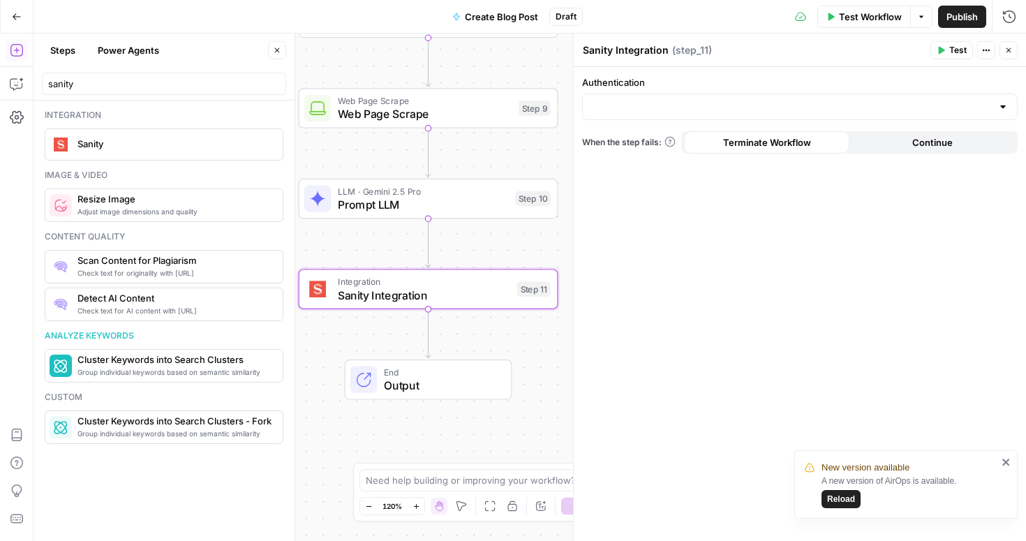
click at [453, 296] on span "Sanity Integration" at bounding box center [424, 295] width 172 height 17
click at [455, 261] on icon "button" at bounding box center [454, 257] width 13 height 13
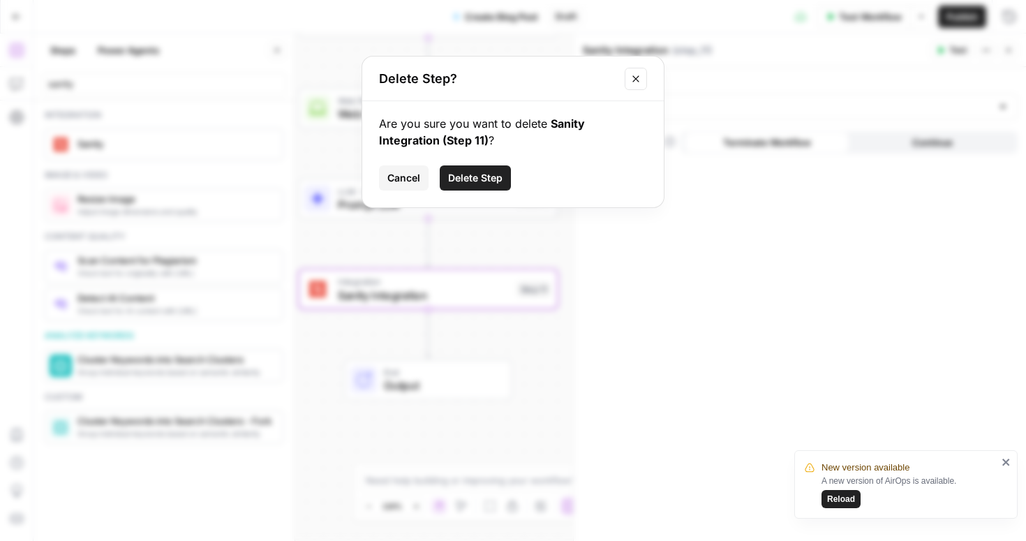
click at [477, 177] on span "Delete Step" at bounding box center [475, 178] width 54 height 14
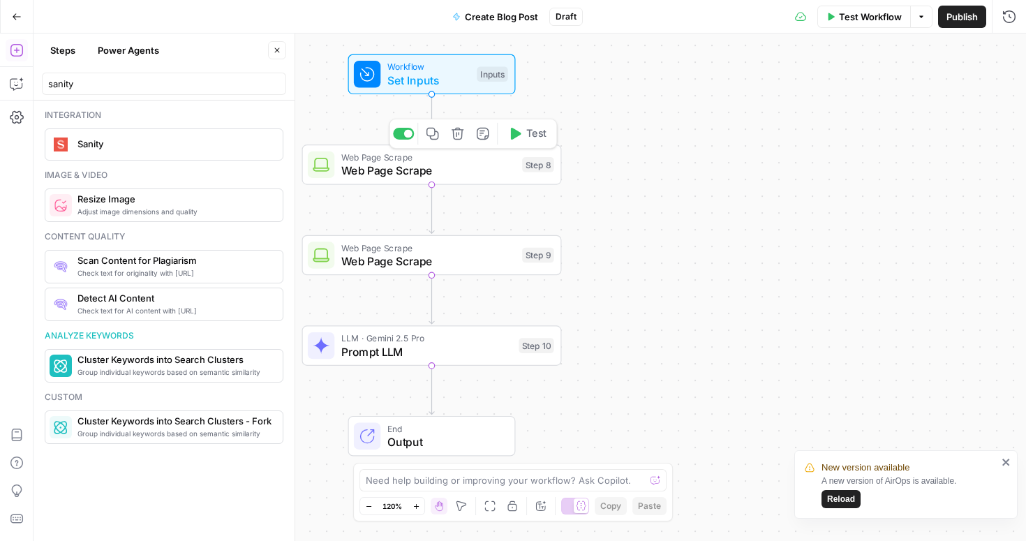
click at [457, 138] on icon "button" at bounding box center [457, 133] width 13 height 13
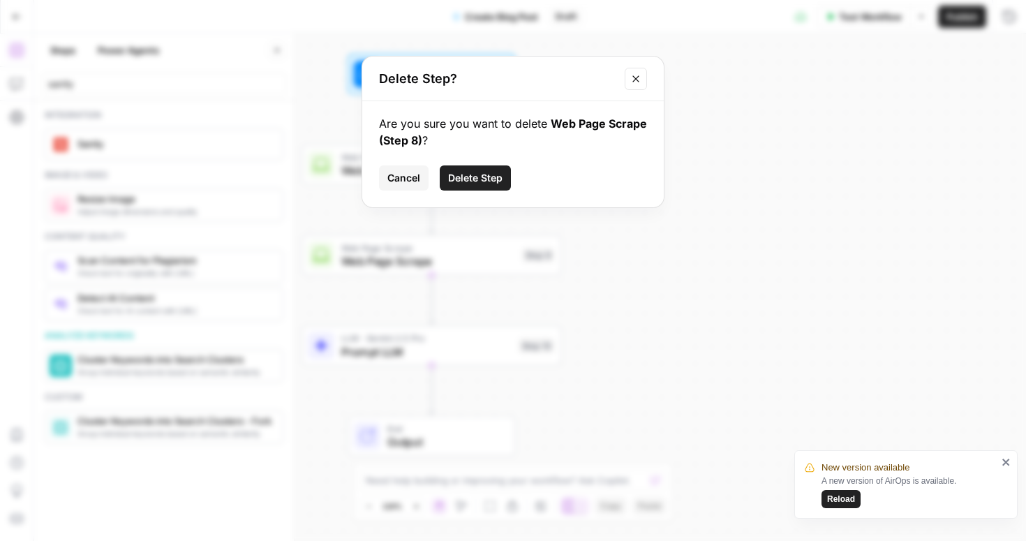
click at [468, 178] on span "Delete Step" at bounding box center [475, 178] width 54 height 14
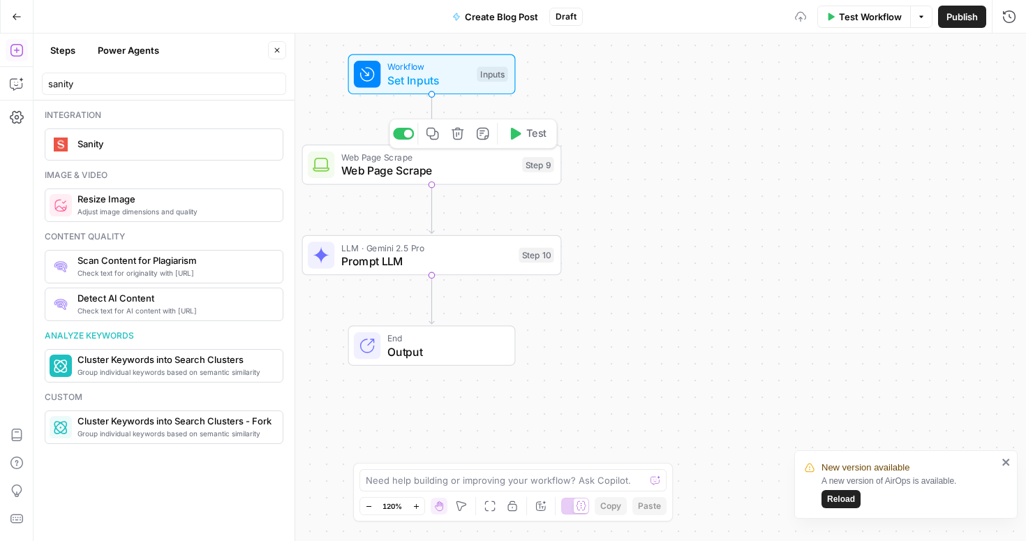
click at [455, 145] on div "Copy step Delete step Add Note Test" at bounding box center [473, 134] width 168 height 30
click at [457, 137] on icon "button" at bounding box center [458, 134] width 12 height 12
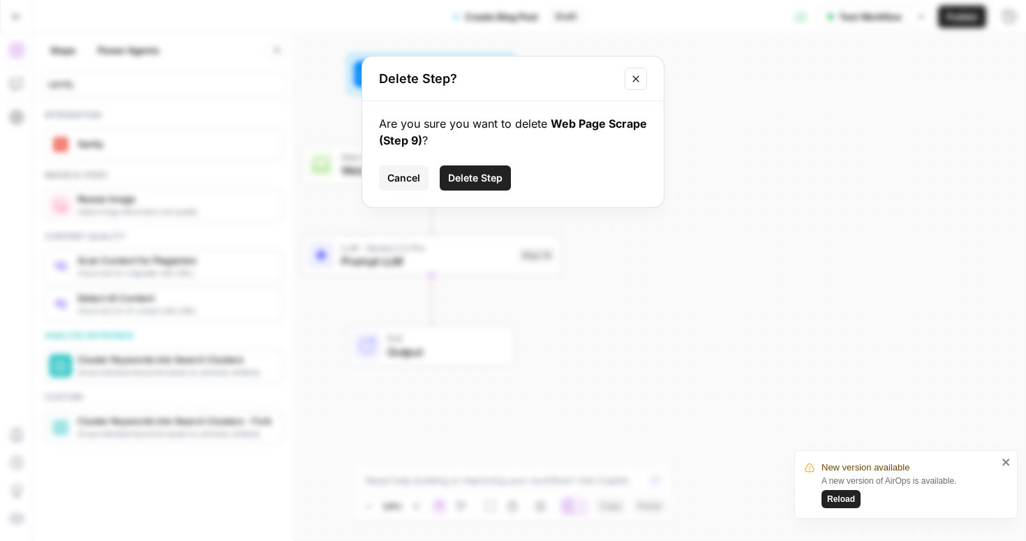
click at [466, 180] on span "Delete Step" at bounding box center [475, 178] width 54 height 14
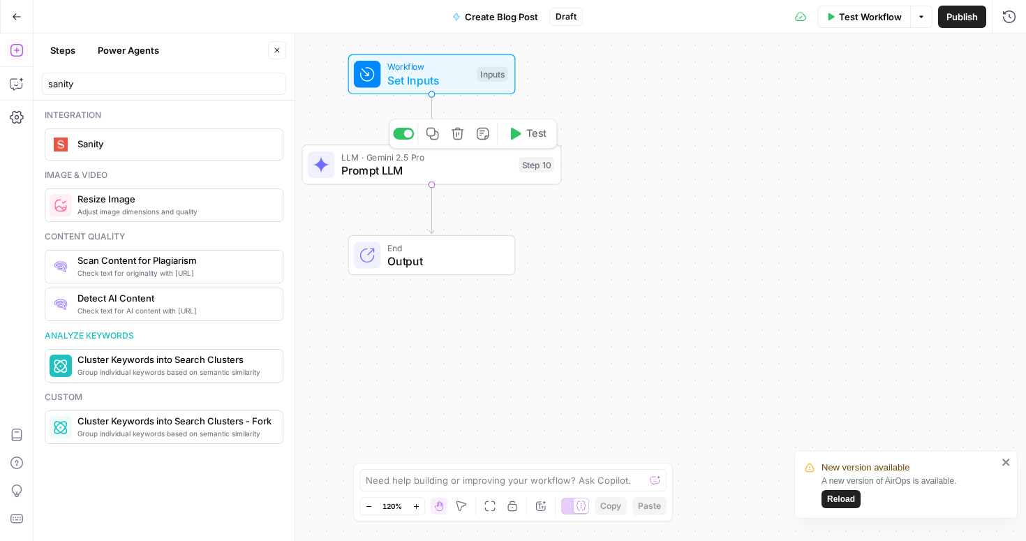
click at [430, 174] on span "Prompt LLM" at bounding box center [426, 170] width 171 height 17
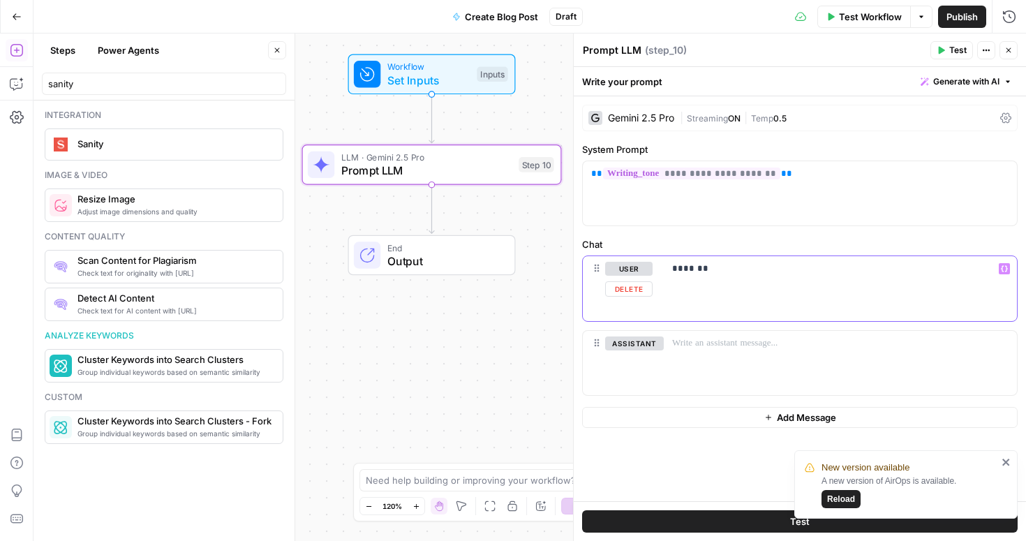
click at [743, 277] on div "*******" at bounding box center [840, 288] width 353 height 64
click at [436, 82] on span "Set Inputs" at bounding box center [428, 80] width 83 height 17
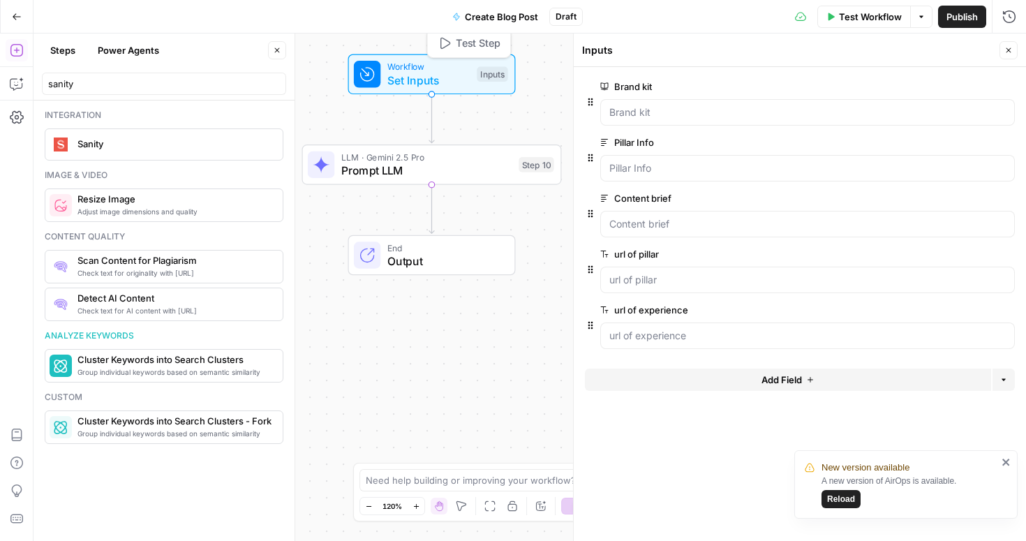
click at [471, 45] on span "Test Step" at bounding box center [478, 43] width 45 height 15
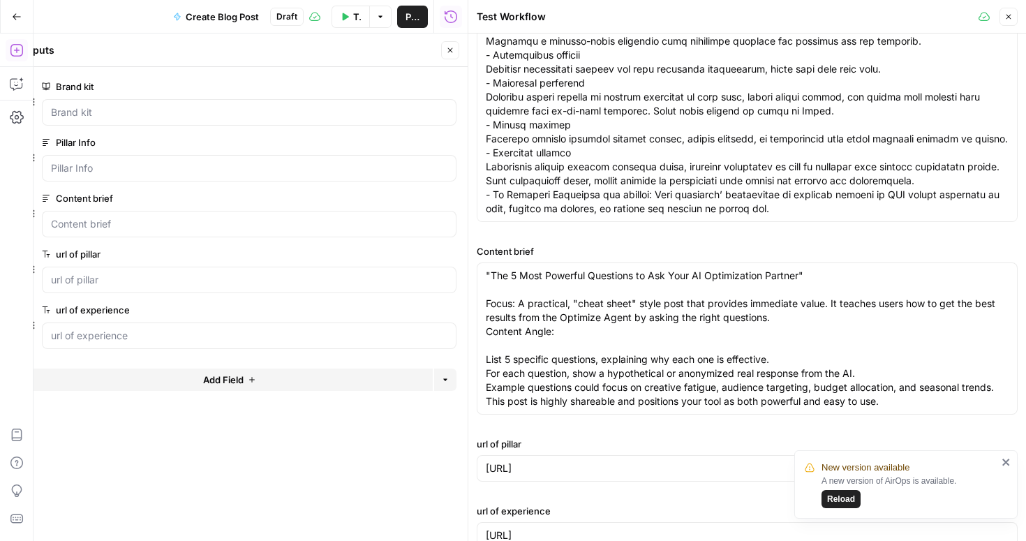
scroll to position [213, 0]
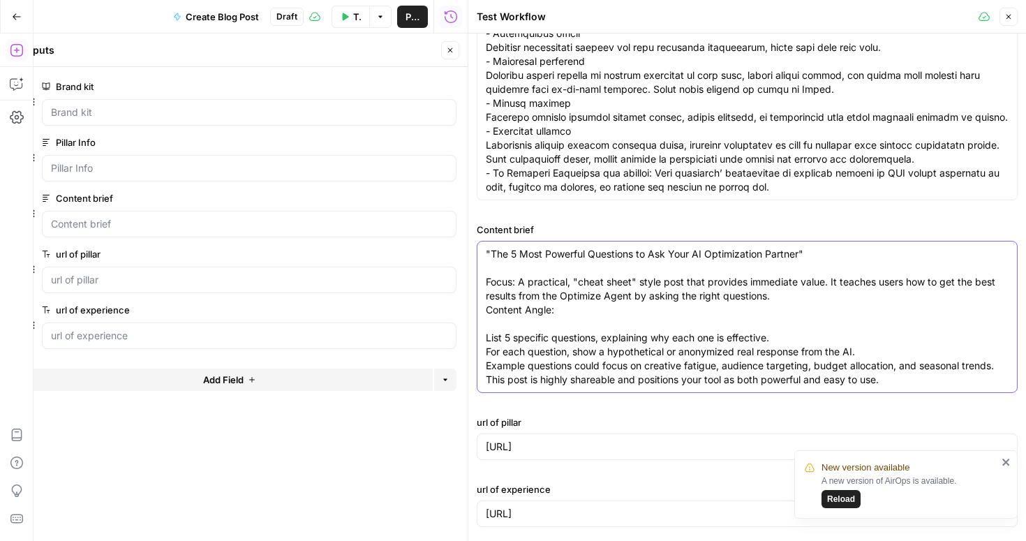
click at [693, 260] on textarea ""The 5 Most Powerful Questions to Ask Your AI Optimization Partner" Focus: A pr…" at bounding box center [747, 317] width 523 height 140
type textarea ""The 5 Most Powerful Questions to Ask The Brief's Optimize agent" Focus: A prac…"
click at [1007, 460] on icon "close" at bounding box center [1006, 462] width 7 height 7
click at [1008, 13] on icon "button" at bounding box center [1009, 17] width 8 height 8
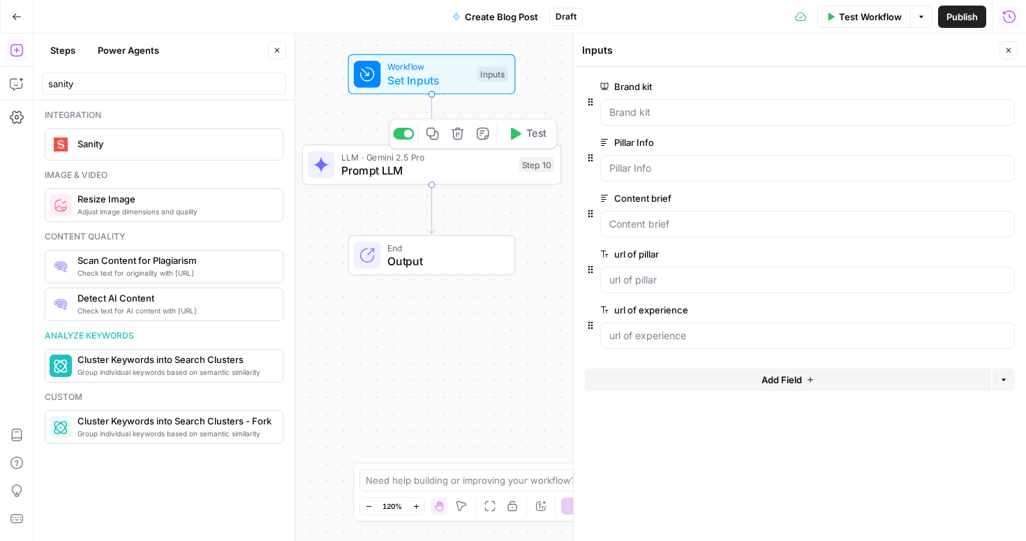
click at [446, 161] on span "LLM · Gemini 2.5 Pro" at bounding box center [426, 157] width 171 height 13
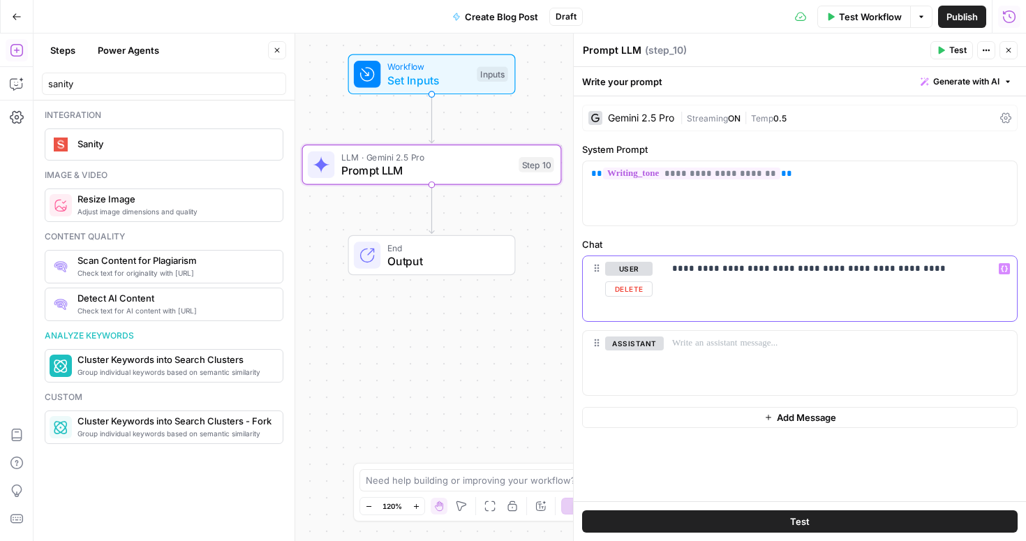
click at [727, 288] on div "**********" at bounding box center [840, 288] width 353 height 64
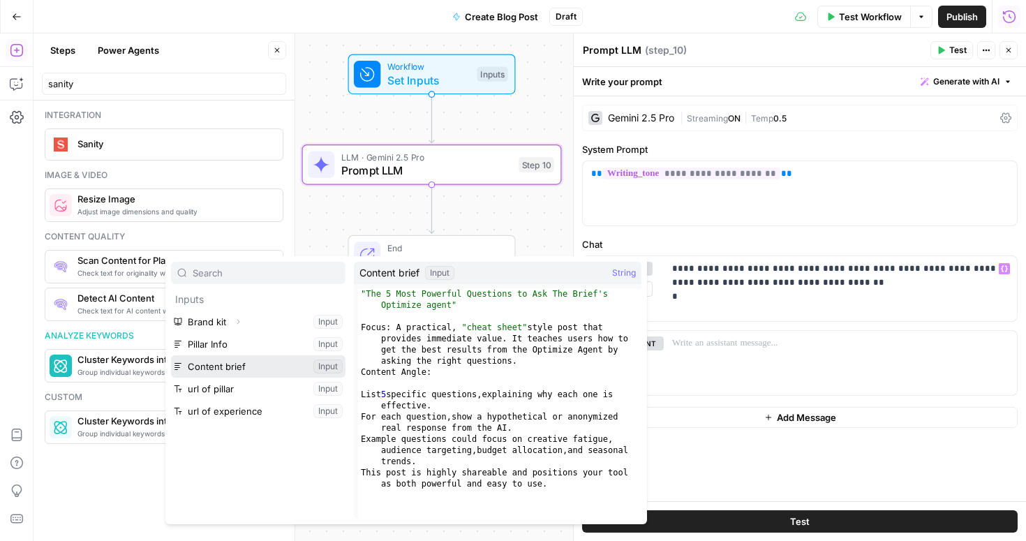
click at [286, 361] on button "Select variable Content brief" at bounding box center [258, 366] width 175 height 22
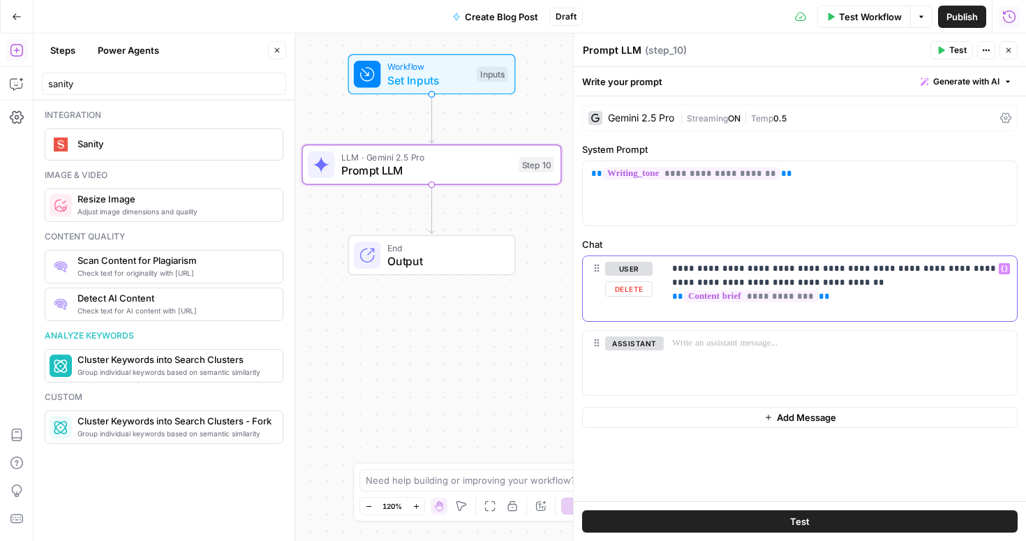
click at [686, 281] on p "**********" at bounding box center [840, 283] width 337 height 42
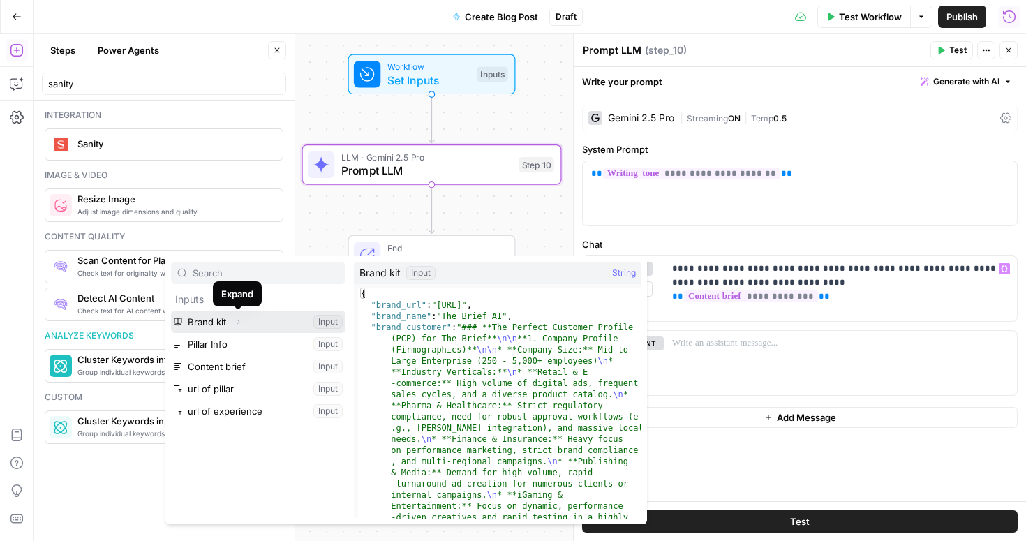
click at [231, 318] on button "Expand" at bounding box center [238, 322] width 18 height 18
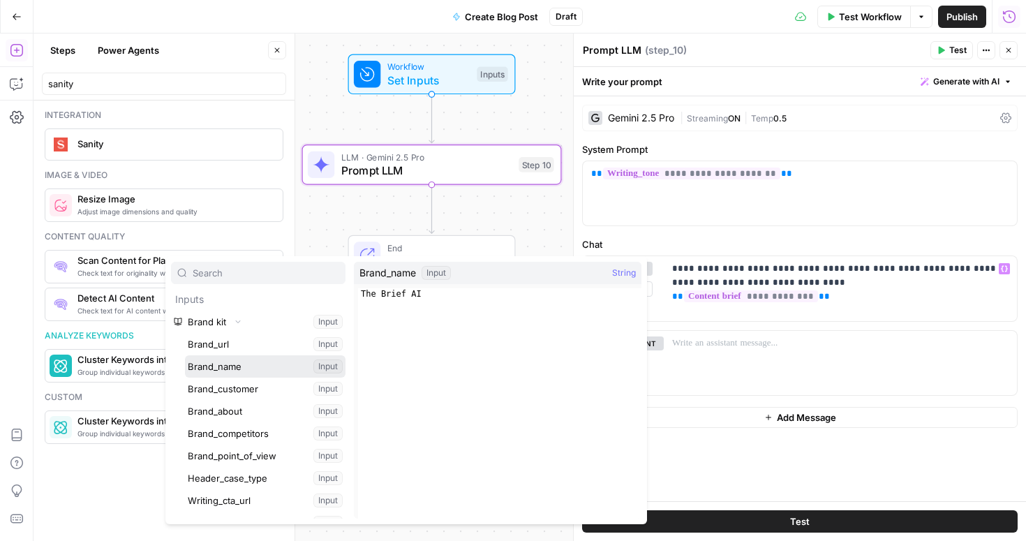
click at [229, 359] on button "Select variable Brand_name" at bounding box center [265, 366] width 161 height 22
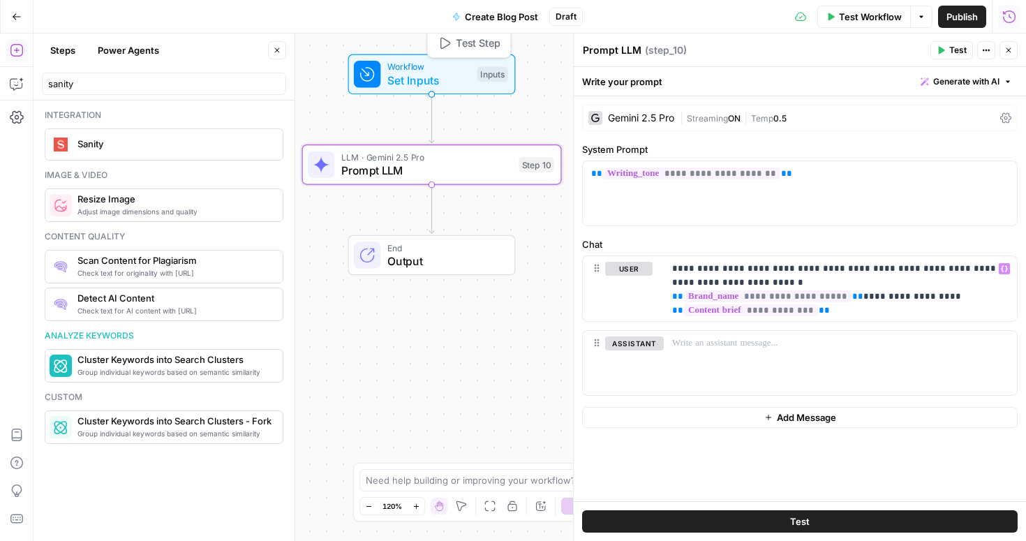
click at [444, 78] on span "Set Inputs" at bounding box center [428, 80] width 83 height 17
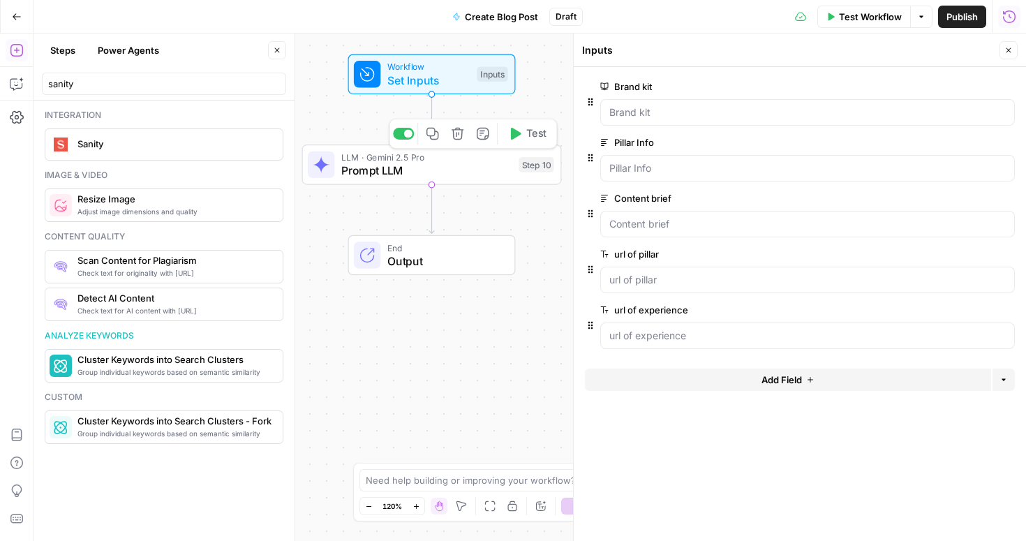
click at [445, 170] on span "Prompt LLM" at bounding box center [426, 170] width 171 height 17
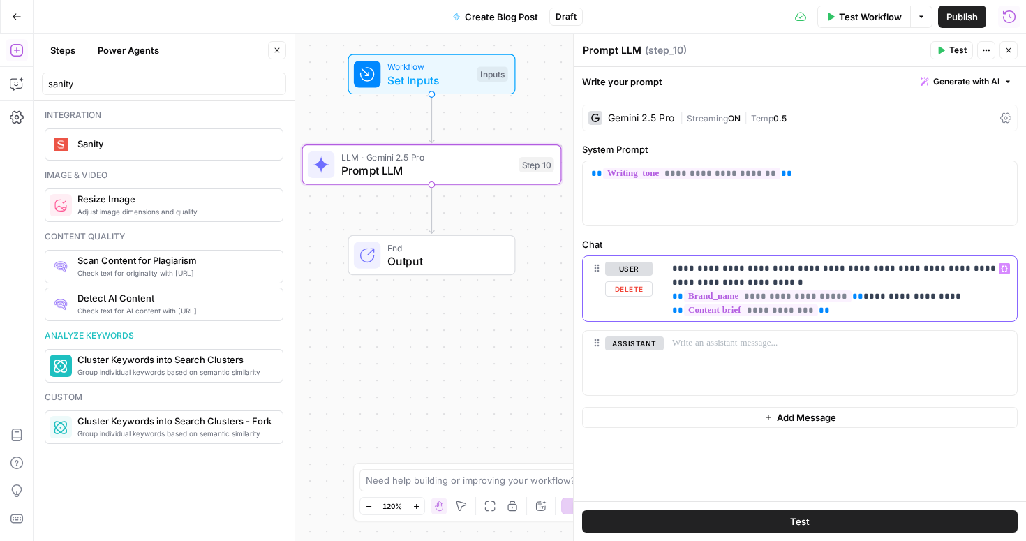
click at [867, 268] on p "**********" at bounding box center [840, 283] width 337 height 42
click at [679, 295] on p "**********" at bounding box center [840, 290] width 337 height 56
click at [279, 52] on icon "button" at bounding box center [277, 50] width 8 height 8
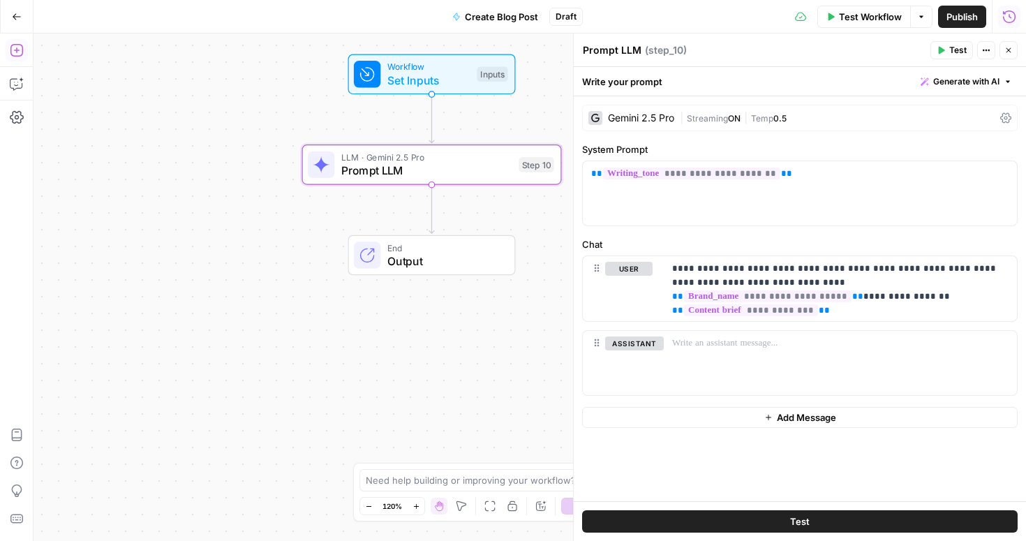
click at [13, 52] on icon "button" at bounding box center [17, 50] width 14 height 14
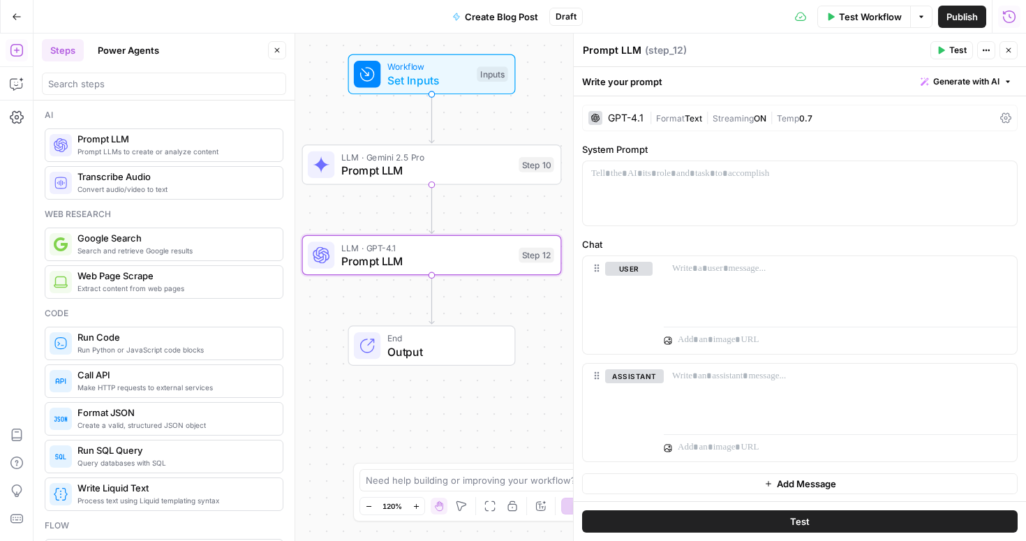
scroll to position [1, 0]
click at [467, 169] on span "Prompt LLM" at bounding box center [426, 170] width 171 height 17
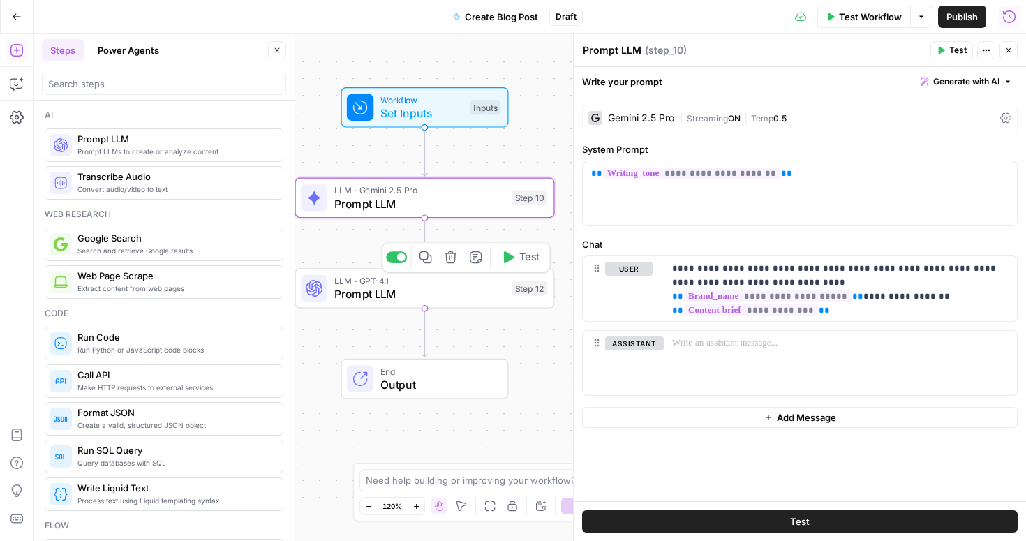
click at [452, 297] on span "Prompt LLM" at bounding box center [419, 294] width 171 height 17
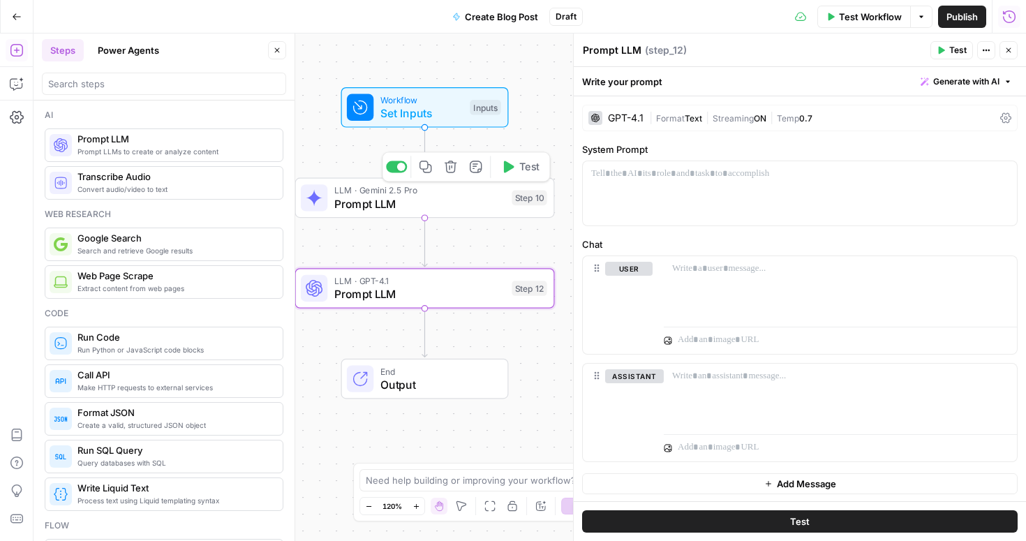
click at [448, 195] on span "Prompt LLM" at bounding box center [419, 203] width 171 height 17
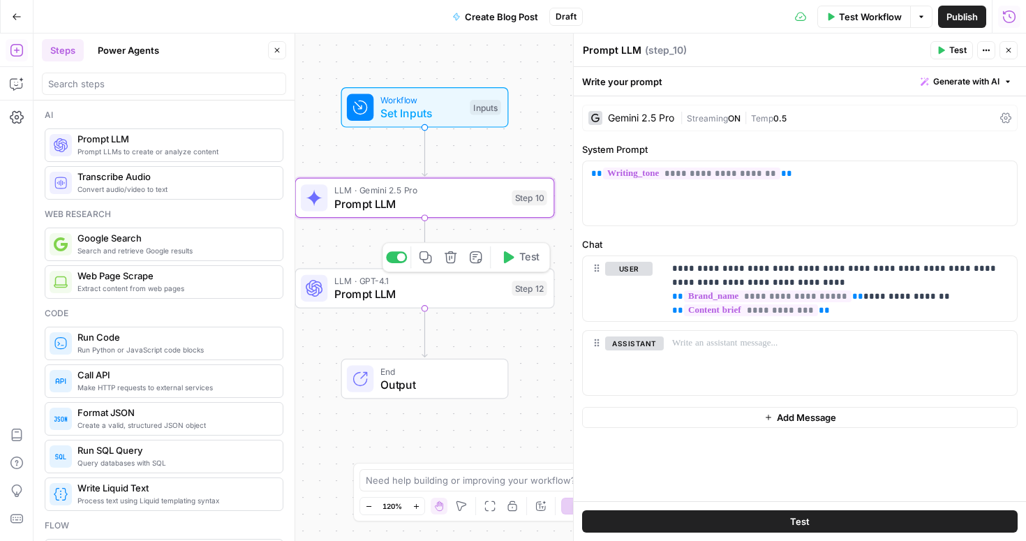
click at [452, 300] on span "Prompt LLM" at bounding box center [419, 294] width 171 height 17
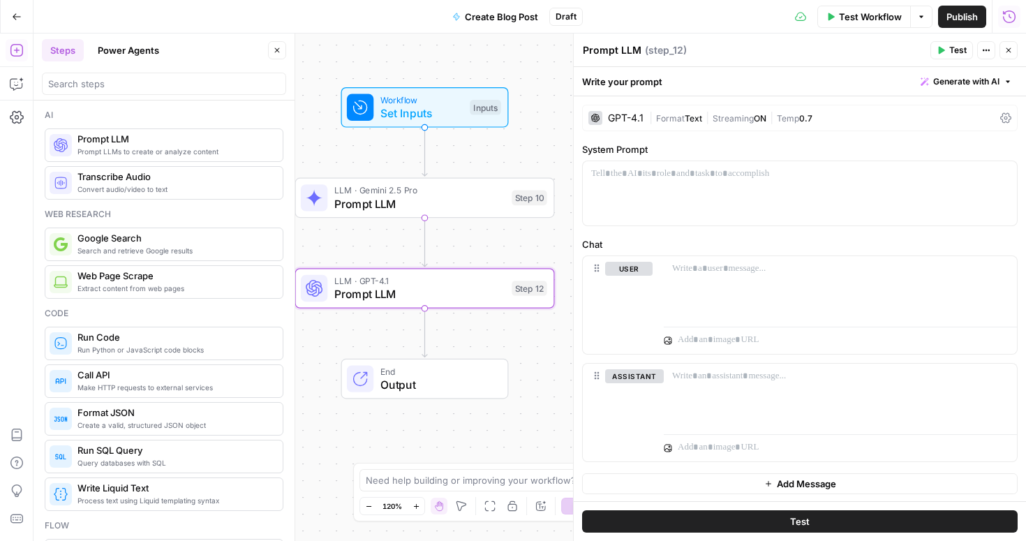
click at [629, 116] on div "GPT-4.1" at bounding box center [626, 118] width 36 height 10
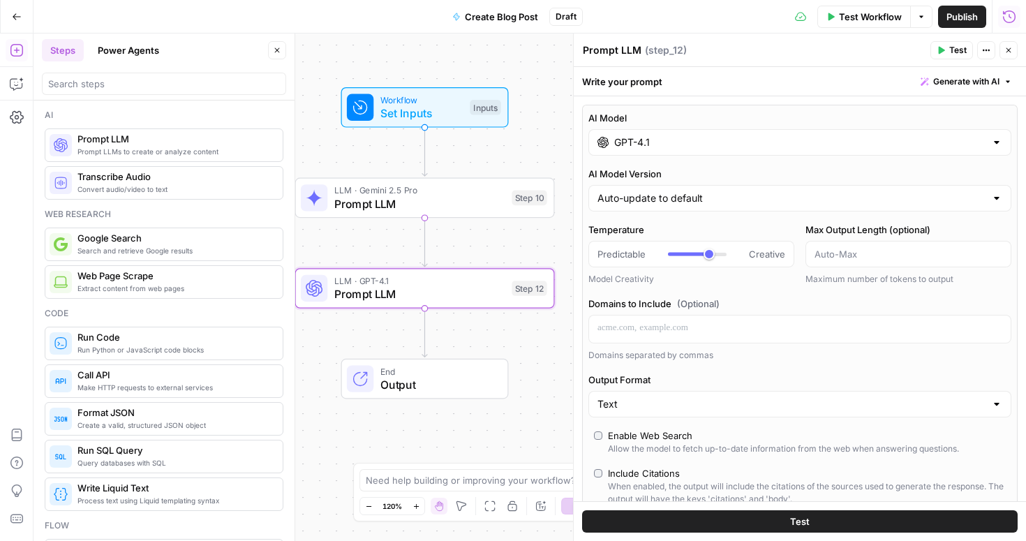
click at [688, 150] on div "GPT-4.1" at bounding box center [800, 142] width 423 height 27
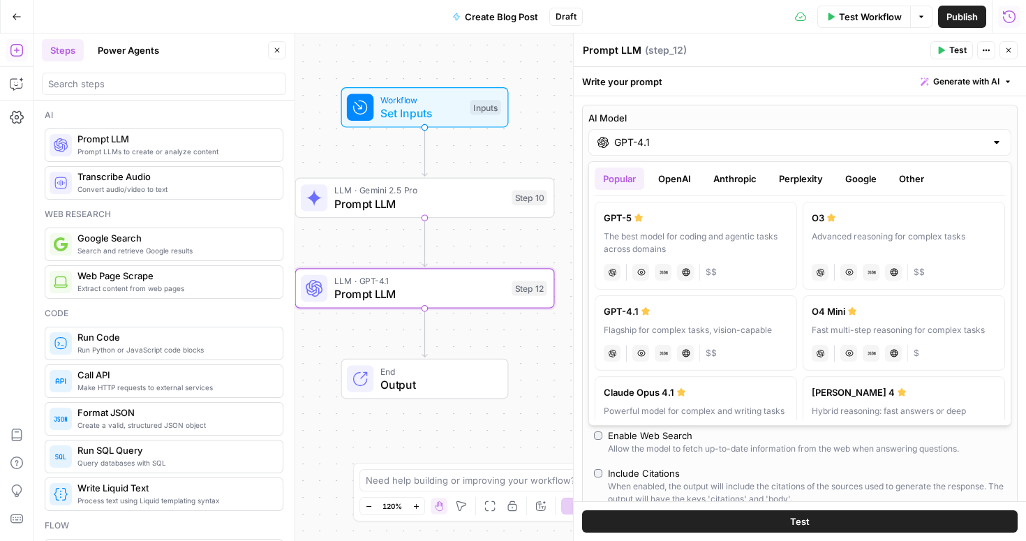
click at [808, 181] on button "Perplexity" at bounding box center [801, 179] width 61 height 22
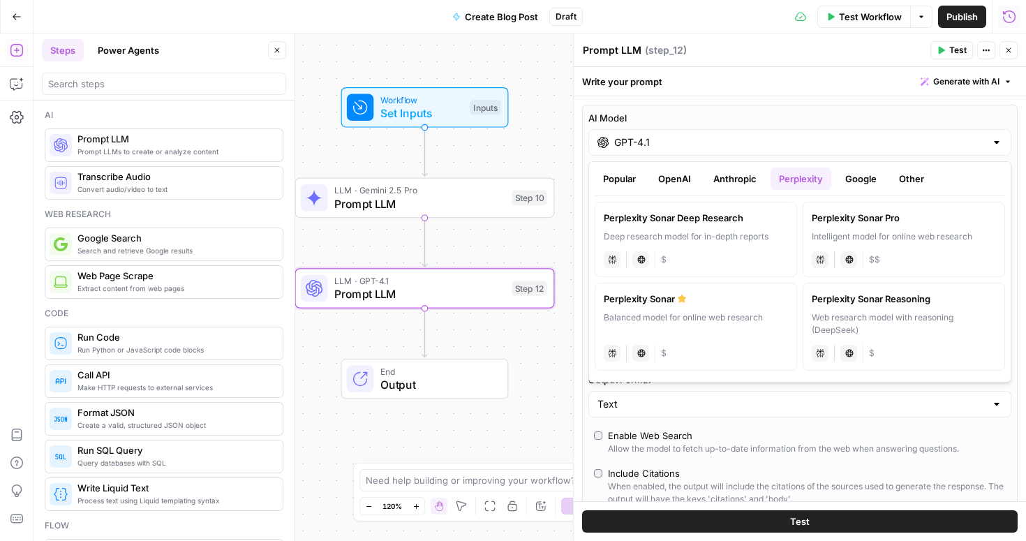
click at [759, 181] on button "Anthropic" at bounding box center [735, 179] width 60 height 22
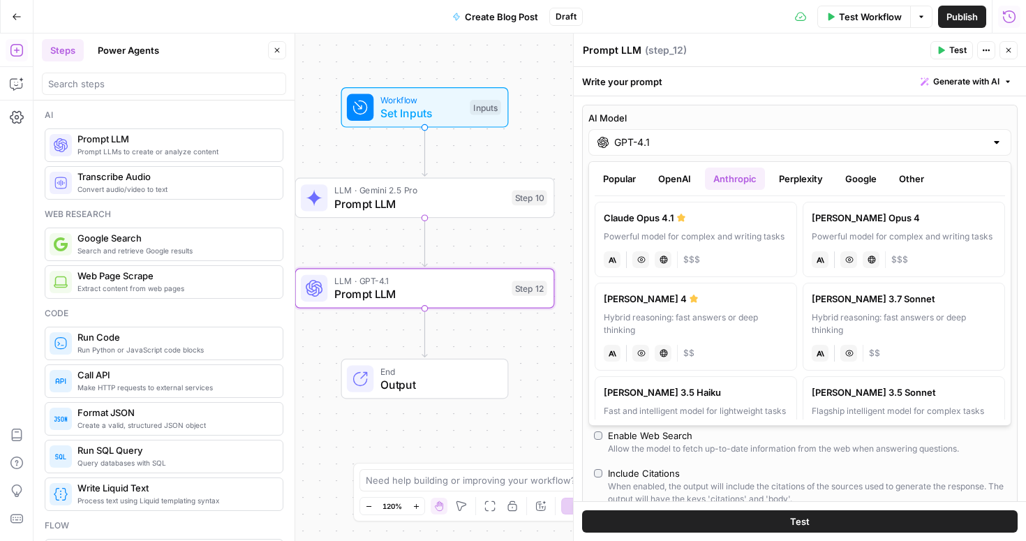
click at [922, 237] on div "Powerful model for complex and writing tasks" at bounding box center [904, 236] width 184 height 13
type input "[PERSON_NAME] Opus 4"
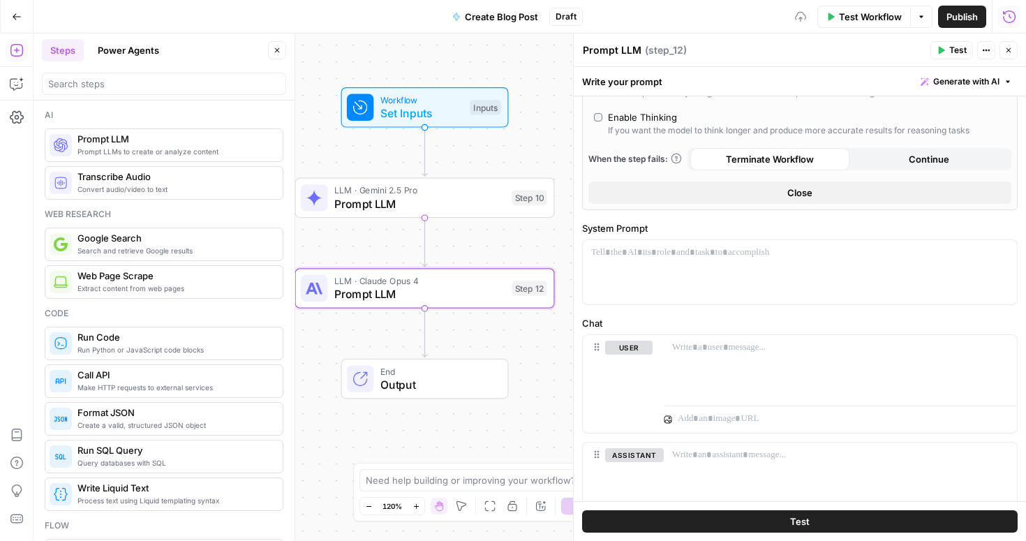
scroll to position [348, 0]
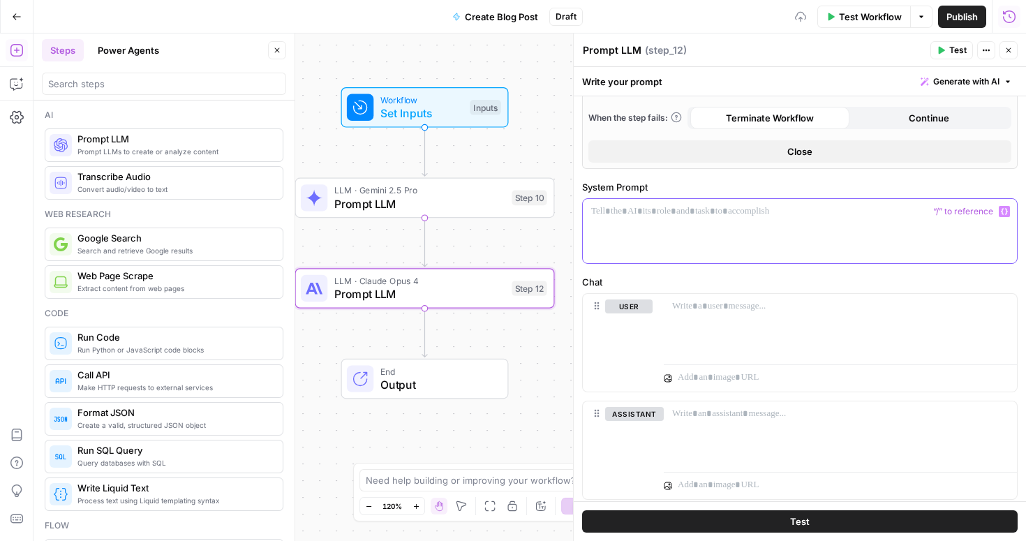
click at [635, 229] on div at bounding box center [800, 231] width 434 height 64
click at [436, 202] on span "Prompt LLM" at bounding box center [419, 203] width 171 height 17
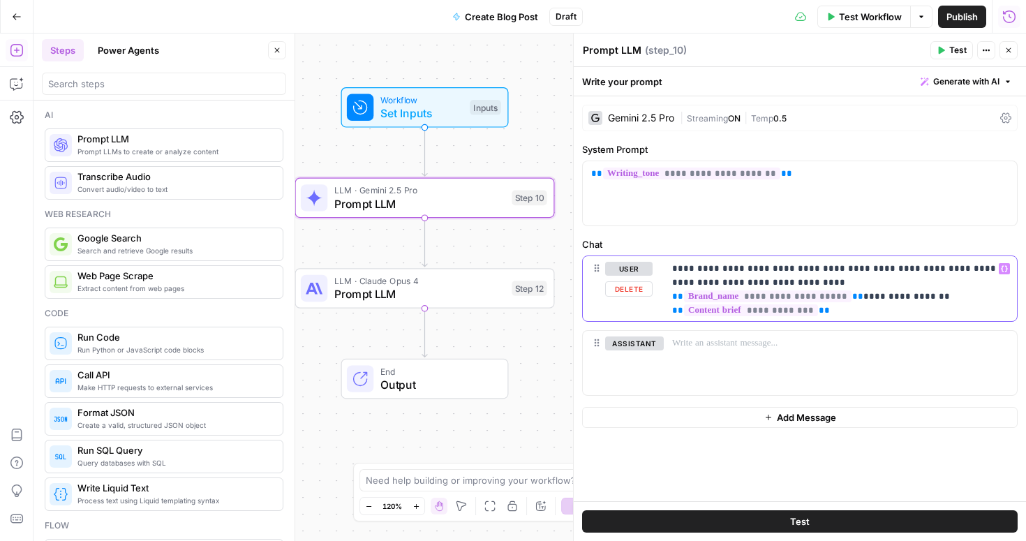
copy p "**********"
drag, startPoint x: 670, startPoint y: 267, endPoint x: 839, endPoint y: 297, distance: 171.7
click at [839, 297] on div "**********" at bounding box center [840, 288] width 353 height 64
click at [475, 290] on span "Prompt LLM" at bounding box center [419, 294] width 171 height 17
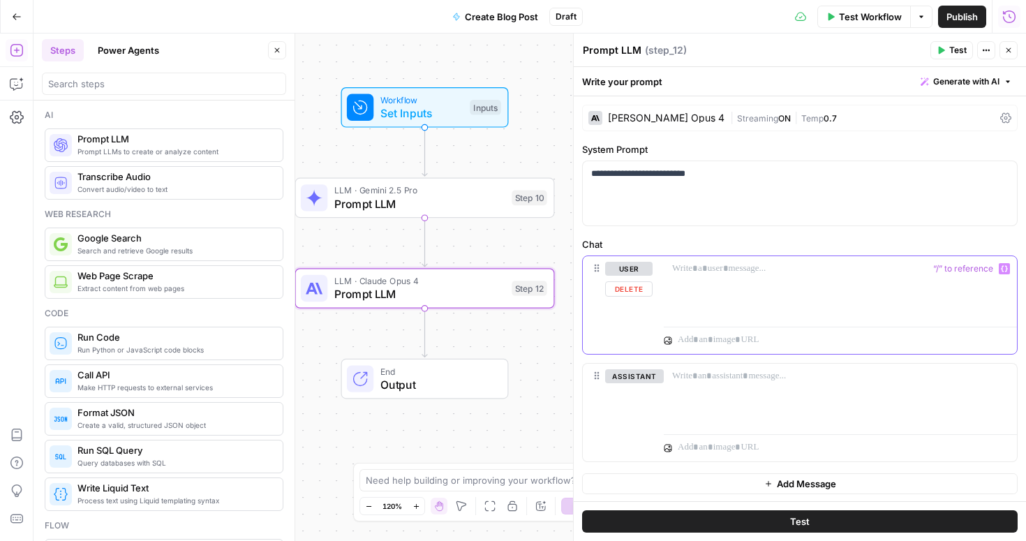
click at [715, 274] on p at bounding box center [840, 269] width 337 height 14
click at [718, 177] on p "**********" at bounding box center [800, 174] width 418 height 14
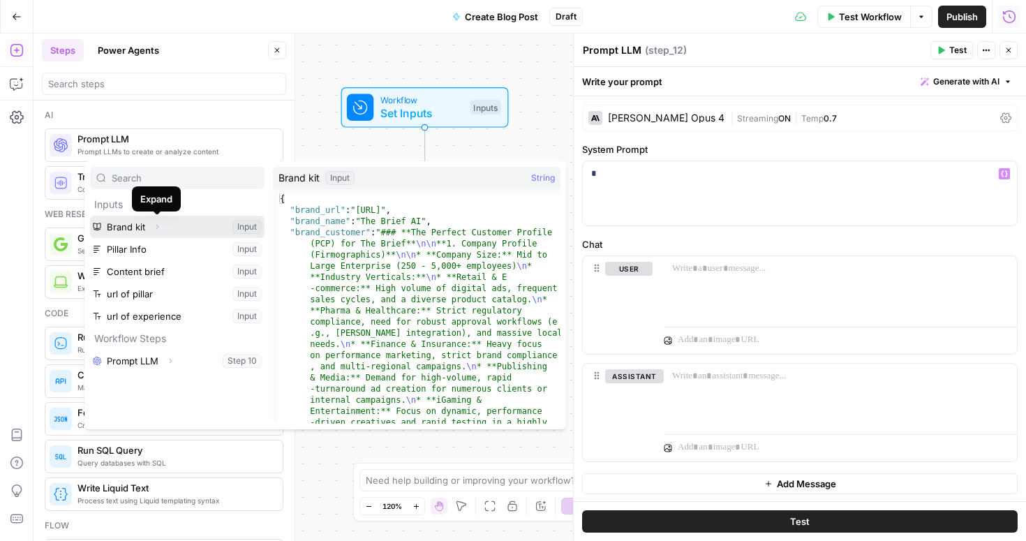
click at [156, 227] on icon "button" at bounding box center [157, 227] width 8 height 8
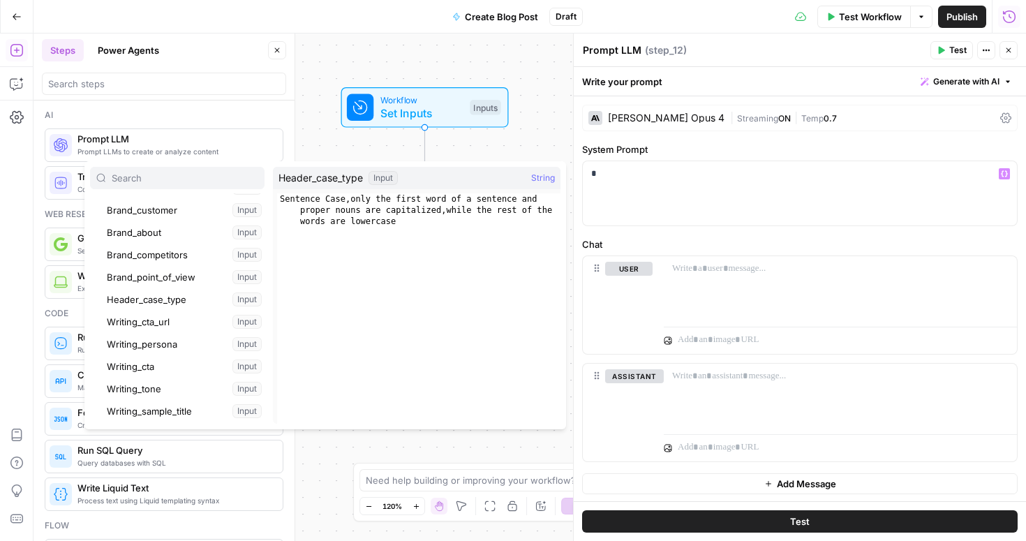
scroll to position [87, 0]
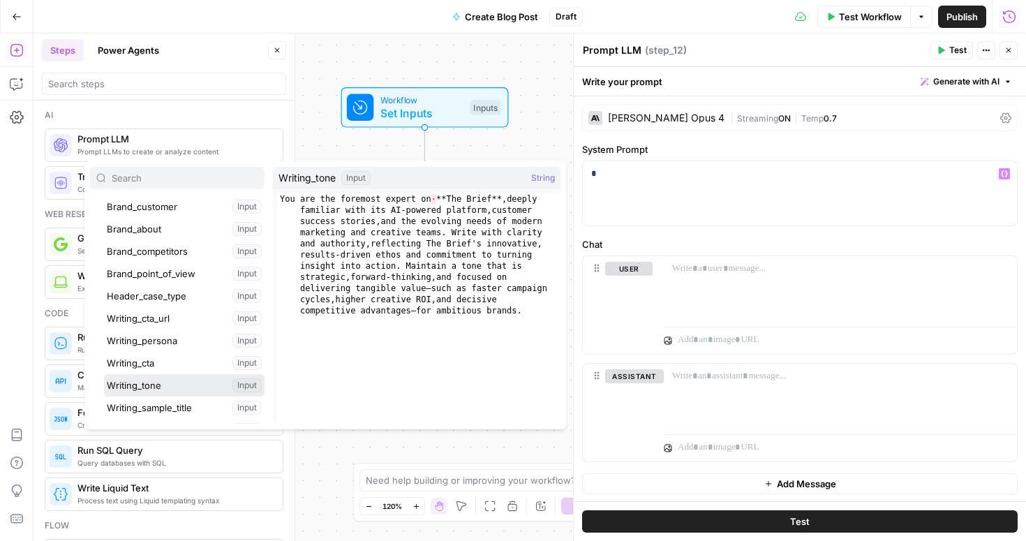
click at [154, 385] on button "Select variable Writing_tone" at bounding box center [184, 385] width 161 height 22
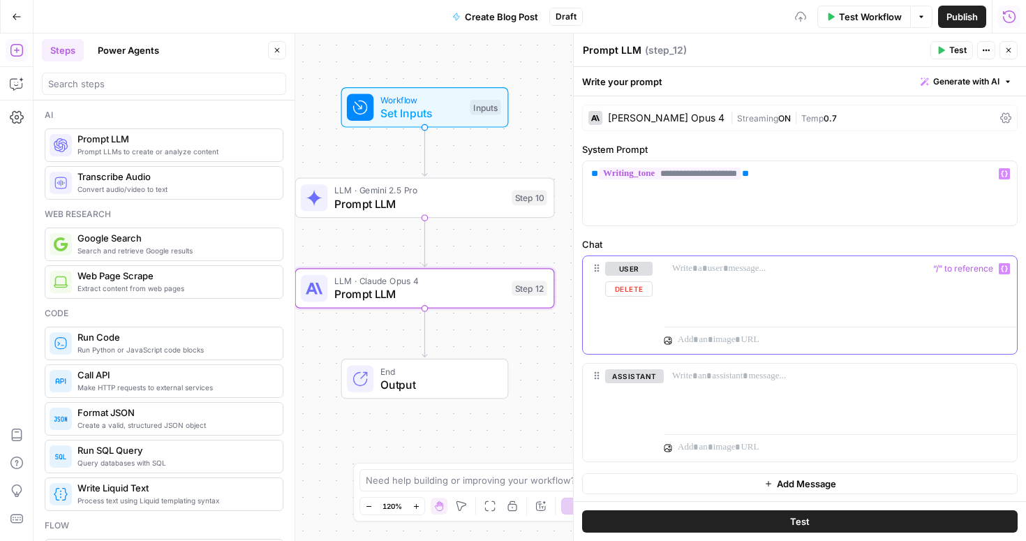
click at [709, 287] on div at bounding box center [840, 288] width 353 height 64
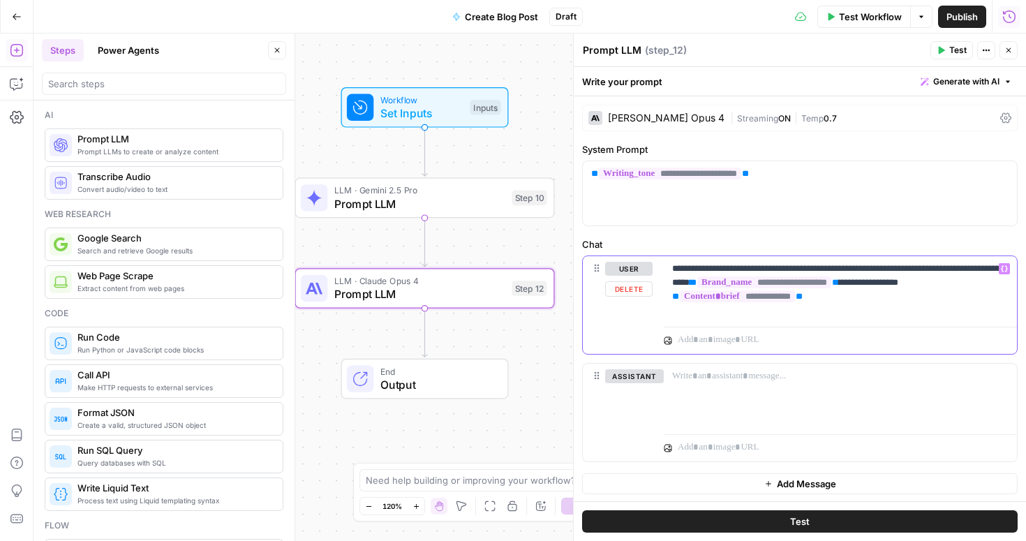
click at [728, 272] on p "**********" at bounding box center [840, 283] width 337 height 42
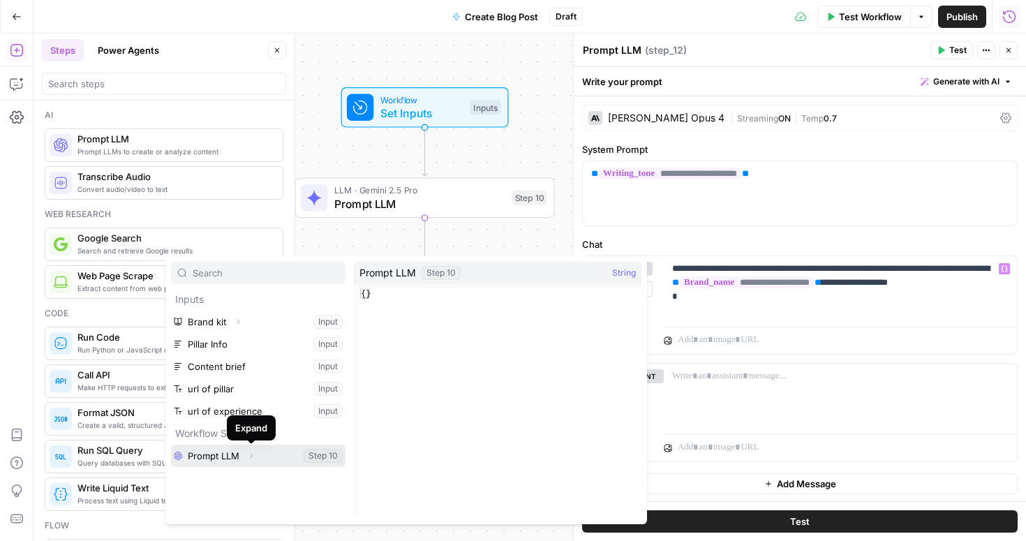
click at [253, 457] on icon "button" at bounding box center [251, 456] width 8 height 8
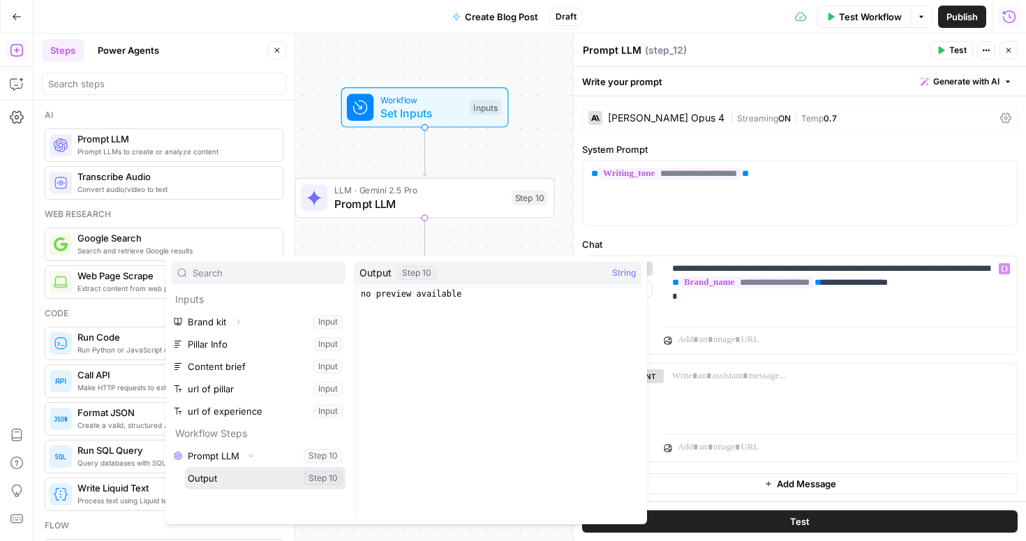
click at [241, 477] on button "Select variable Output" at bounding box center [265, 478] width 161 height 22
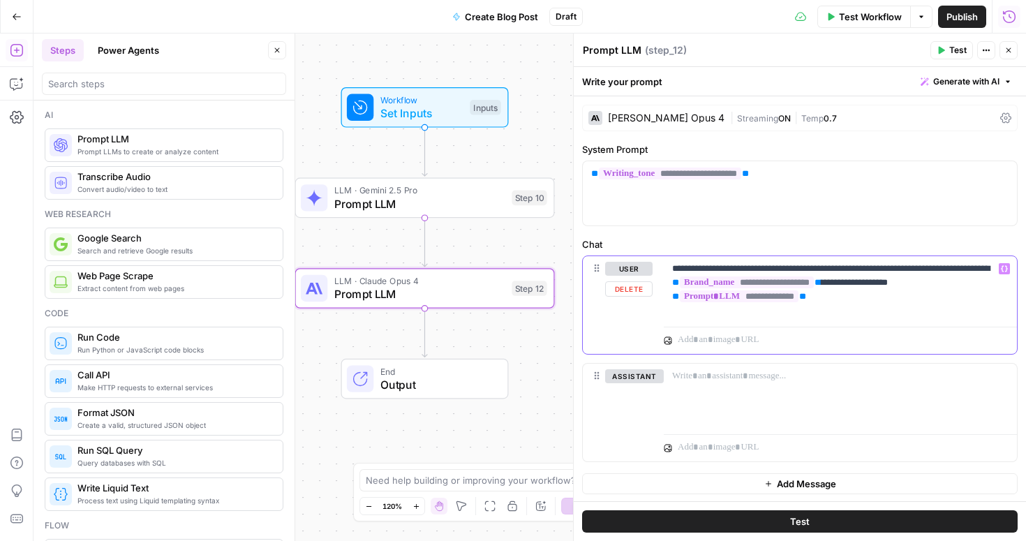
scroll to position [1, 0]
click at [478, 198] on span "Prompt LLM" at bounding box center [419, 203] width 171 height 17
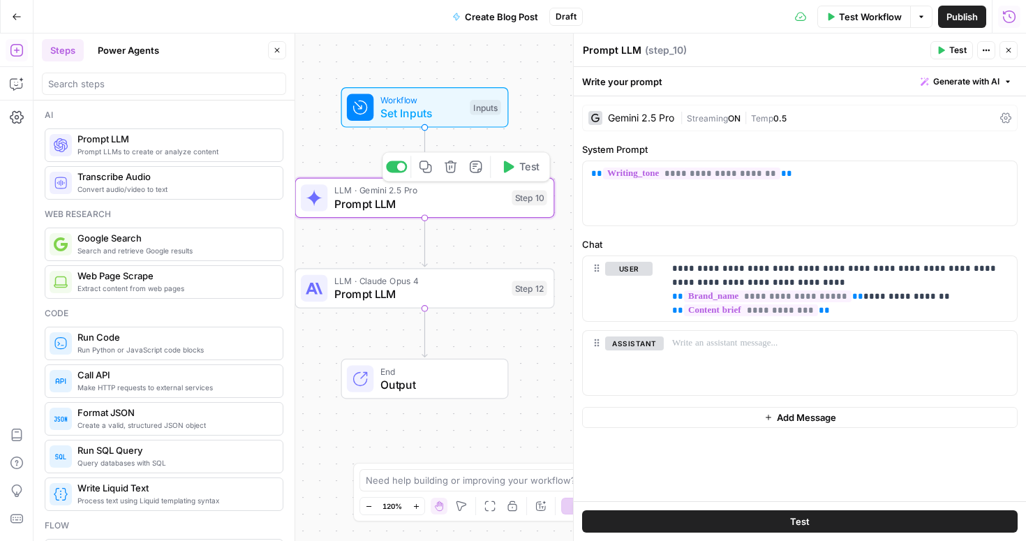
click at [517, 172] on button "Test" at bounding box center [520, 167] width 52 height 22
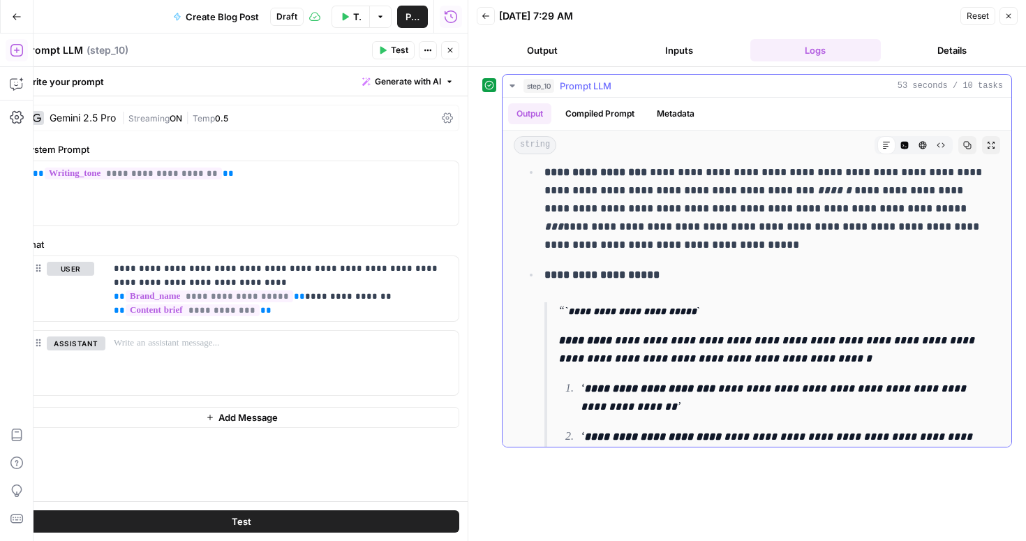
scroll to position [832, 0]
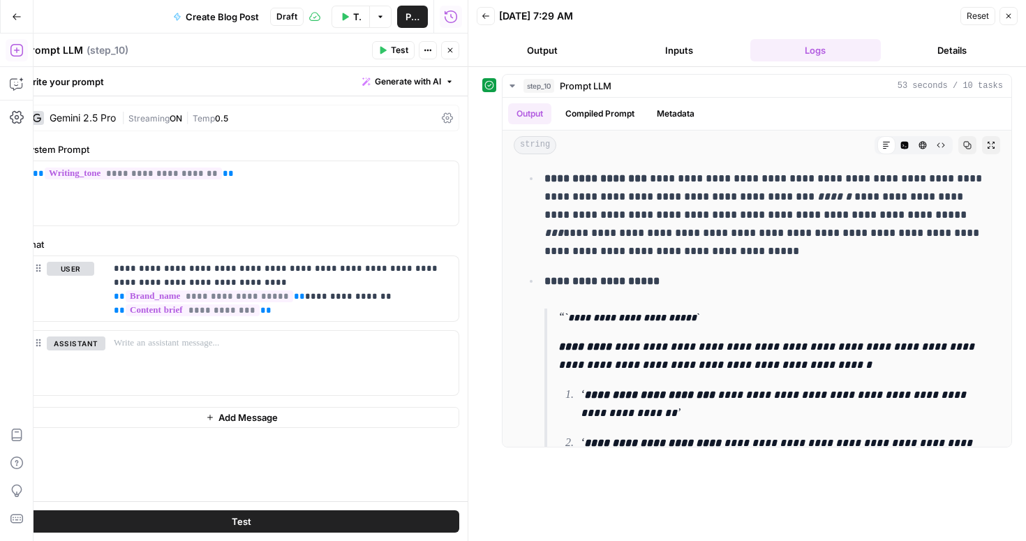
click at [1012, 12] on icon "button" at bounding box center [1009, 16] width 8 height 8
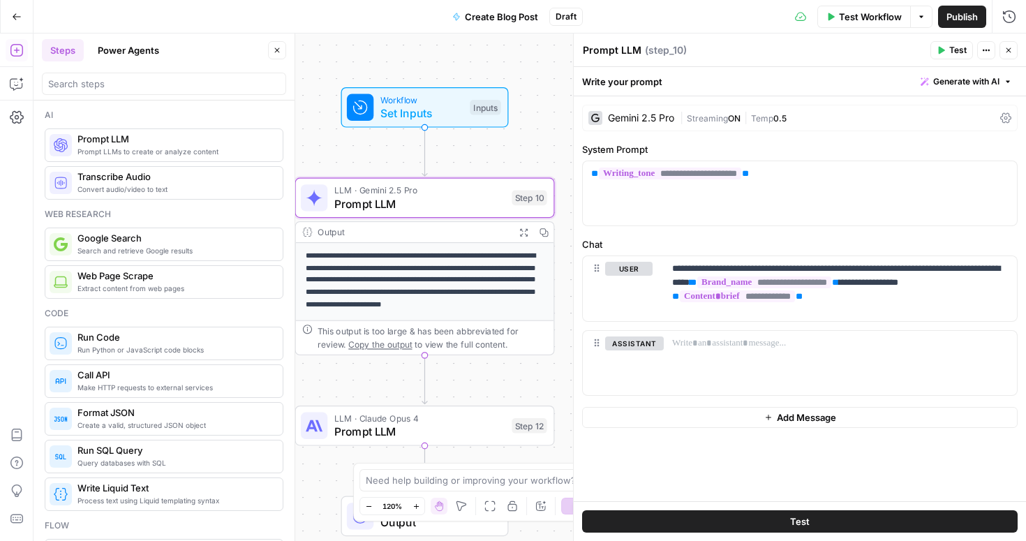
click at [1010, 50] on icon "button" at bounding box center [1009, 50] width 8 height 8
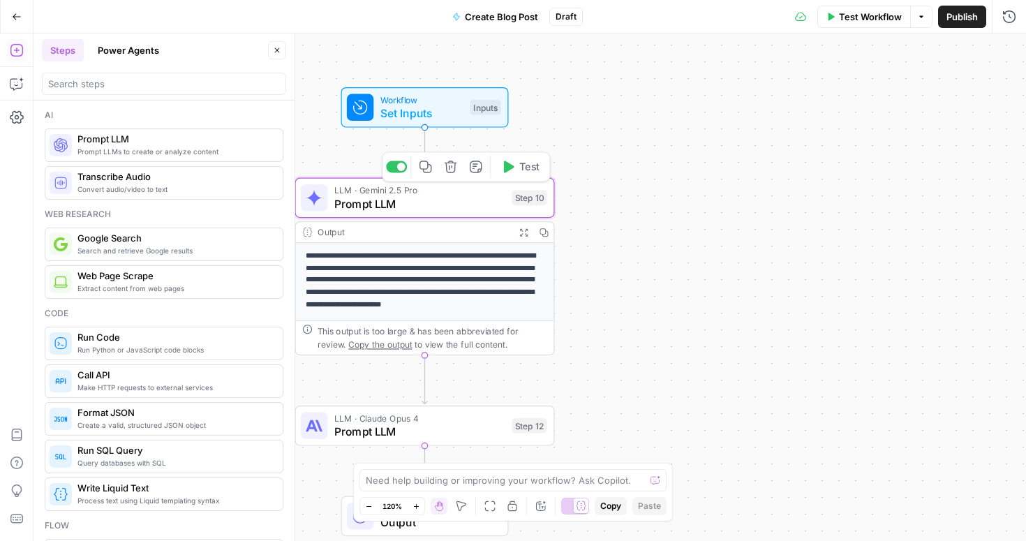
click at [438, 205] on span "Prompt LLM" at bounding box center [419, 203] width 171 height 17
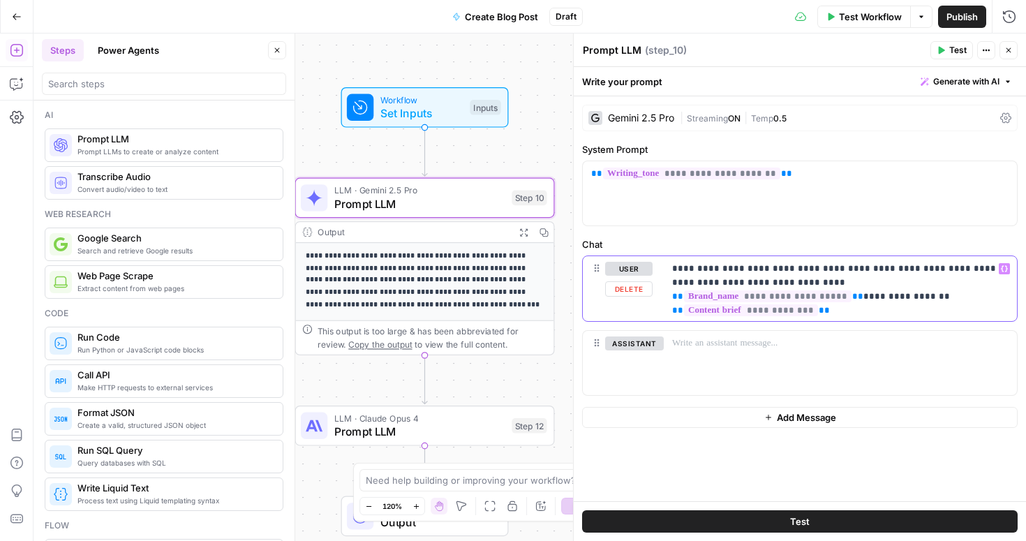
click at [729, 282] on p "**********" at bounding box center [840, 283] width 337 height 42
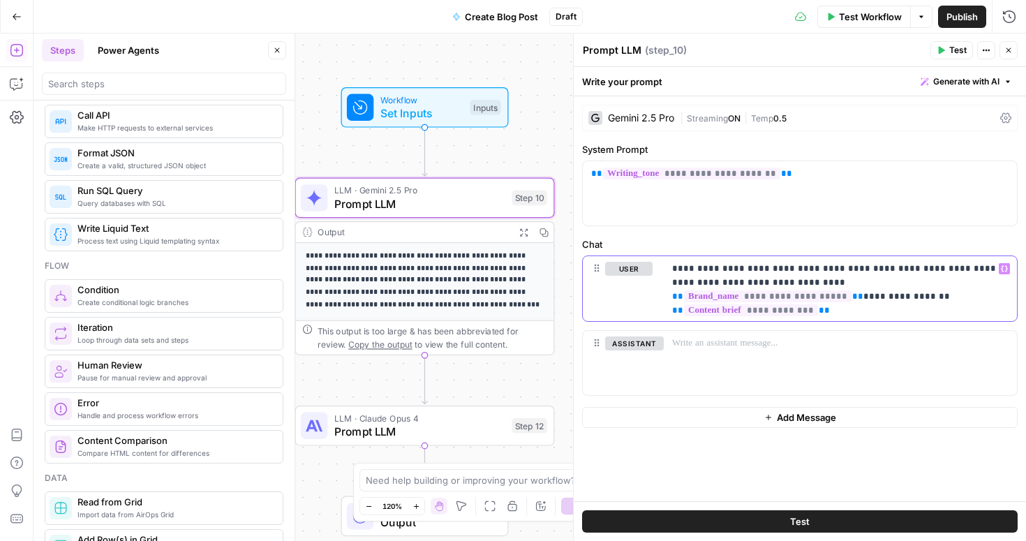
scroll to position [0, 0]
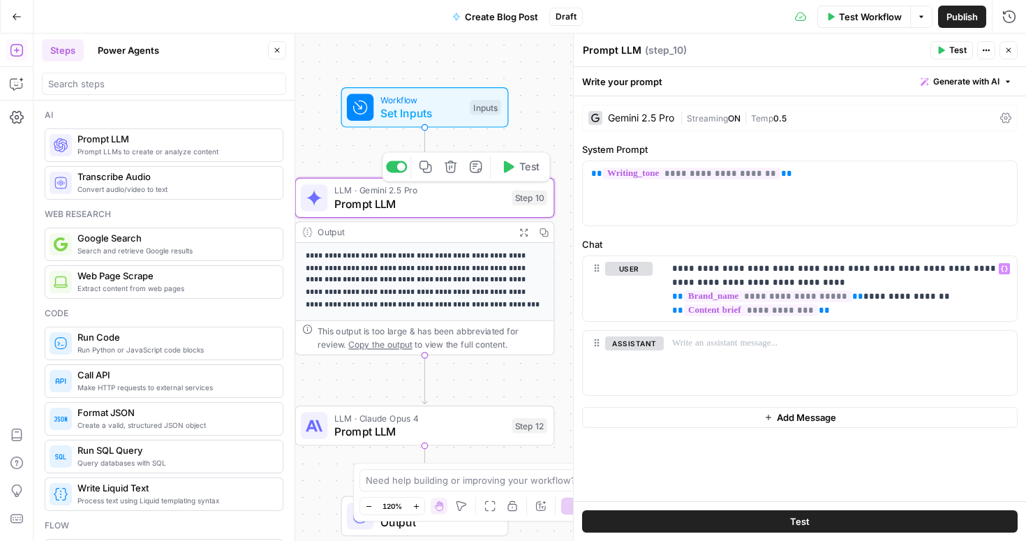
click at [448, 199] on span "Prompt LLM" at bounding box center [419, 203] width 171 height 17
click at [656, 120] on div "Gemini 2.5 Pro" at bounding box center [641, 118] width 66 height 10
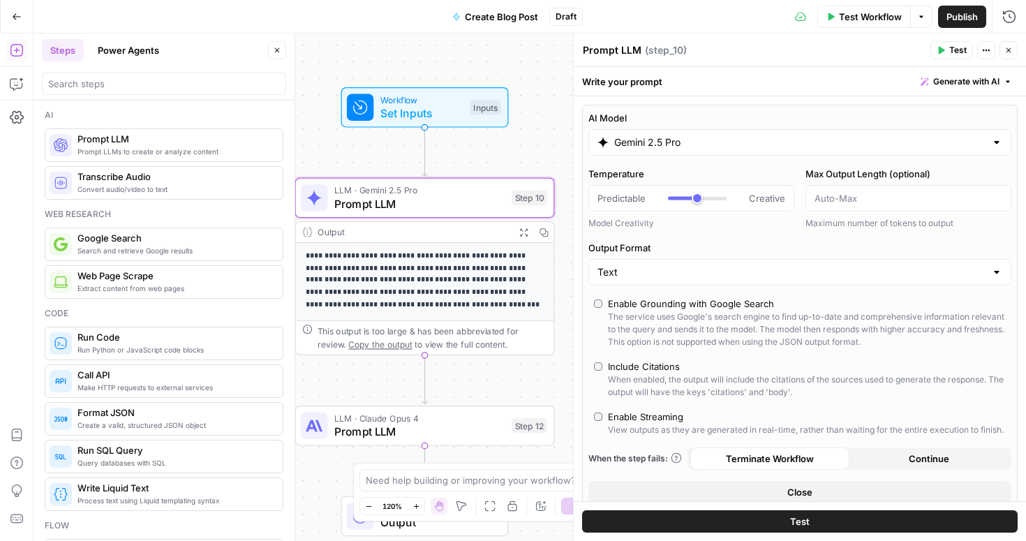
click at [689, 145] on input "Gemini 2.5 Pro" at bounding box center [799, 142] width 371 height 14
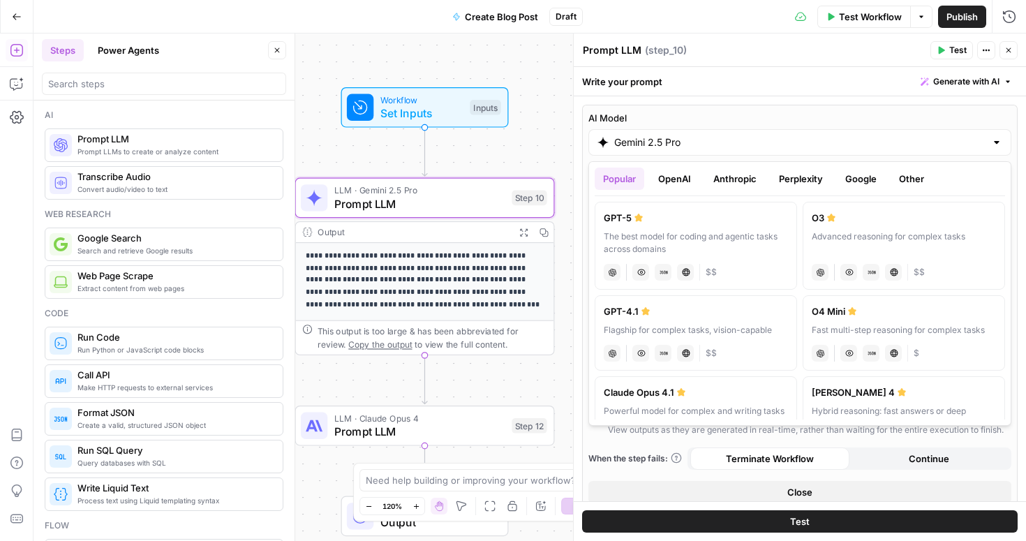
click at [926, 232] on div "Advanced reasoning for complex tasks" at bounding box center [904, 242] width 184 height 25
type input "O3"
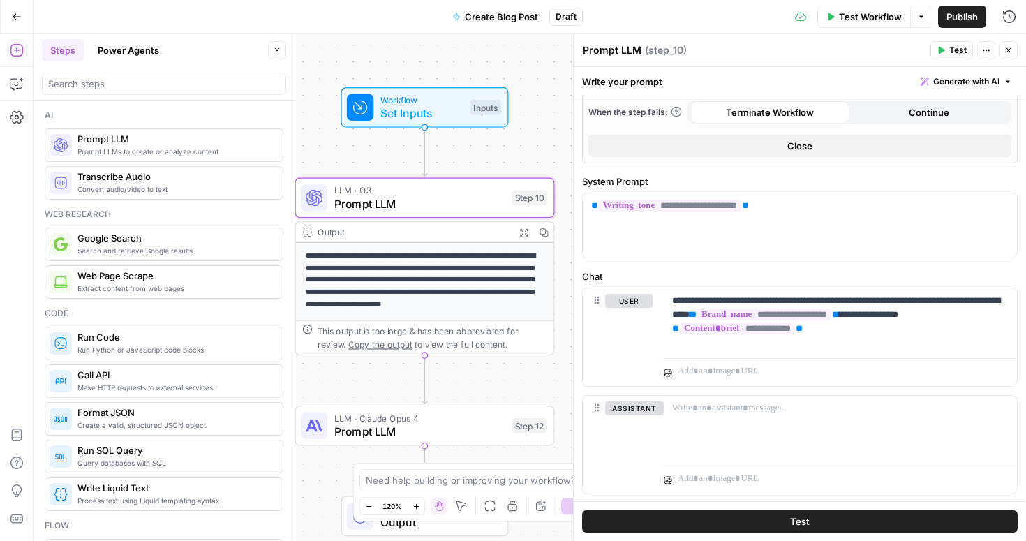
scroll to position [562, 0]
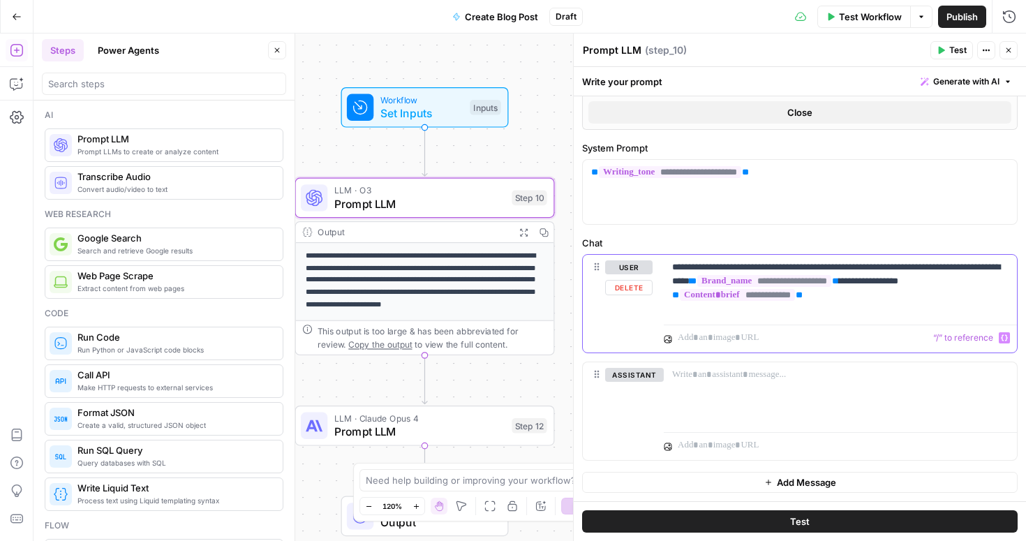
click at [732, 344] on p at bounding box center [833, 338] width 310 height 14
click at [742, 341] on p at bounding box center [833, 338] width 310 height 14
click at [829, 300] on p "**********" at bounding box center [840, 281] width 337 height 42
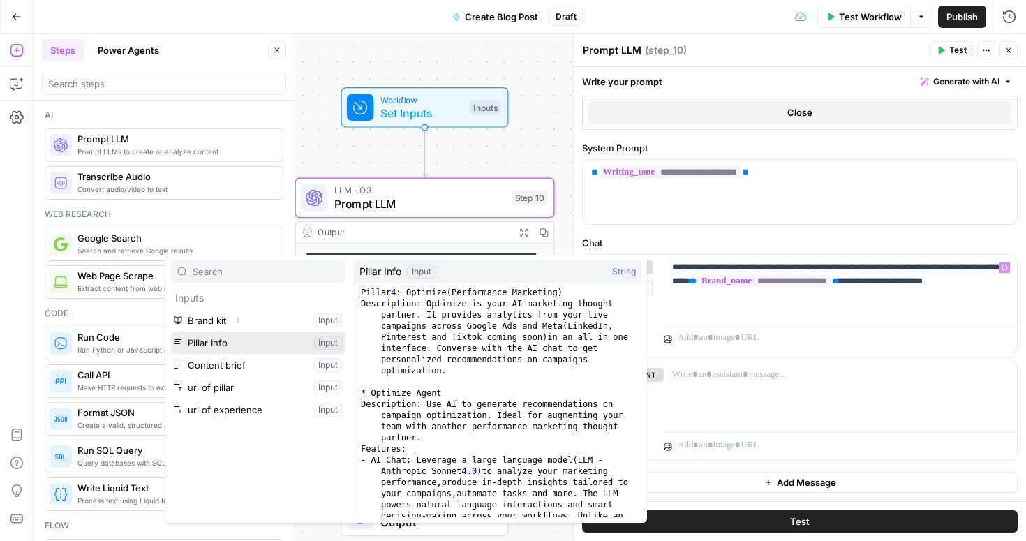
click at [228, 343] on button "Select variable Pillar Info" at bounding box center [258, 343] width 175 height 22
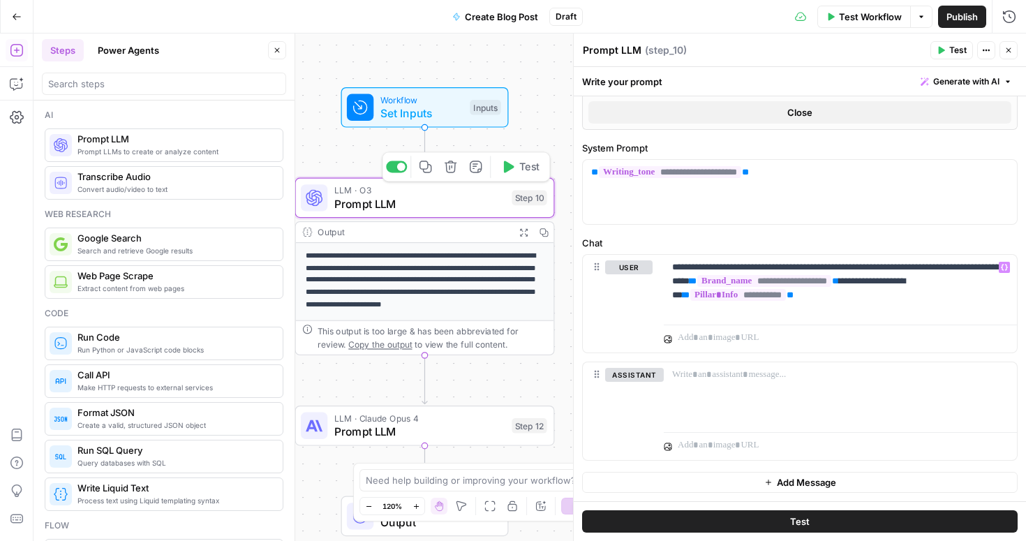
click at [504, 165] on icon "button" at bounding box center [509, 167] width 10 height 12
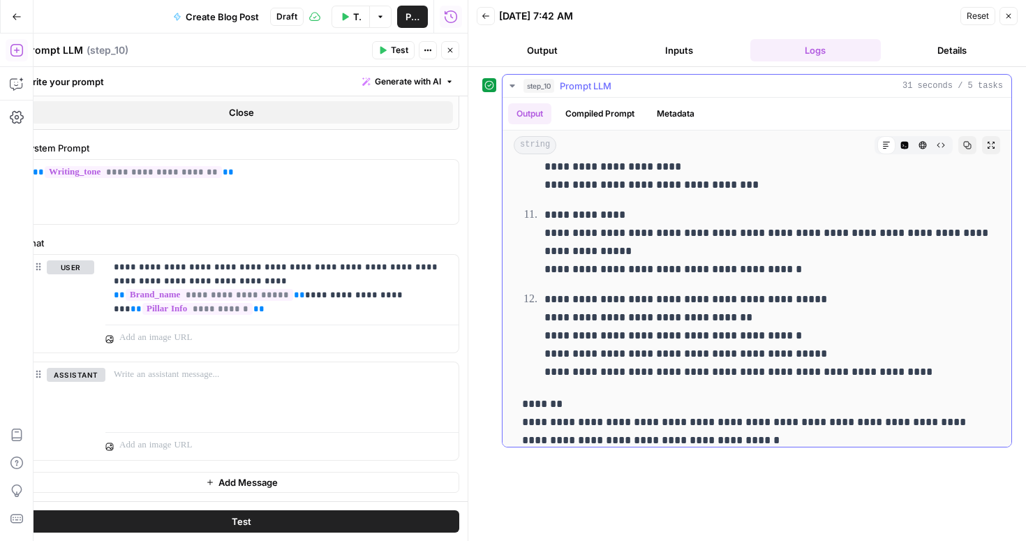
scroll to position [1238, 0]
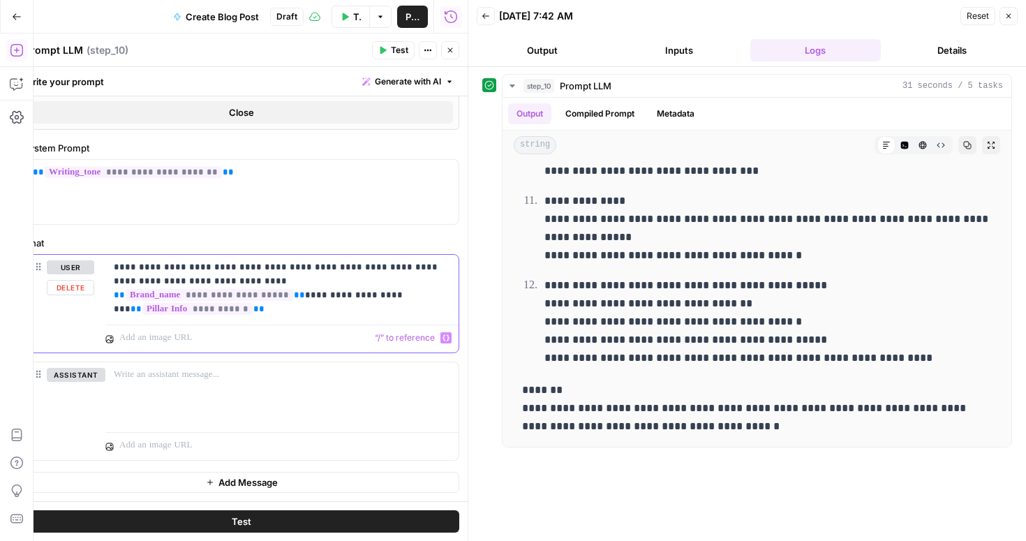
click at [157, 344] on p at bounding box center [274, 338] width 310 height 14
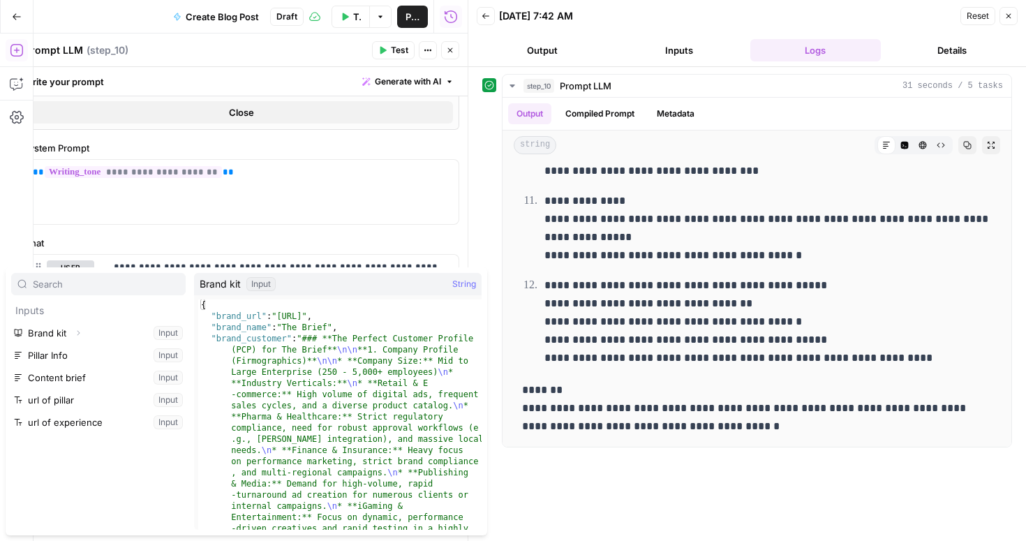
click at [422, 238] on label "Chat" at bounding box center [242, 243] width 436 height 14
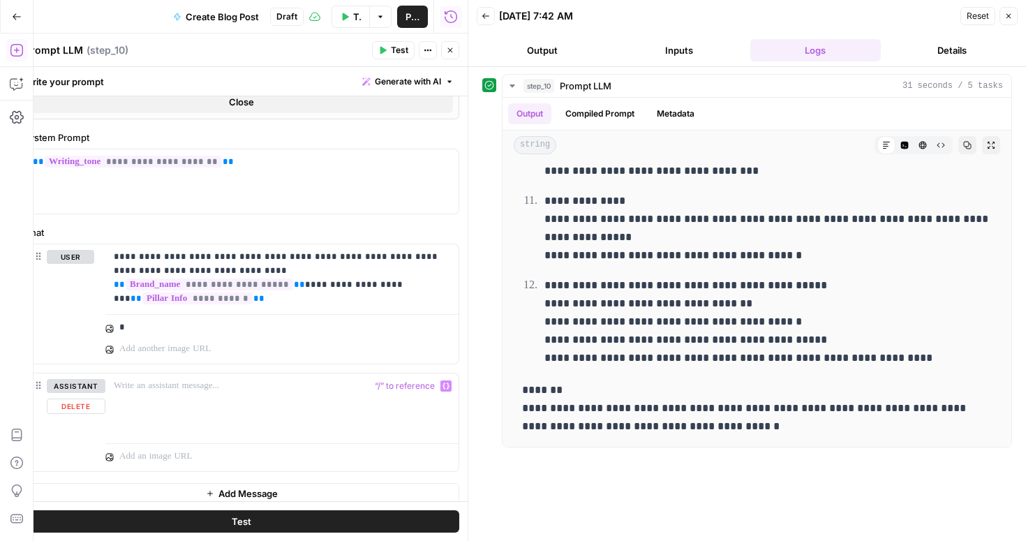
scroll to position [574, 0]
click at [453, 226] on label "Chat" at bounding box center [242, 231] width 436 height 14
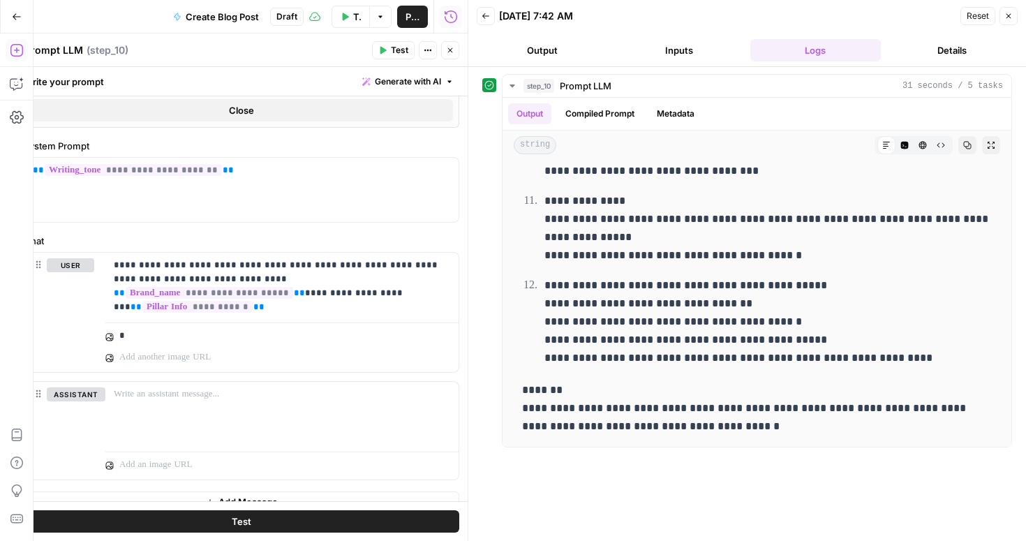
scroll to position [552, 0]
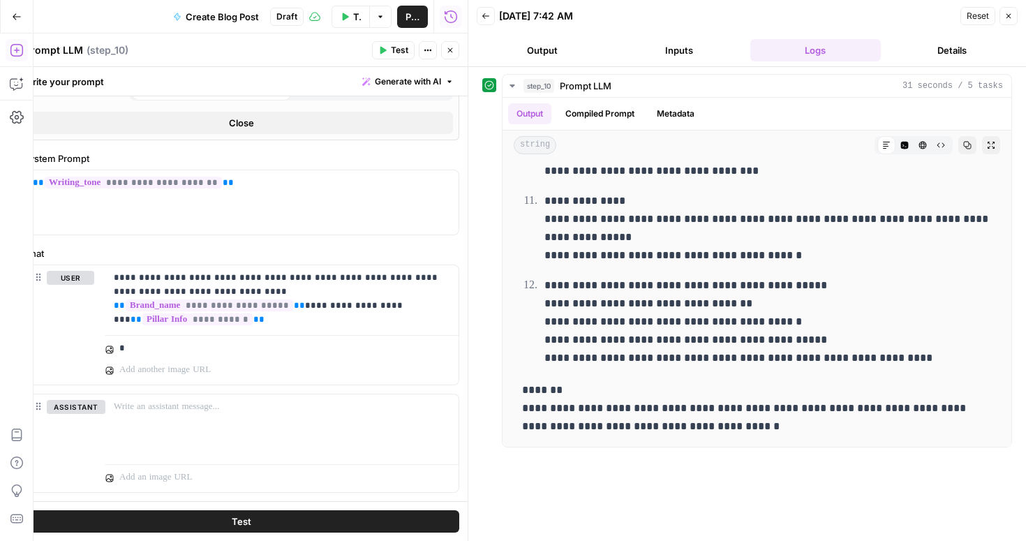
click at [1003, 18] on button "Close" at bounding box center [1009, 16] width 18 height 18
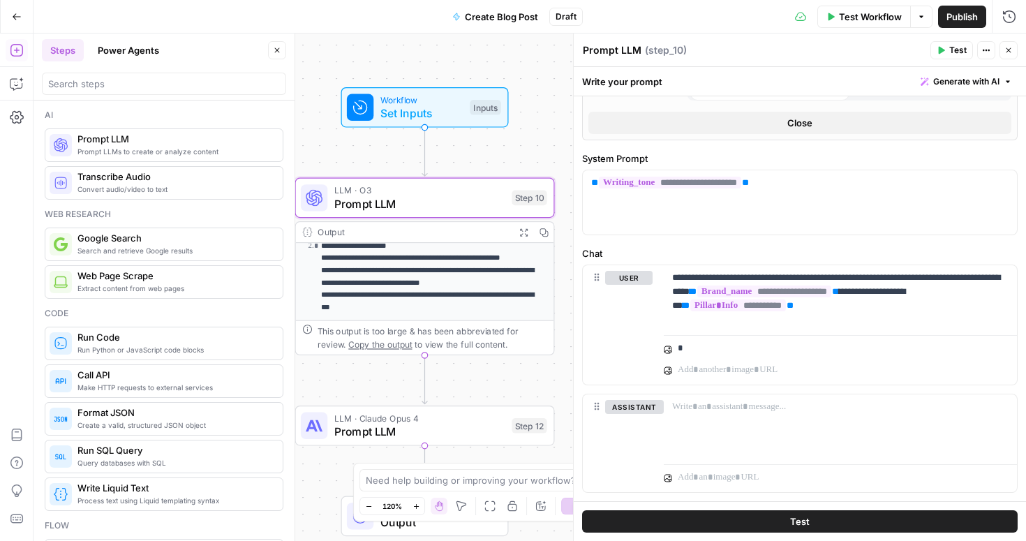
scroll to position [112, 0]
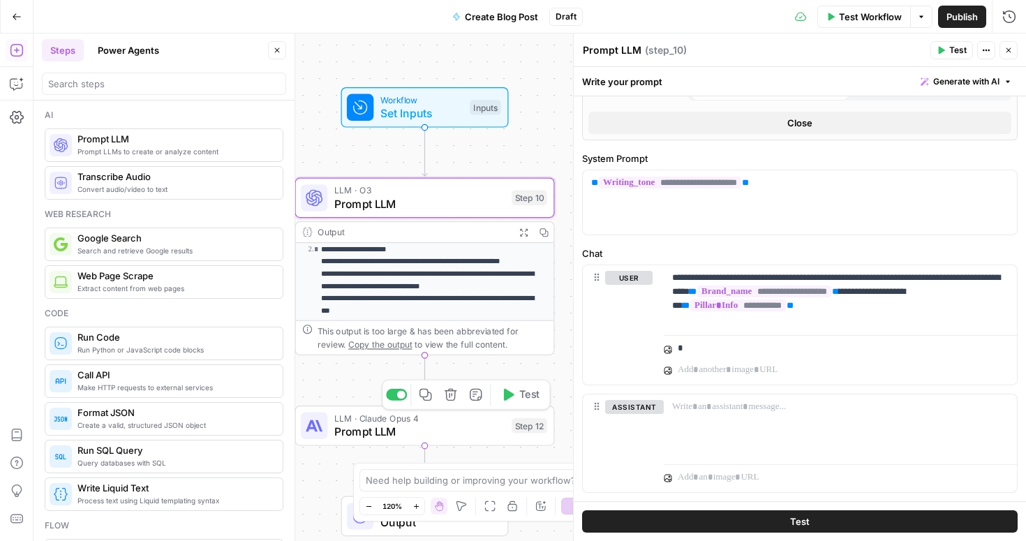
click at [458, 436] on span "Prompt LLM" at bounding box center [419, 431] width 171 height 17
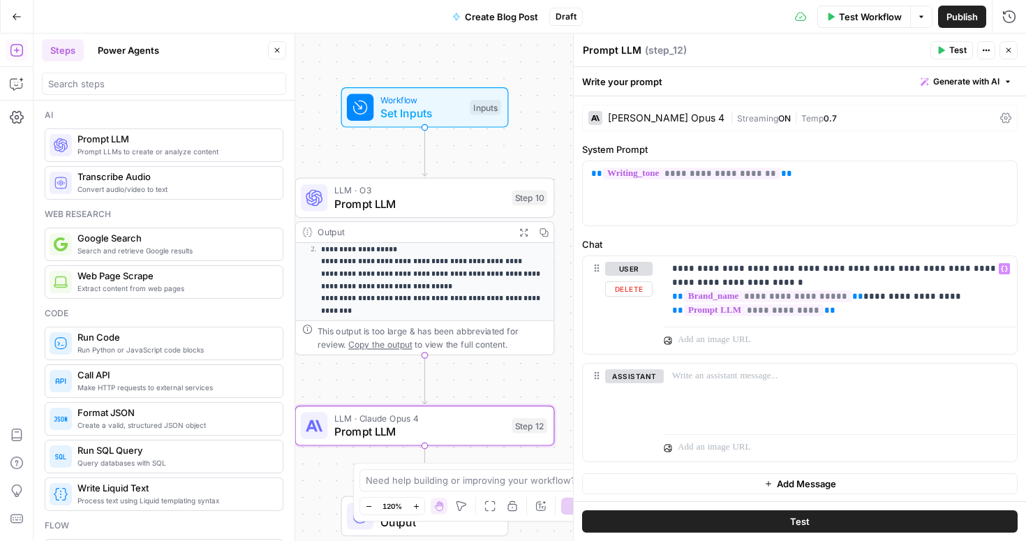
scroll to position [1, 0]
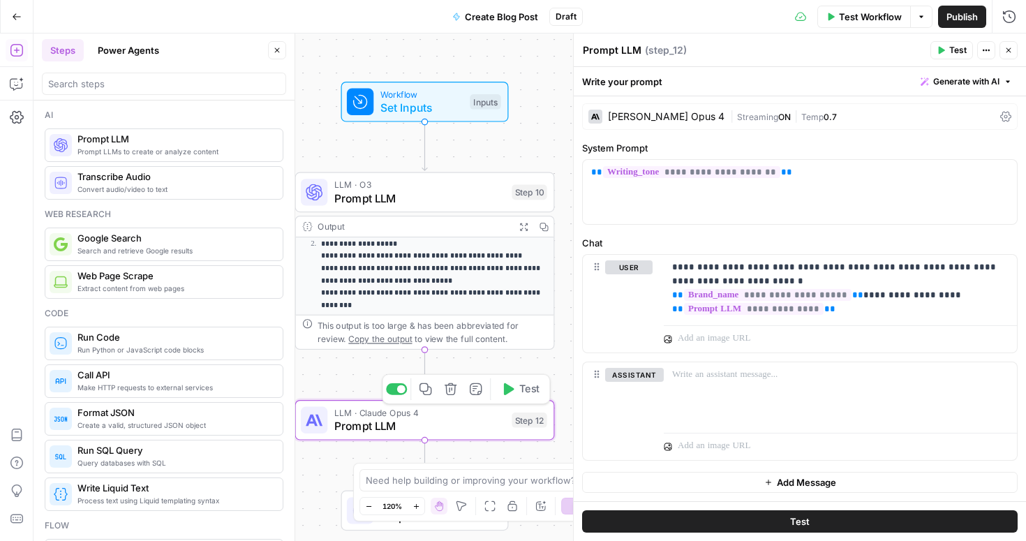
click at [519, 392] on span "Test" at bounding box center [529, 389] width 20 height 15
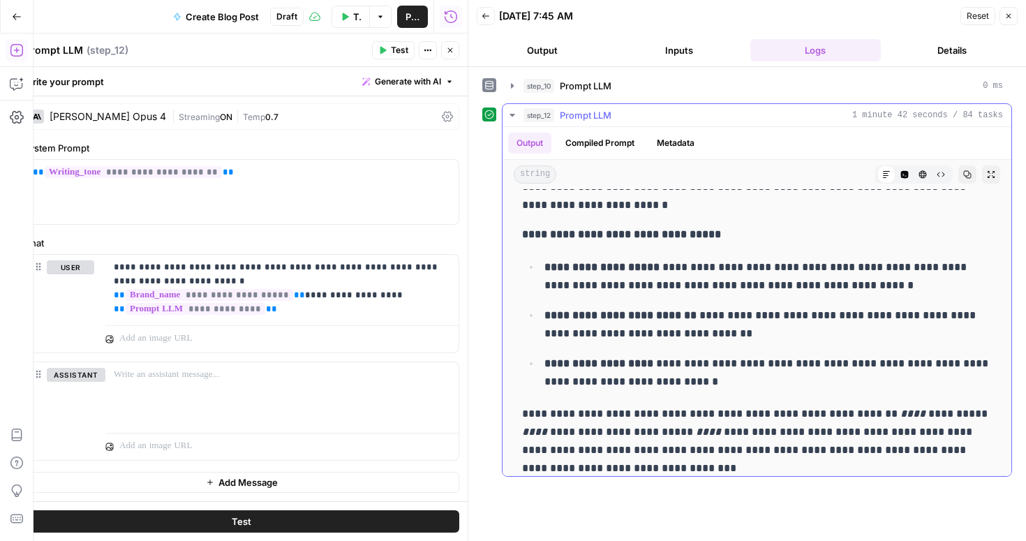
scroll to position [1225, 0]
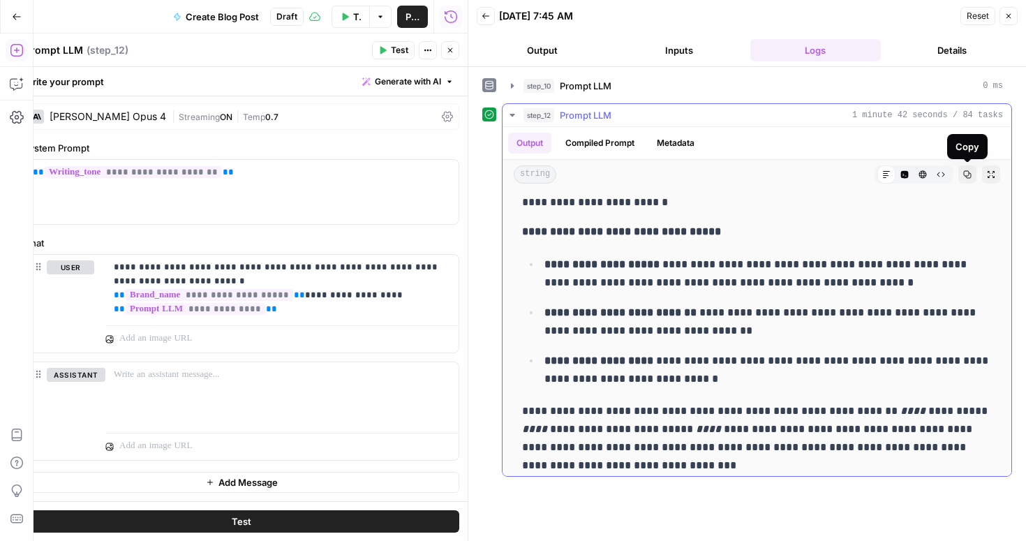
click at [967, 172] on icon "button" at bounding box center [968, 174] width 8 height 8
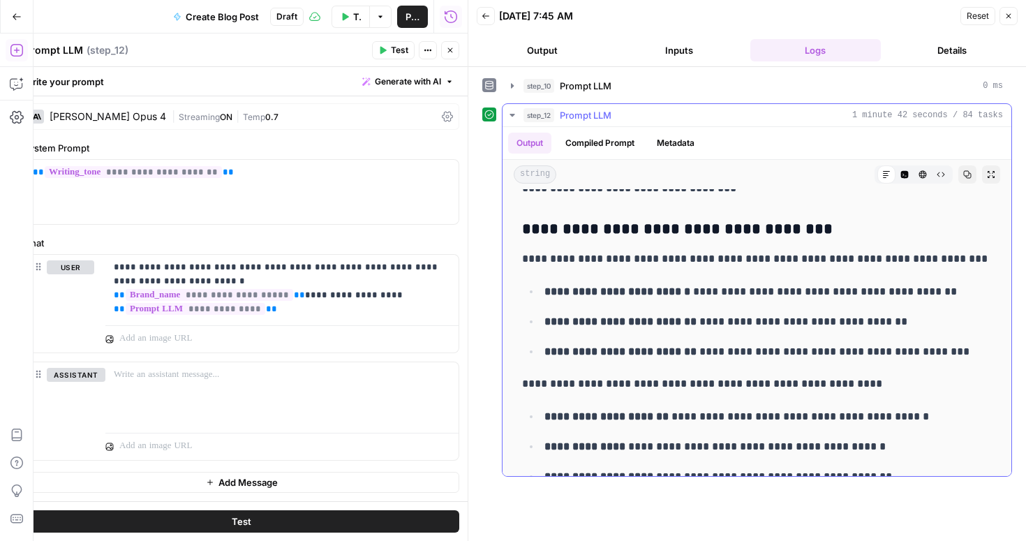
scroll to position [1493, 0]
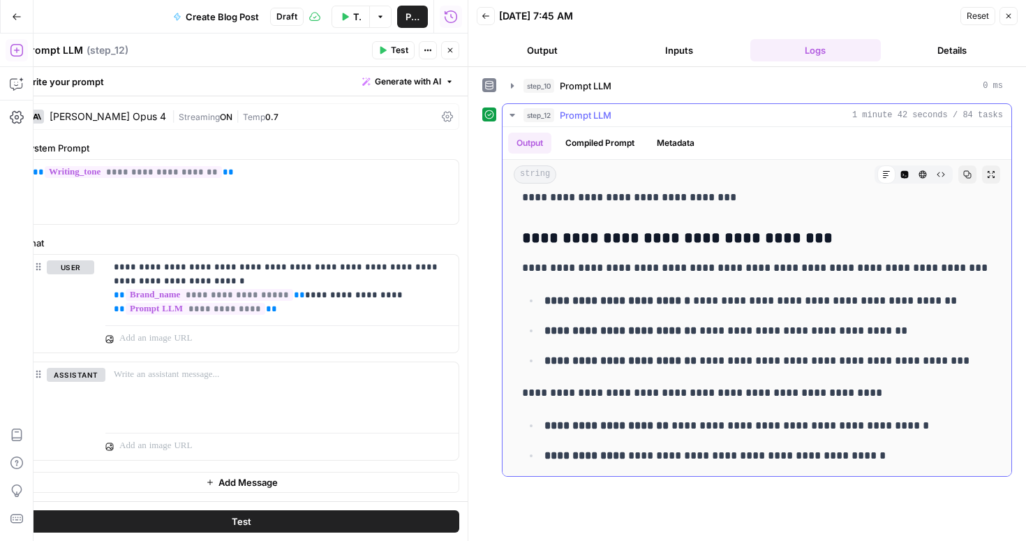
click at [644, 298] on strong "**********" at bounding box center [618, 300] width 146 height 10
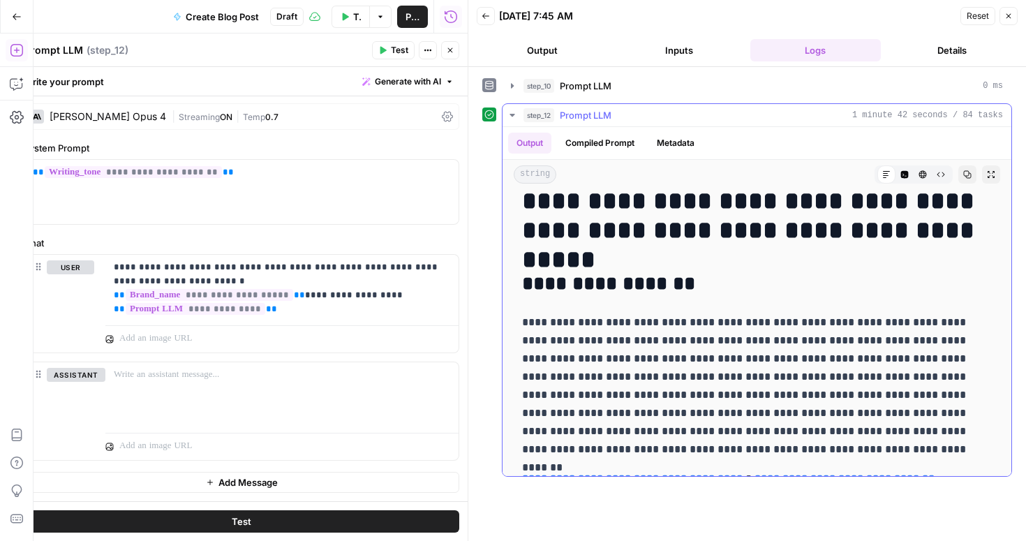
scroll to position [0, 0]
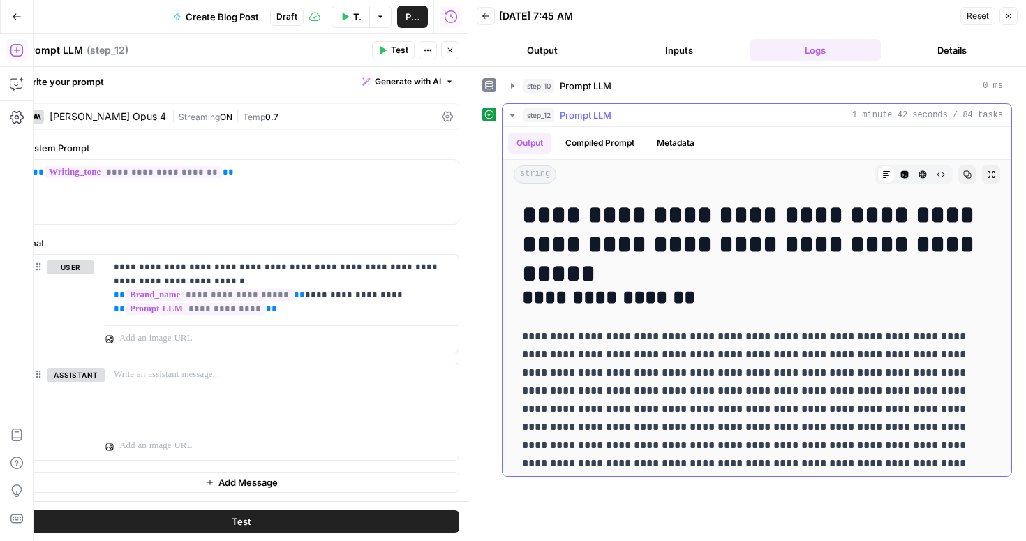
click at [524, 215] on h1 "**********" at bounding box center [757, 229] width 470 height 59
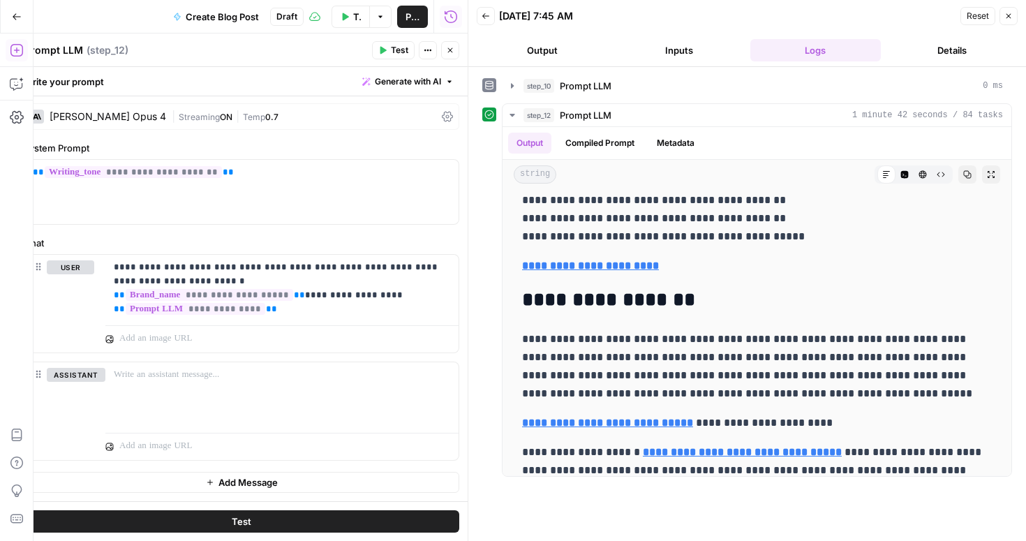
scroll to position [6548, 0]
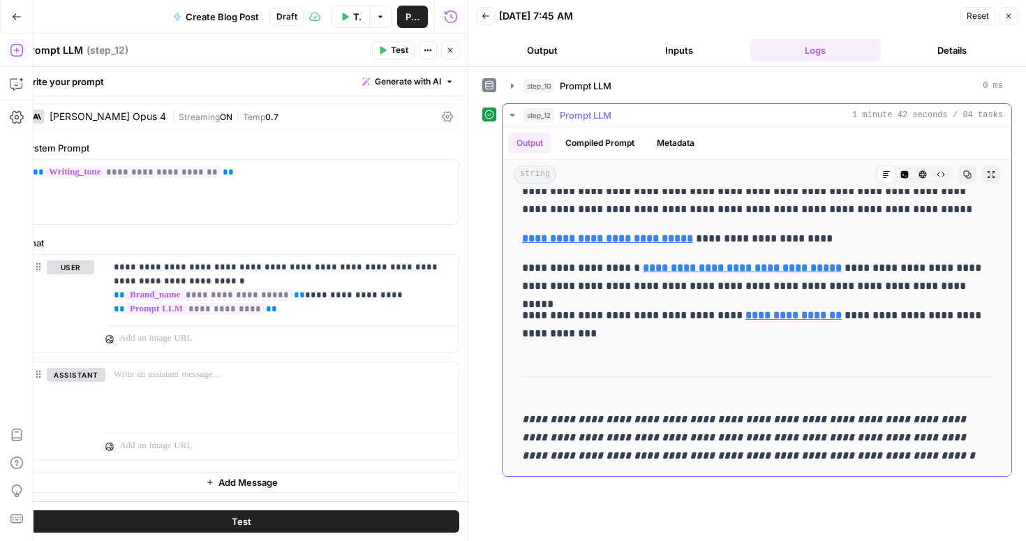
copy div "**********"
drag, startPoint x: 522, startPoint y: 214, endPoint x: 879, endPoint y: 455, distance: 431.4
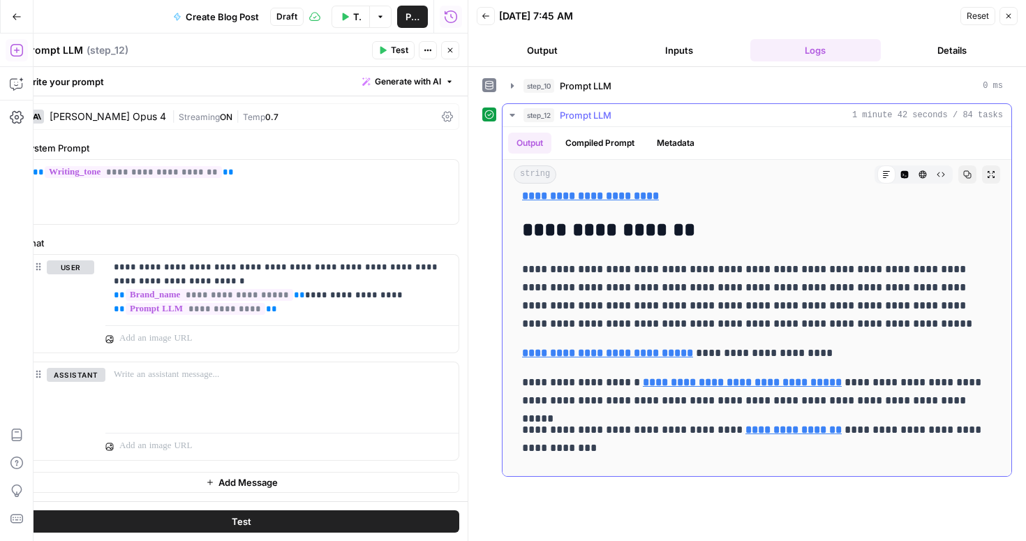
scroll to position [6430, 0]
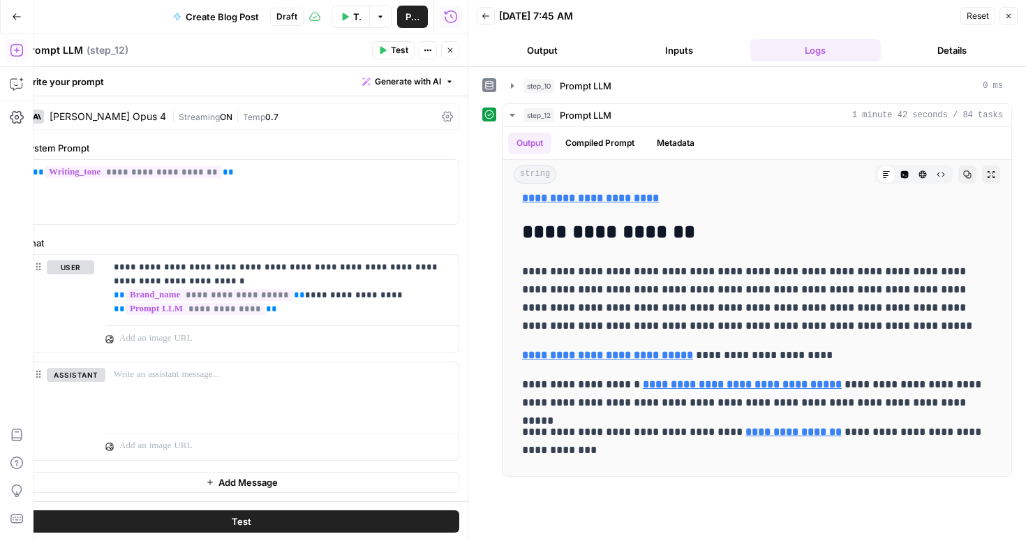
click at [1008, 12] on icon "button" at bounding box center [1009, 16] width 8 height 8
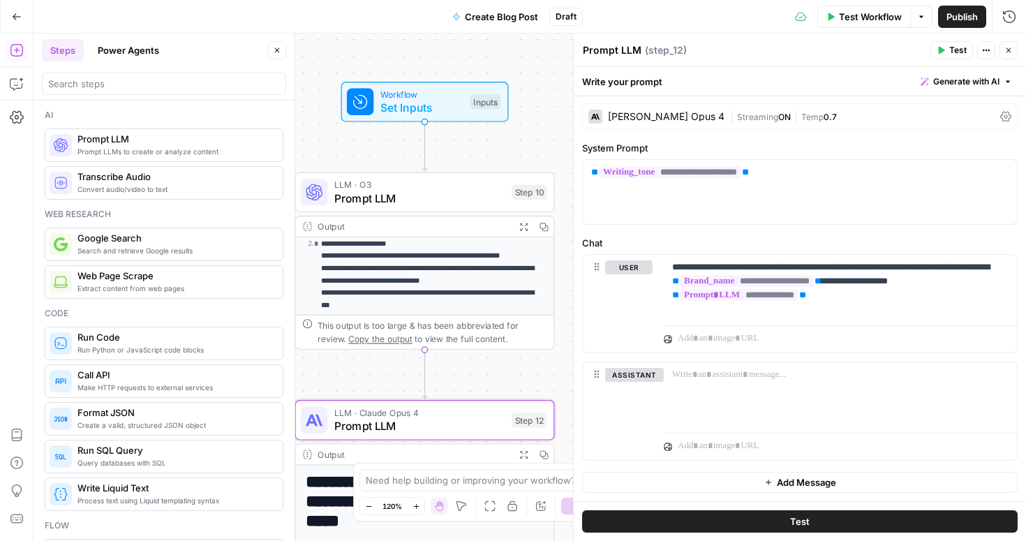
click at [415, 279] on p "**********" at bounding box center [432, 274] width 223 height 73
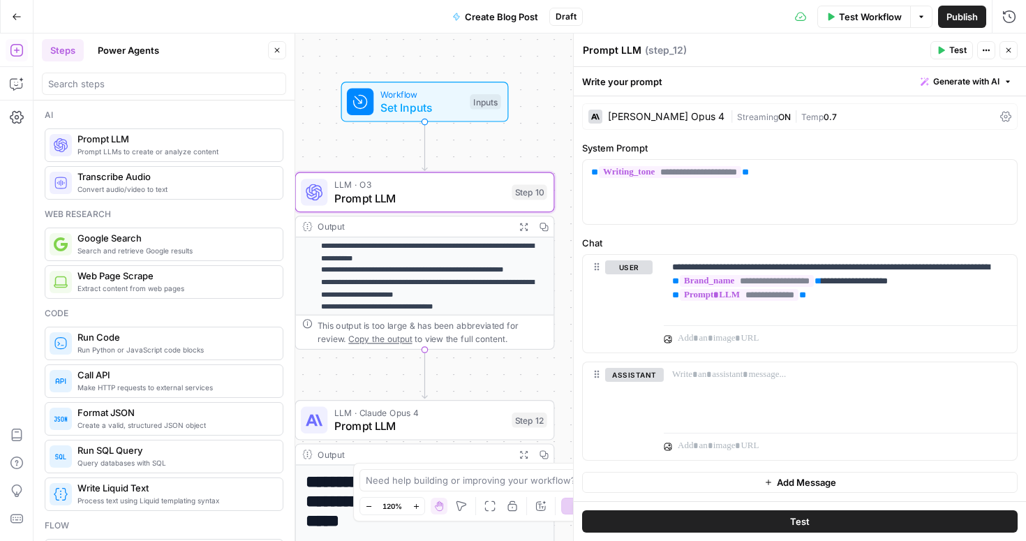
scroll to position [0, 0]
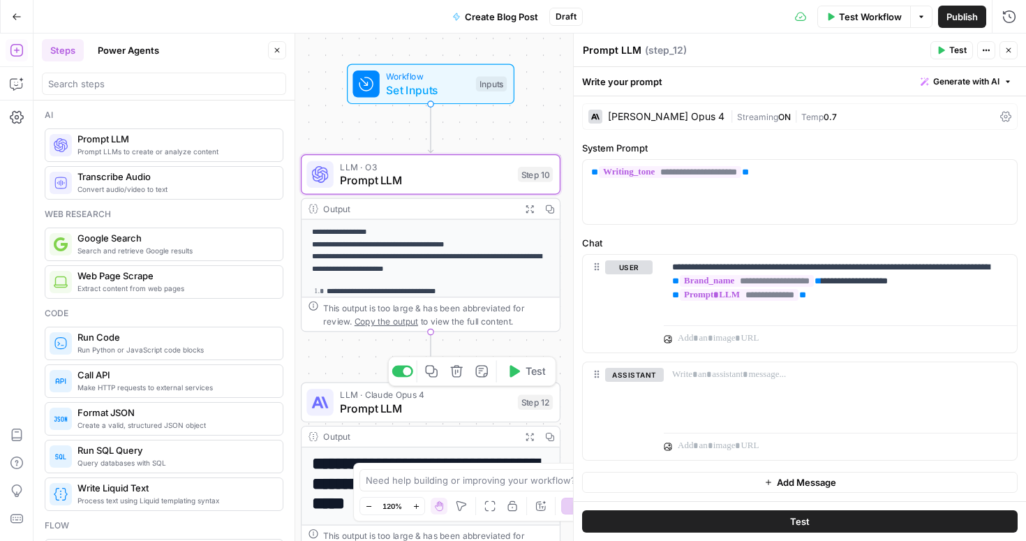
click at [459, 415] on span "Prompt LLM" at bounding box center [425, 408] width 171 height 17
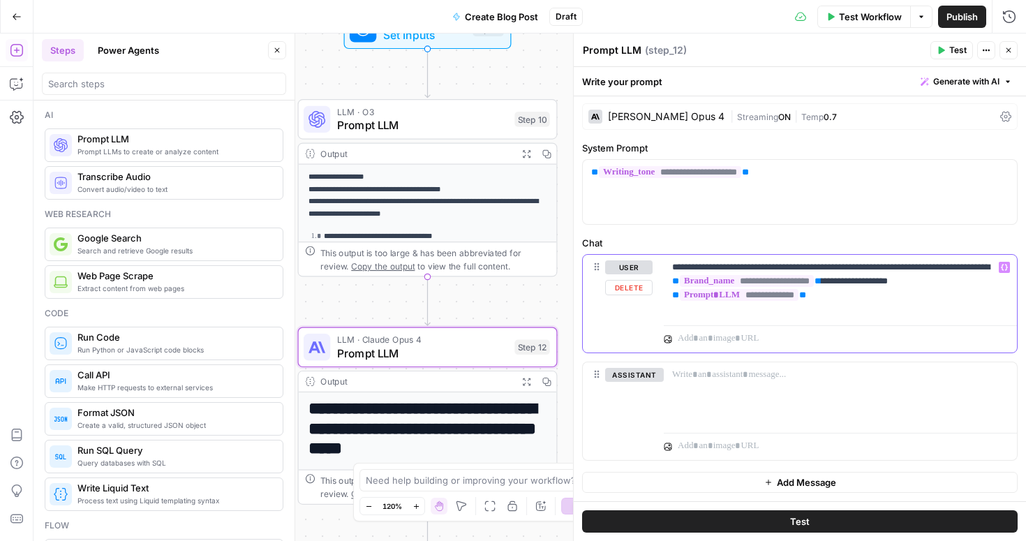
click at [836, 307] on div "**********" at bounding box center [840, 287] width 353 height 64
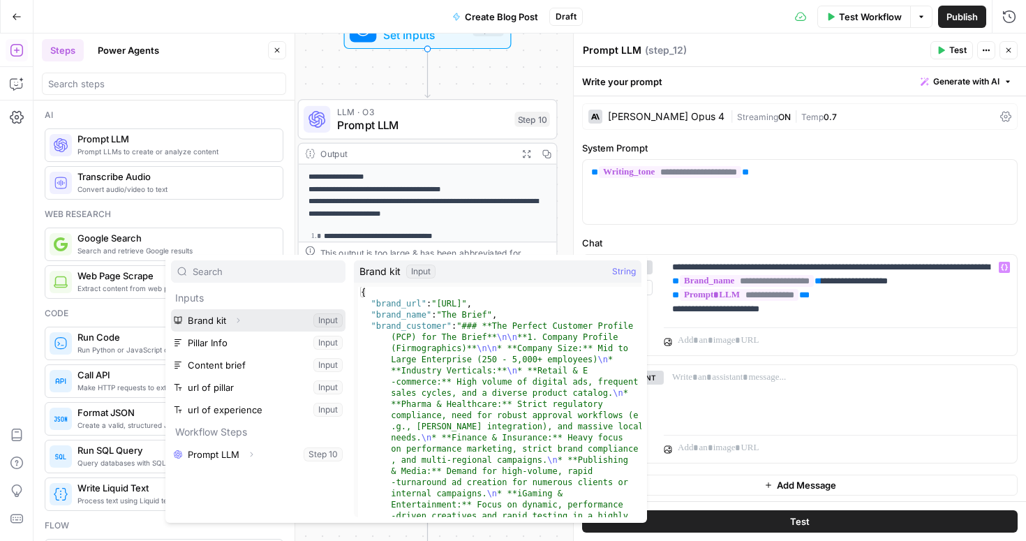
click at [237, 320] on icon "button" at bounding box center [238, 320] width 8 height 8
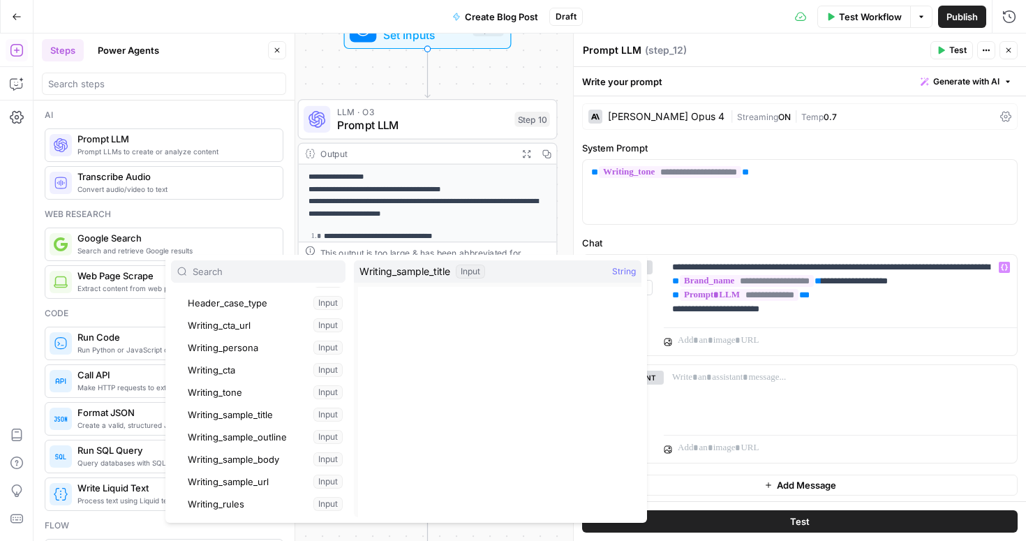
scroll to position [177, 0]
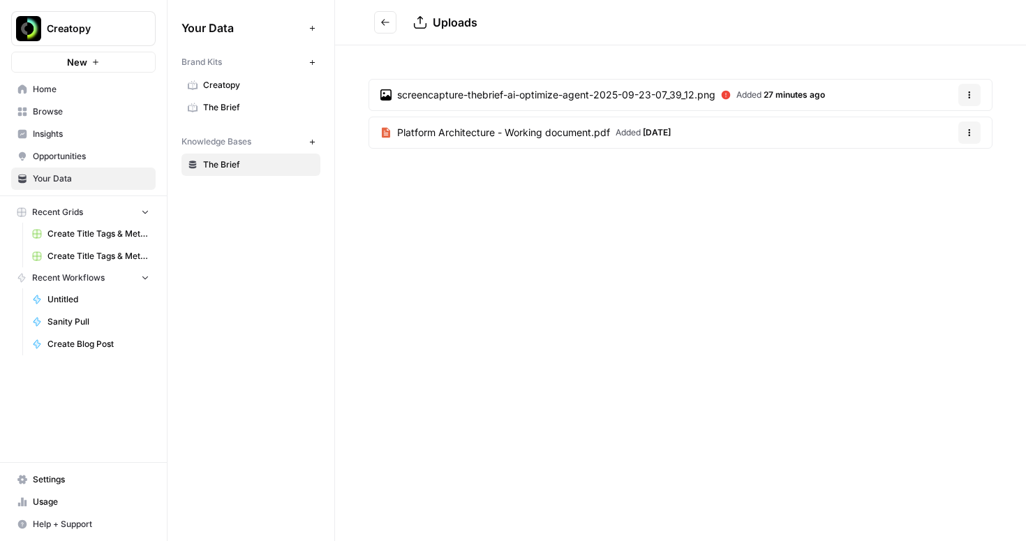
click at [386, 22] on icon "Go back" at bounding box center [385, 22] width 8 height 6
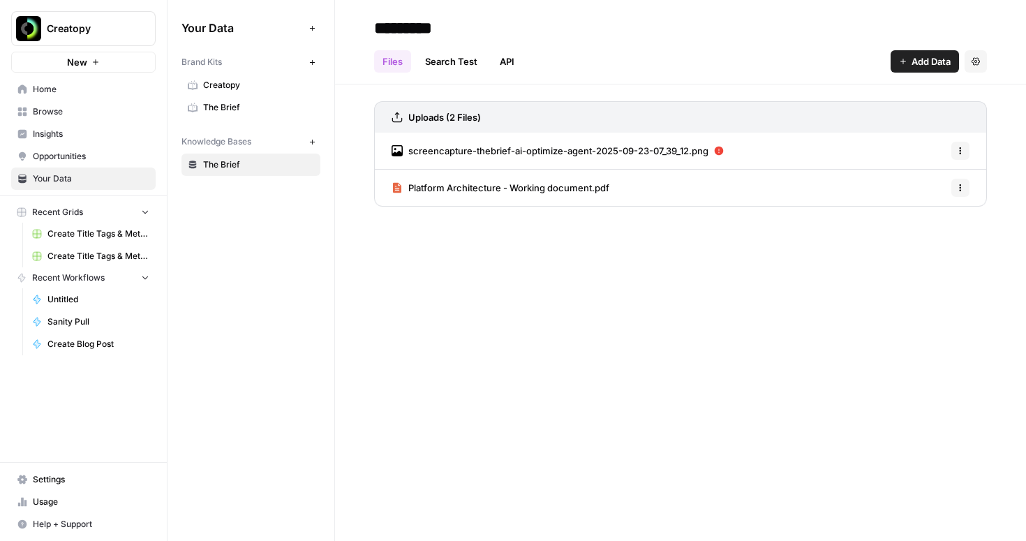
click at [927, 54] on span "Add Data" at bounding box center [931, 61] width 39 height 14
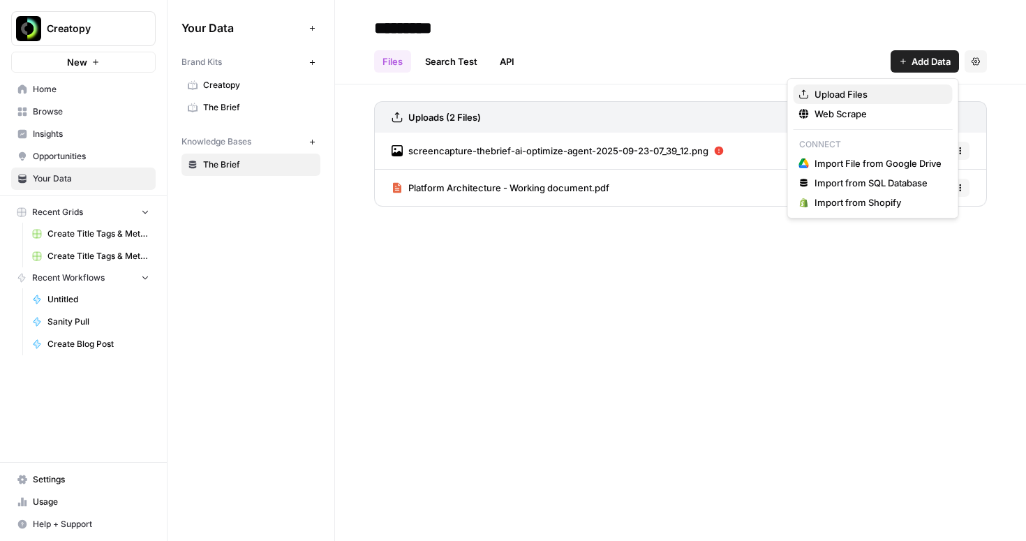
click at [855, 93] on span "Upload Files" at bounding box center [878, 94] width 127 height 14
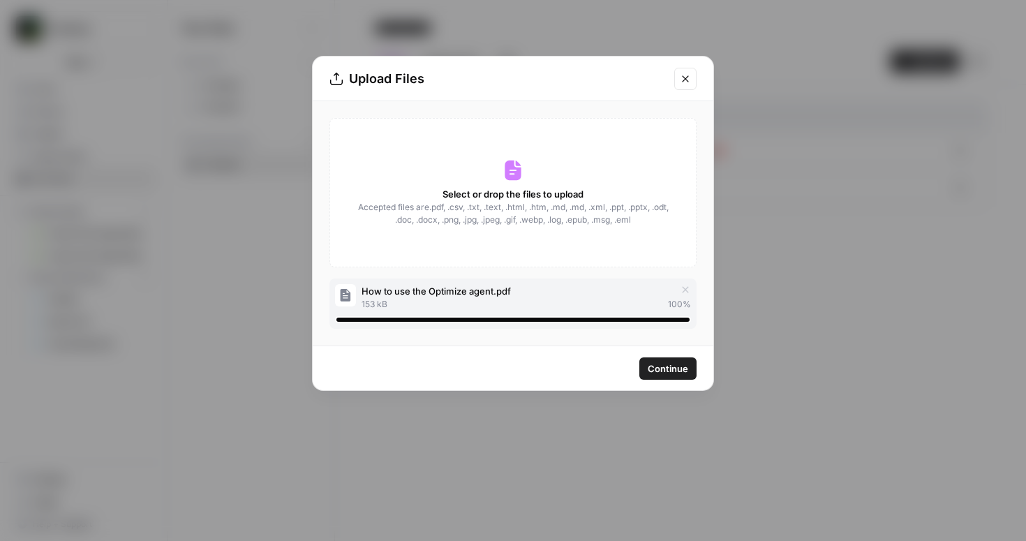
click at [672, 369] on span "Continue" at bounding box center [668, 369] width 40 height 14
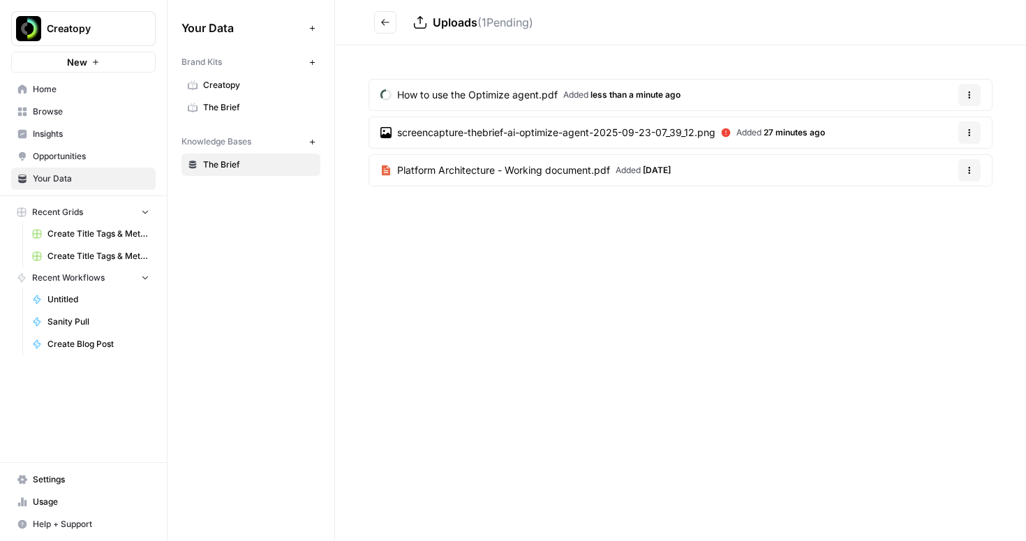
click at [973, 135] on icon "button" at bounding box center [970, 132] width 8 height 8
click at [943, 168] on span "Delete File" at bounding box center [940, 165] width 45 height 14
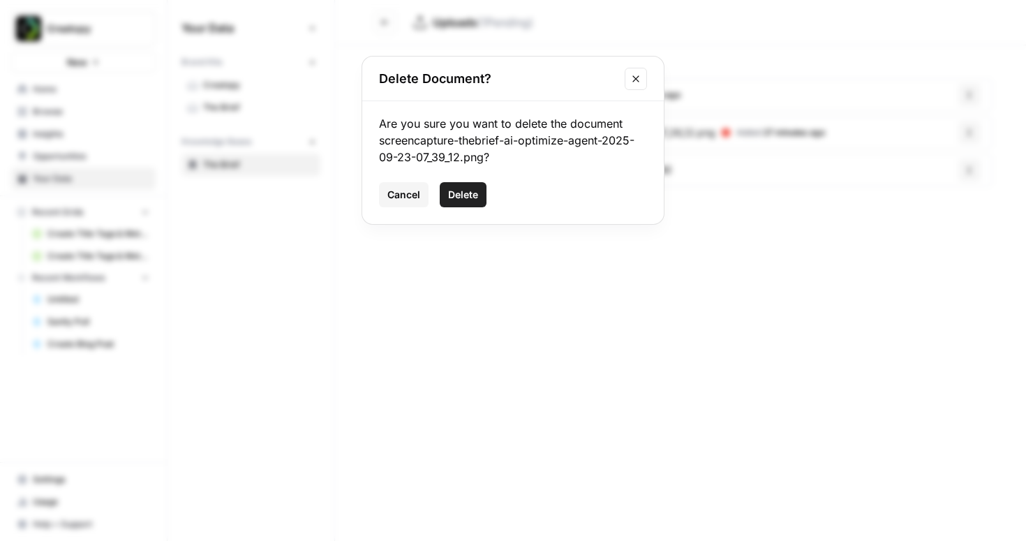
click at [473, 196] on span "Delete" at bounding box center [463, 195] width 30 height 14
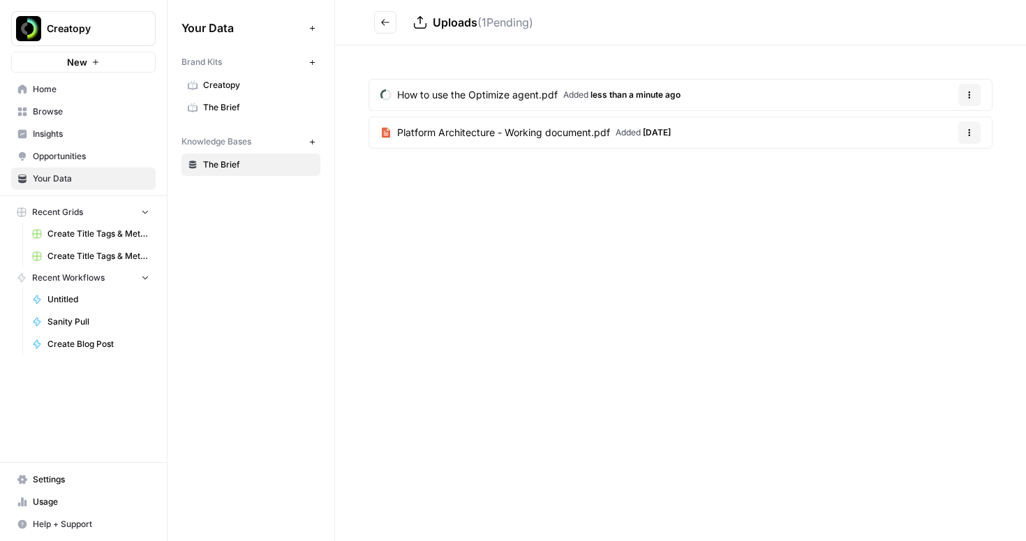
click at [536, 135] on span "Platform Architecture - Working document.pdf" at bounding box center [503, 133] width 213 height 14
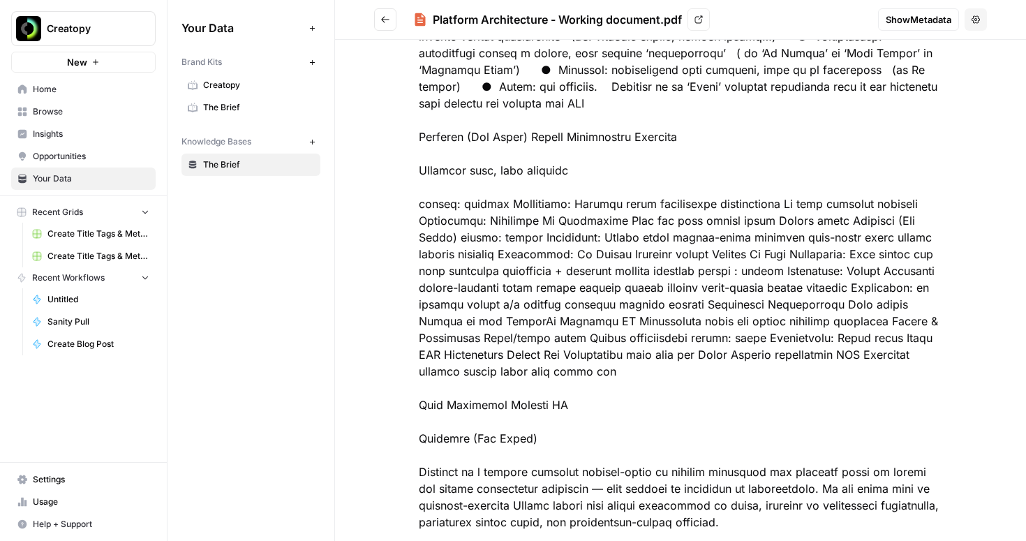
scroll to position [242, 0]
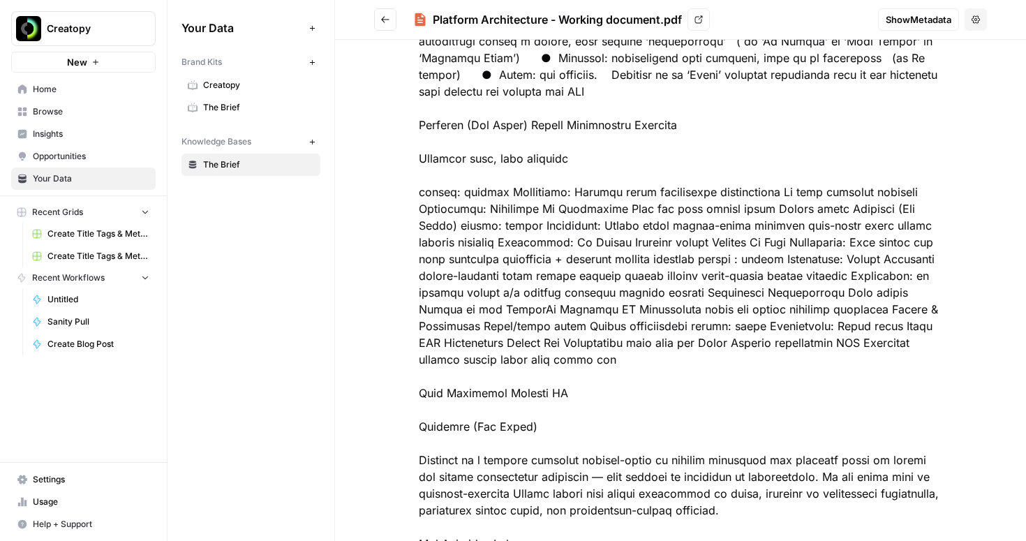
click at [387, 26] on button "Go back" at bounding box center [385, 19] width 22 height 22
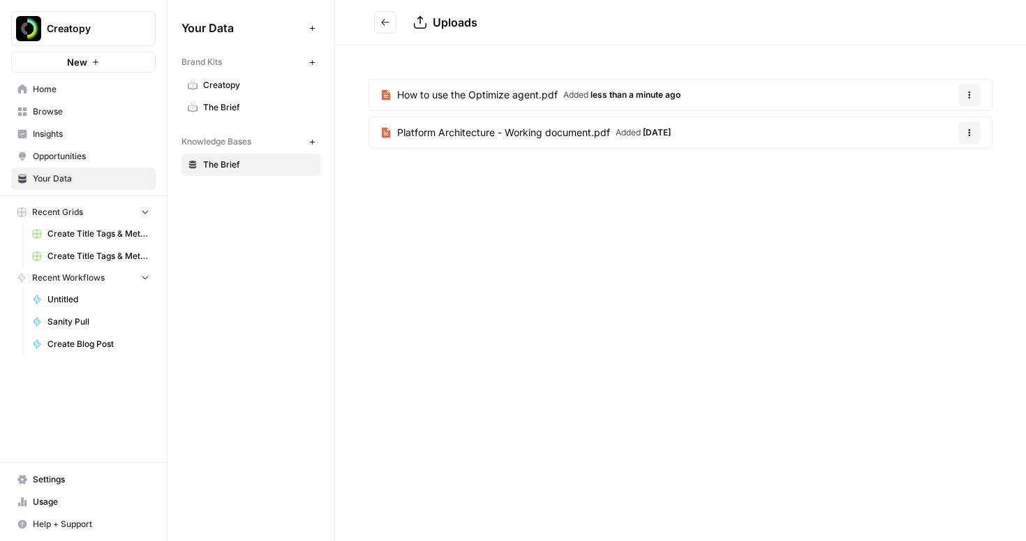
click at [564, 99] on span "Added less than a minute ago" at bounding box center [621, 95] width 117 height 13
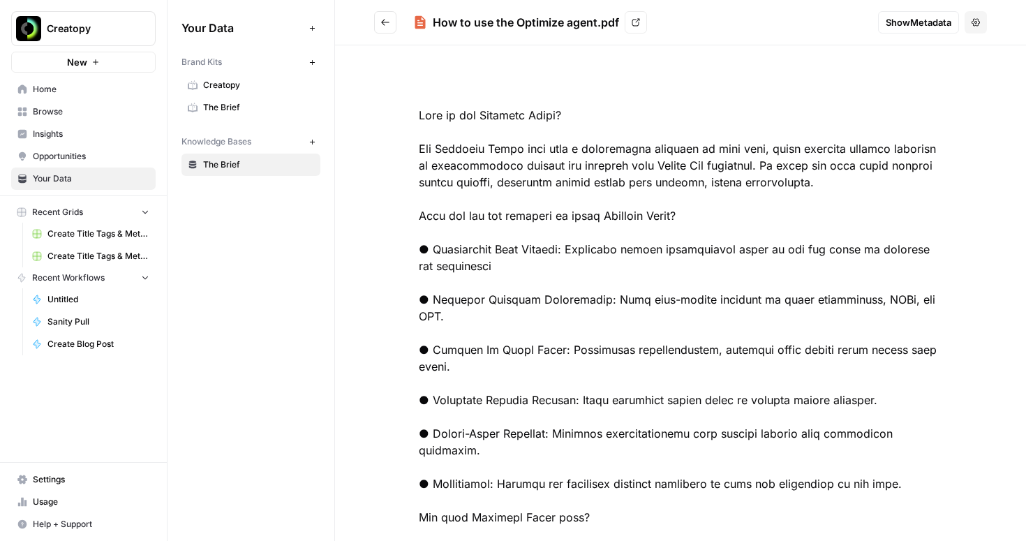
click at [385, 21] on icon "Go back" at bounding box center [386, 22] width 10 height 10
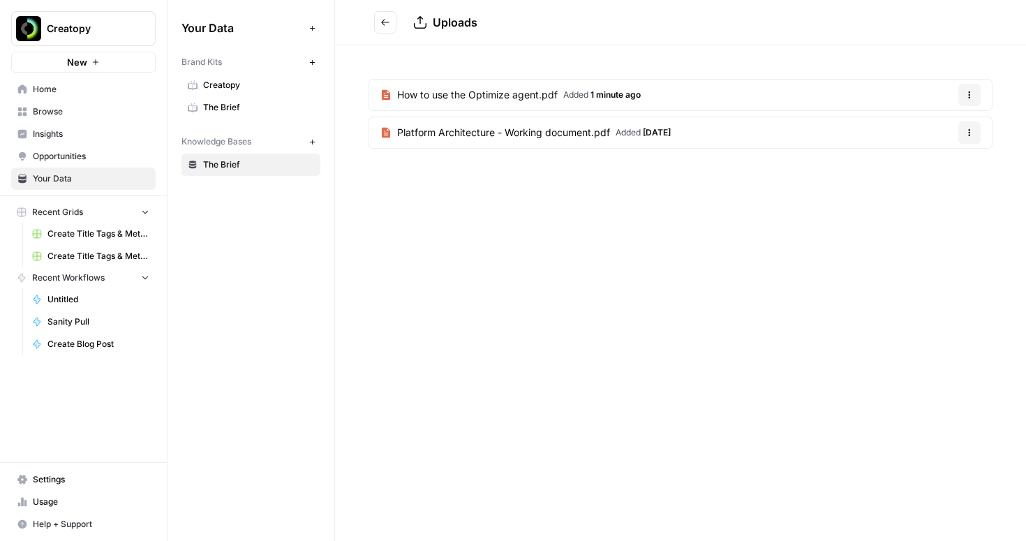
click at [237, 102] on span "The Brief" at bounding box center [258, 107] width 111 height 13
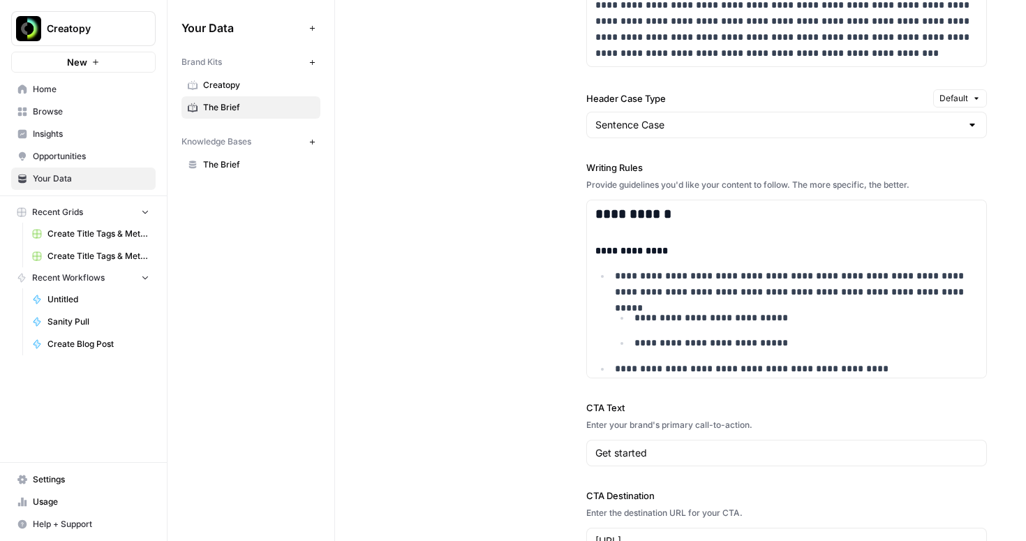
scroll to position [1442, 0]
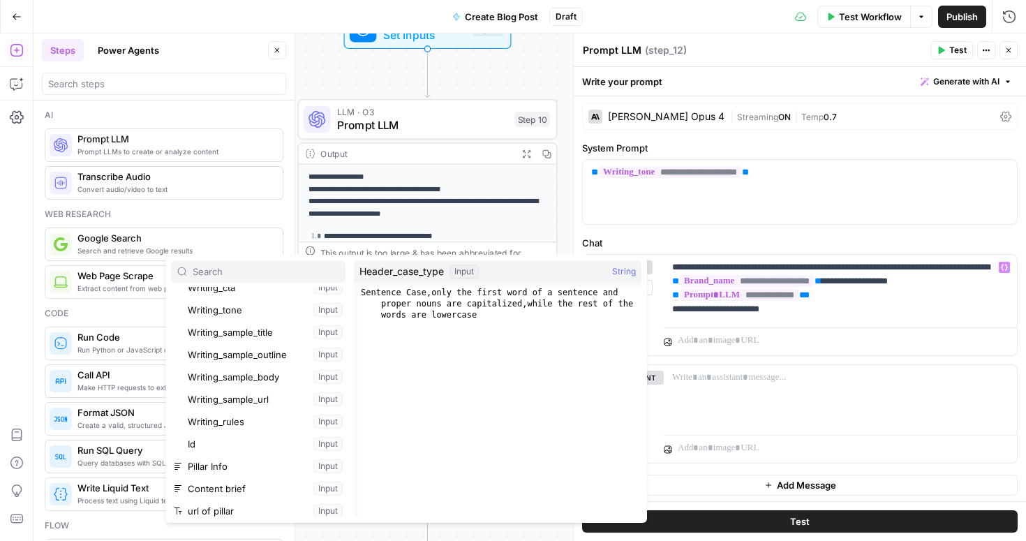
scroll to position [257, 0]
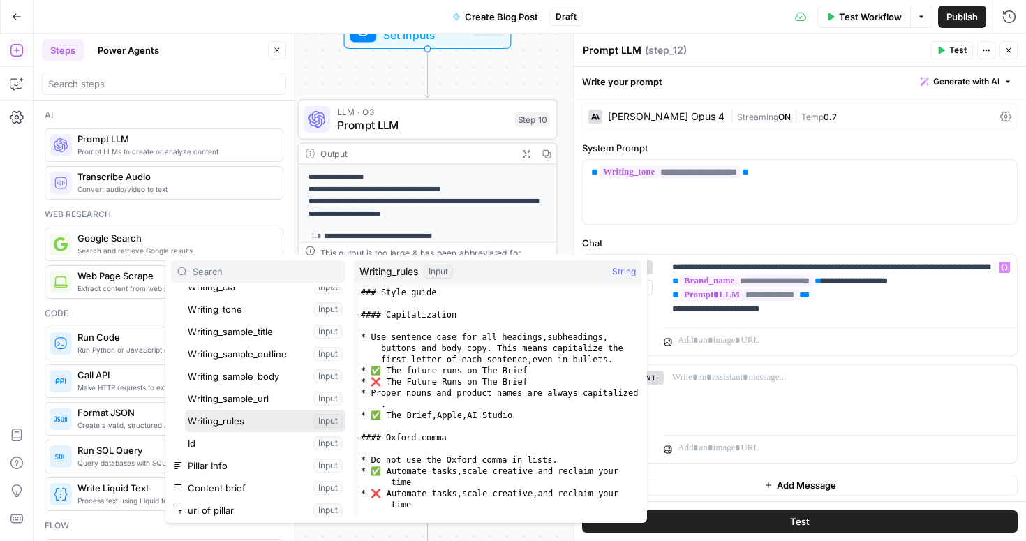
click at [256, 415] on button "Select variable Writing_rules" at bounding box center [265, 421] width 161 height 22
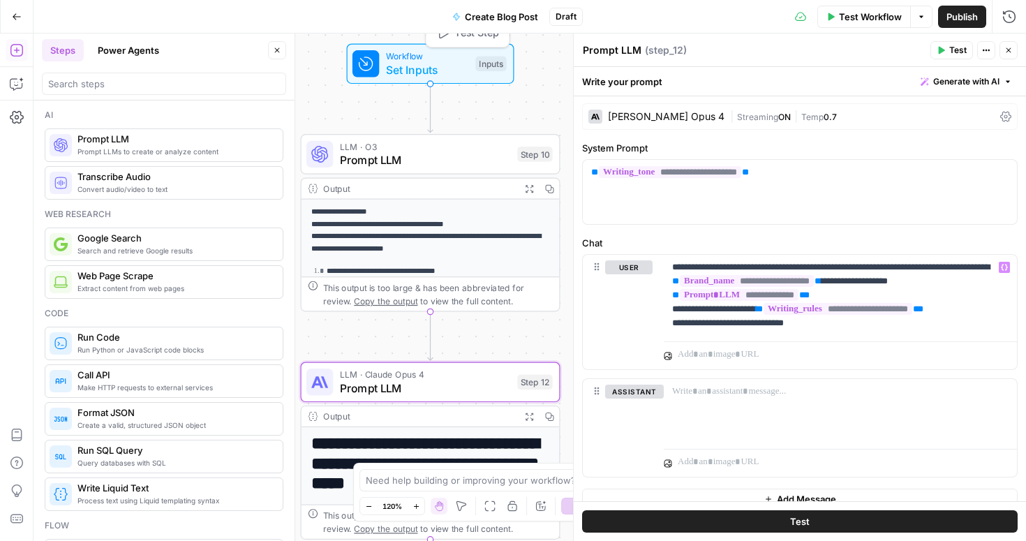
click at [432, 66] on span "Set Inputs" at bounding box center [427, 69] width 83 height 17
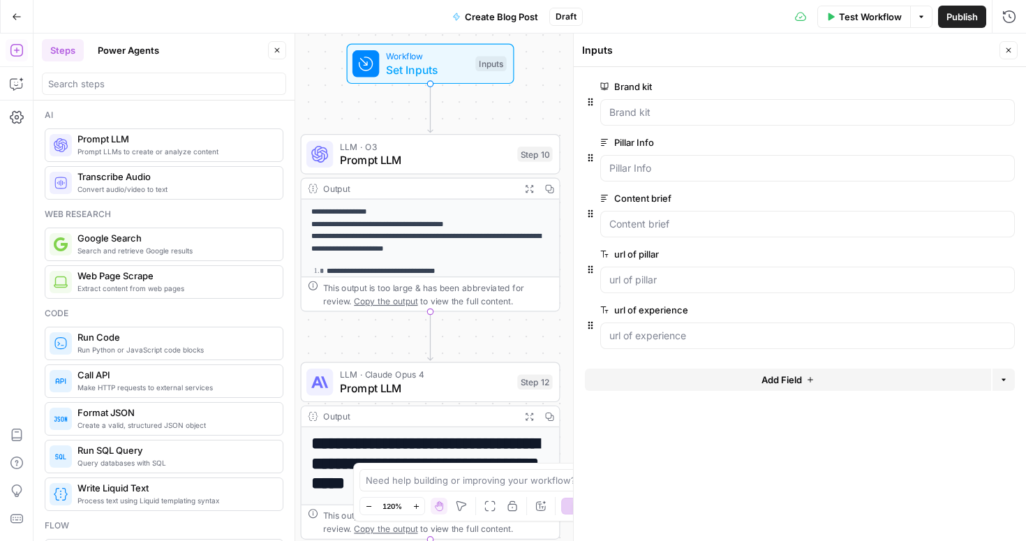
click at [791, 379] on span "Add Field" at bounding box center [782, 380] width 40 height 14
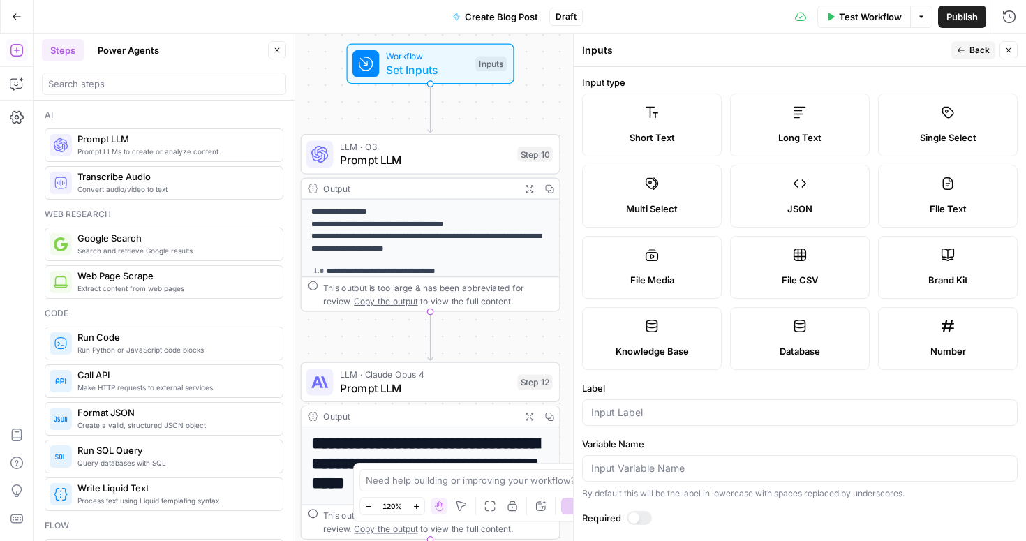
click at [639, 339] on label "Knowledge Base" at bounding box center [652, 338] width 140 height 63
click at [624, 415] on input "Label" at bounding box center [800, 413] width 418 height 14
type input "I"
type input "background info"
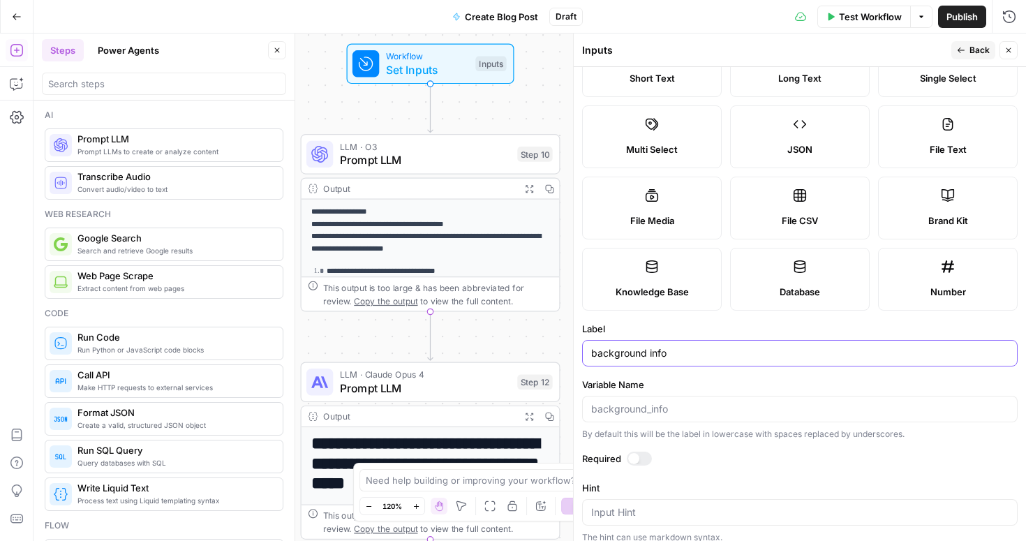
scroll to position [27, 0]
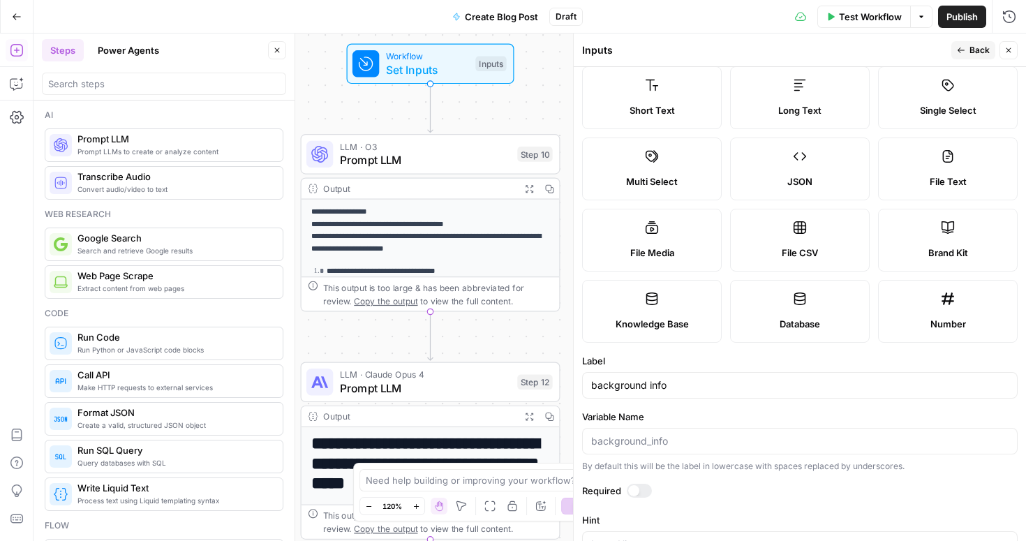
click at [968, 52] on button "Back" at bounding box center [974, 50] width 44 height 18
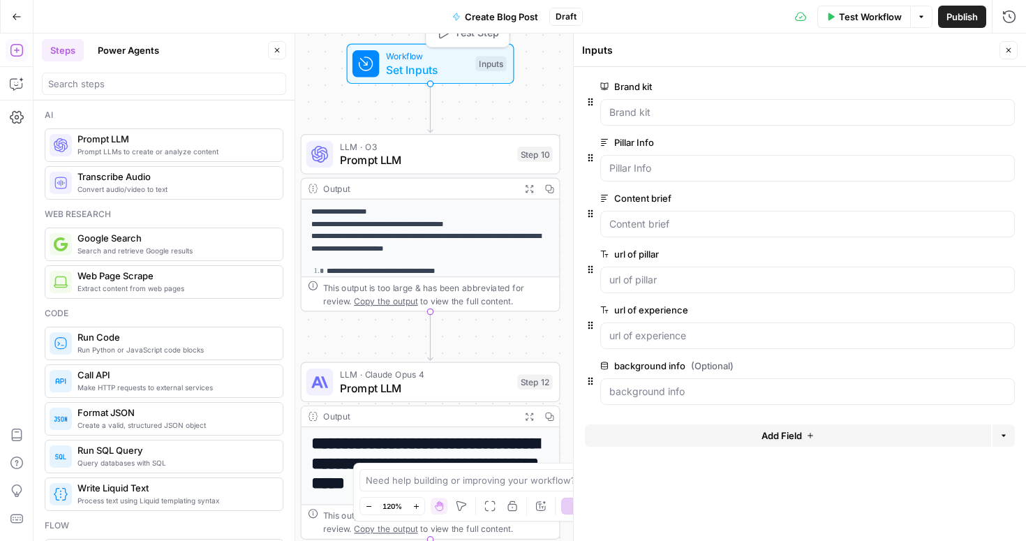
click at [467, 38] on span "Test Step" at bounding box center [477, 32] width 45 height 15
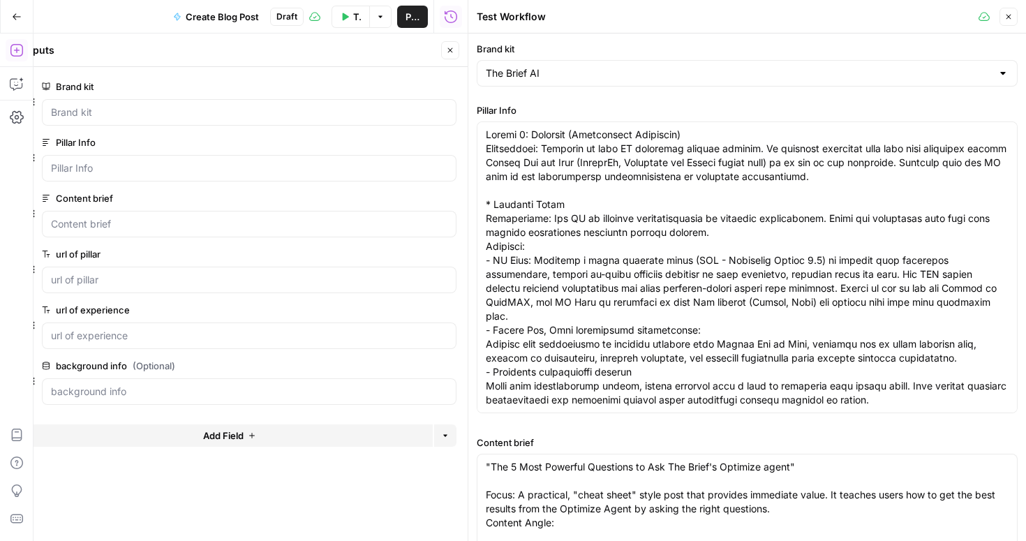
type input "The Brief"
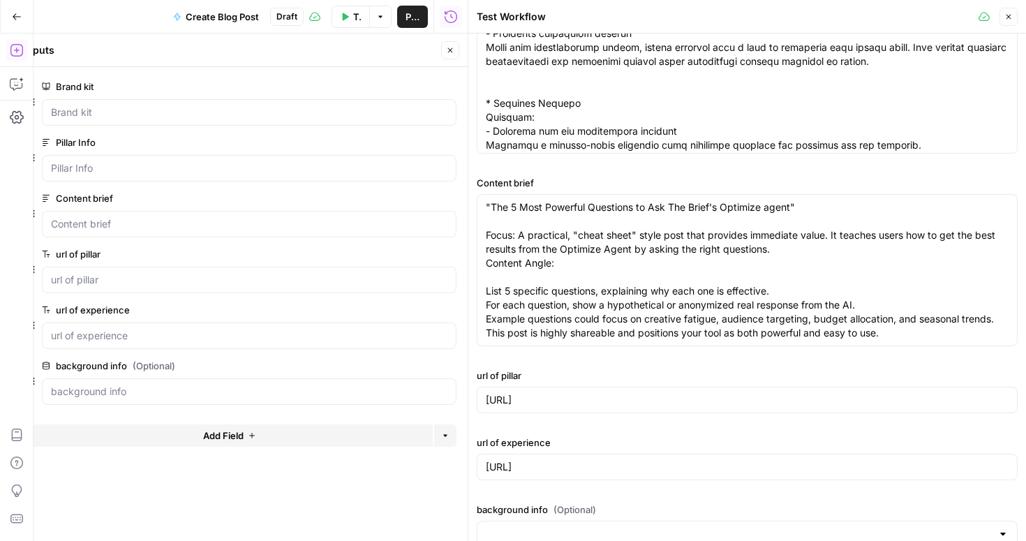
scroll to position [280, 0]
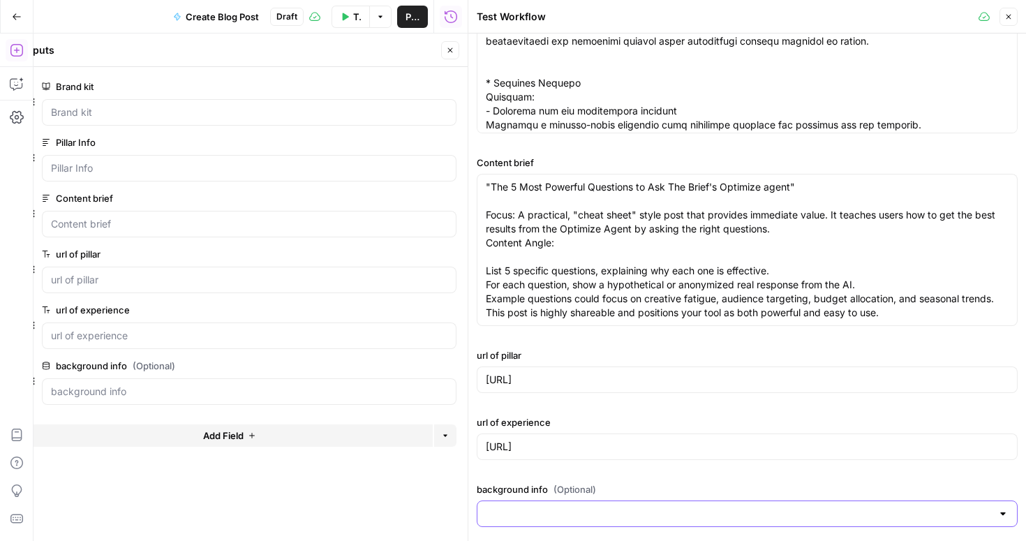
click at [536, 510] on input "background info (Optional)" at bounding box center [739, 514] width 506 height 14
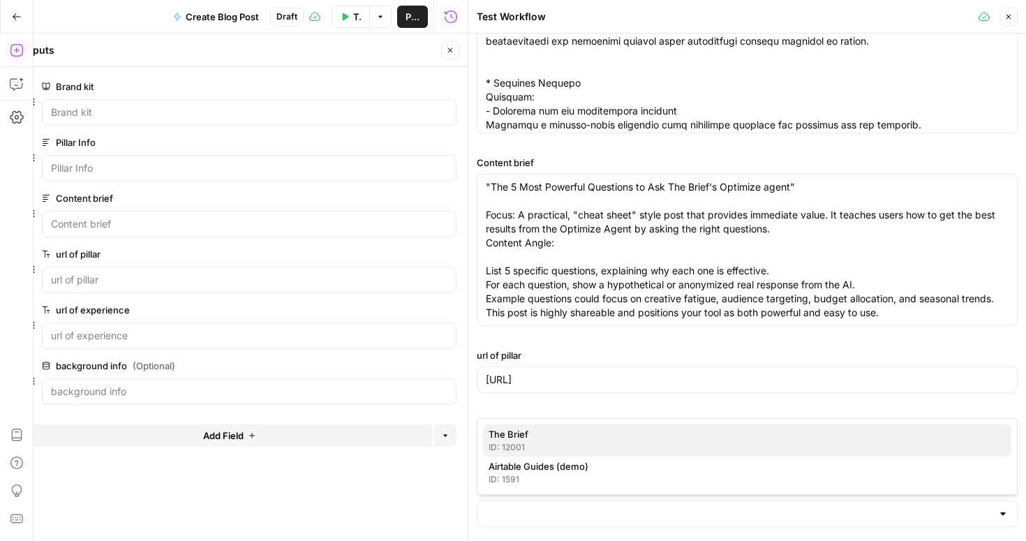
click at [550, 449] on div "ID: 12001" at bounding box center [747, 447] width 517 height 13
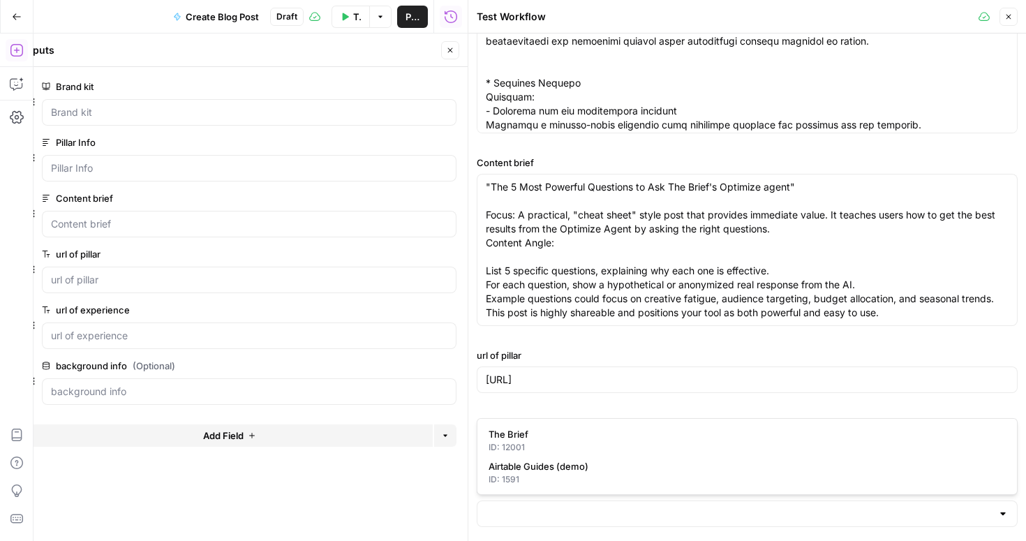
type input "The Brief"
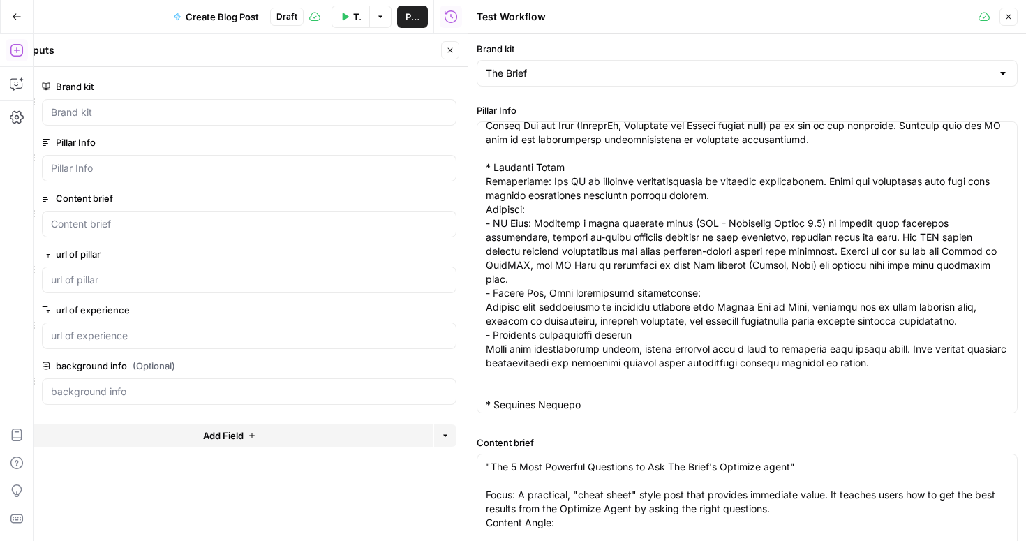
scroll to position [0, 0]
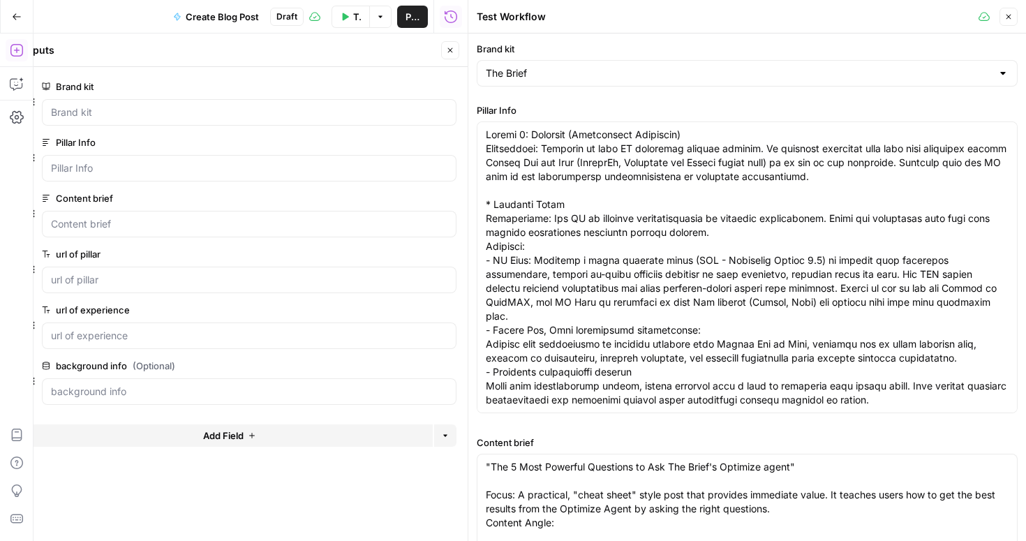
click at [1010, 13] on icon "button" at bounding box center [1009, 17] width 8 height 8
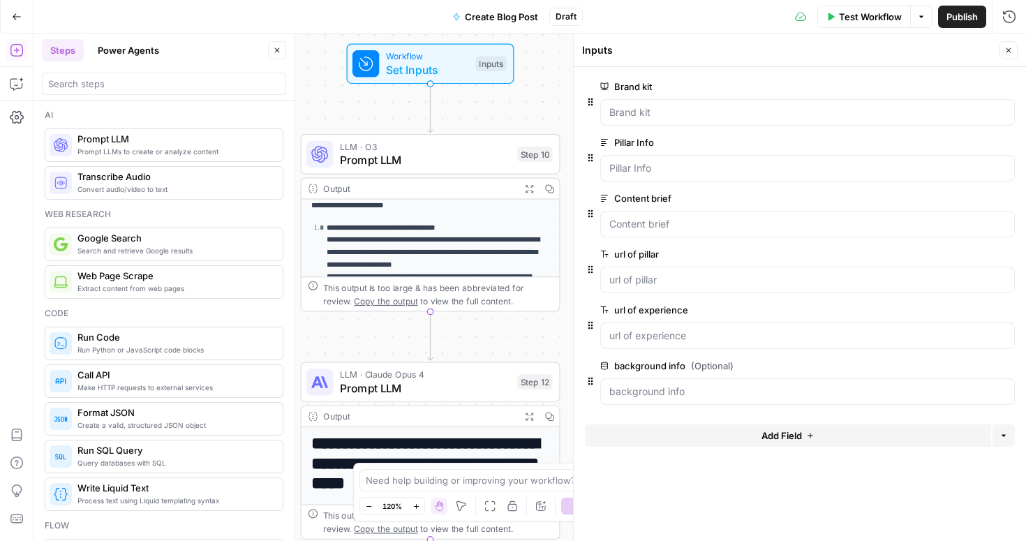
scroll to position [56, 0]
